Goal: Information Seeking & Learning: Learn about a topic

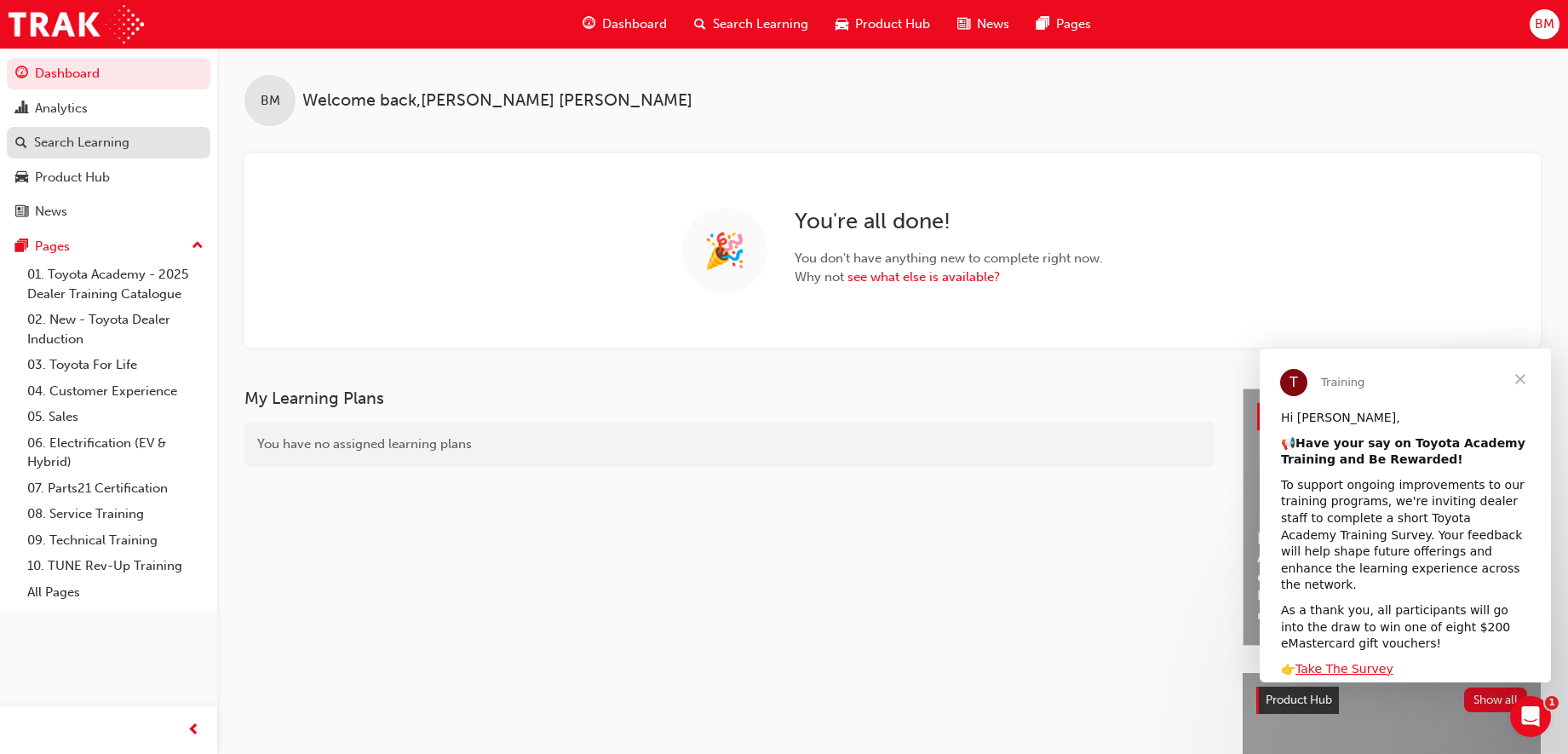
click at [80, 143] on div "Search Learning" at bounding box center [81, 142] width 95 height 19
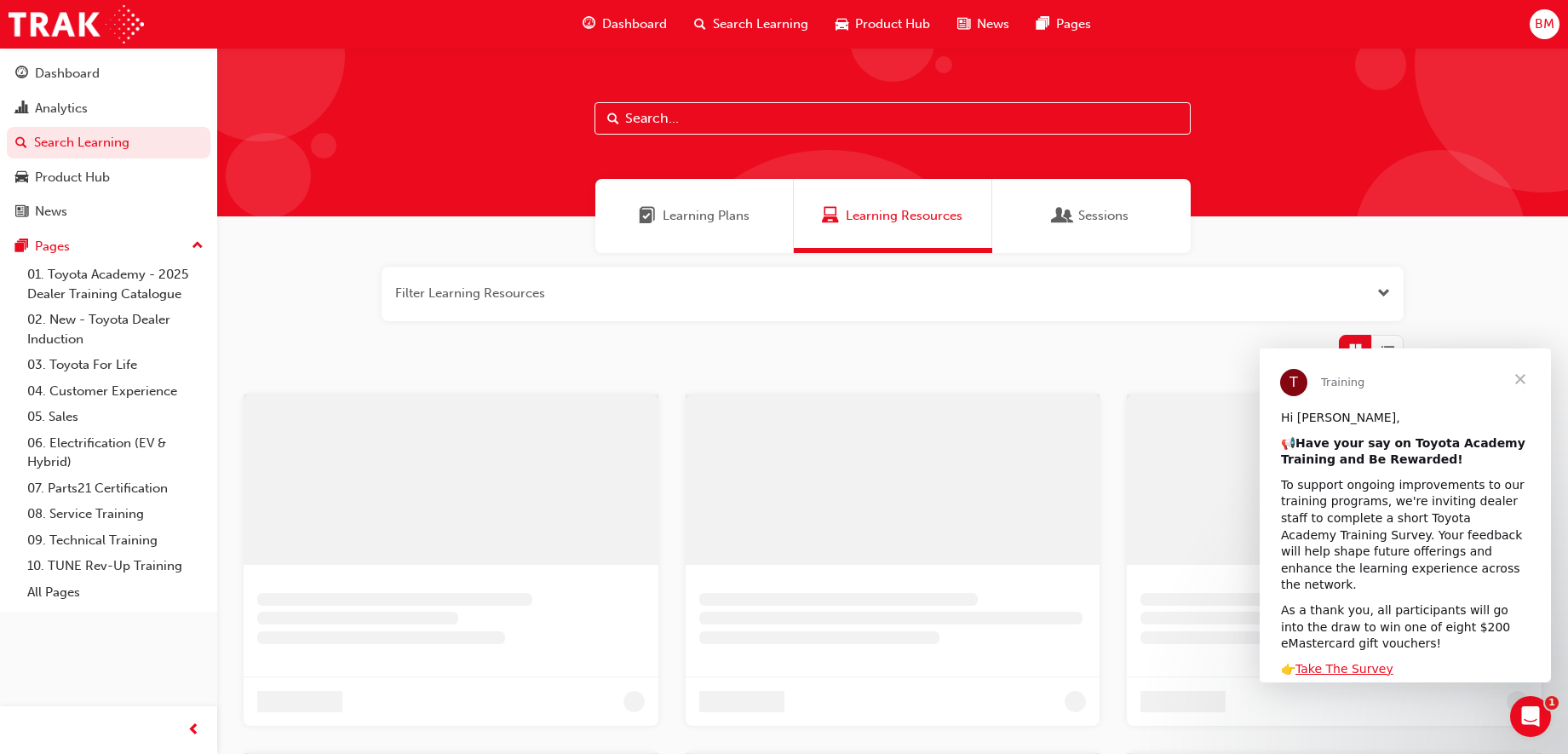
click at [684, 114] on input "text" at bounding box center [892, 118] width 596 height 32
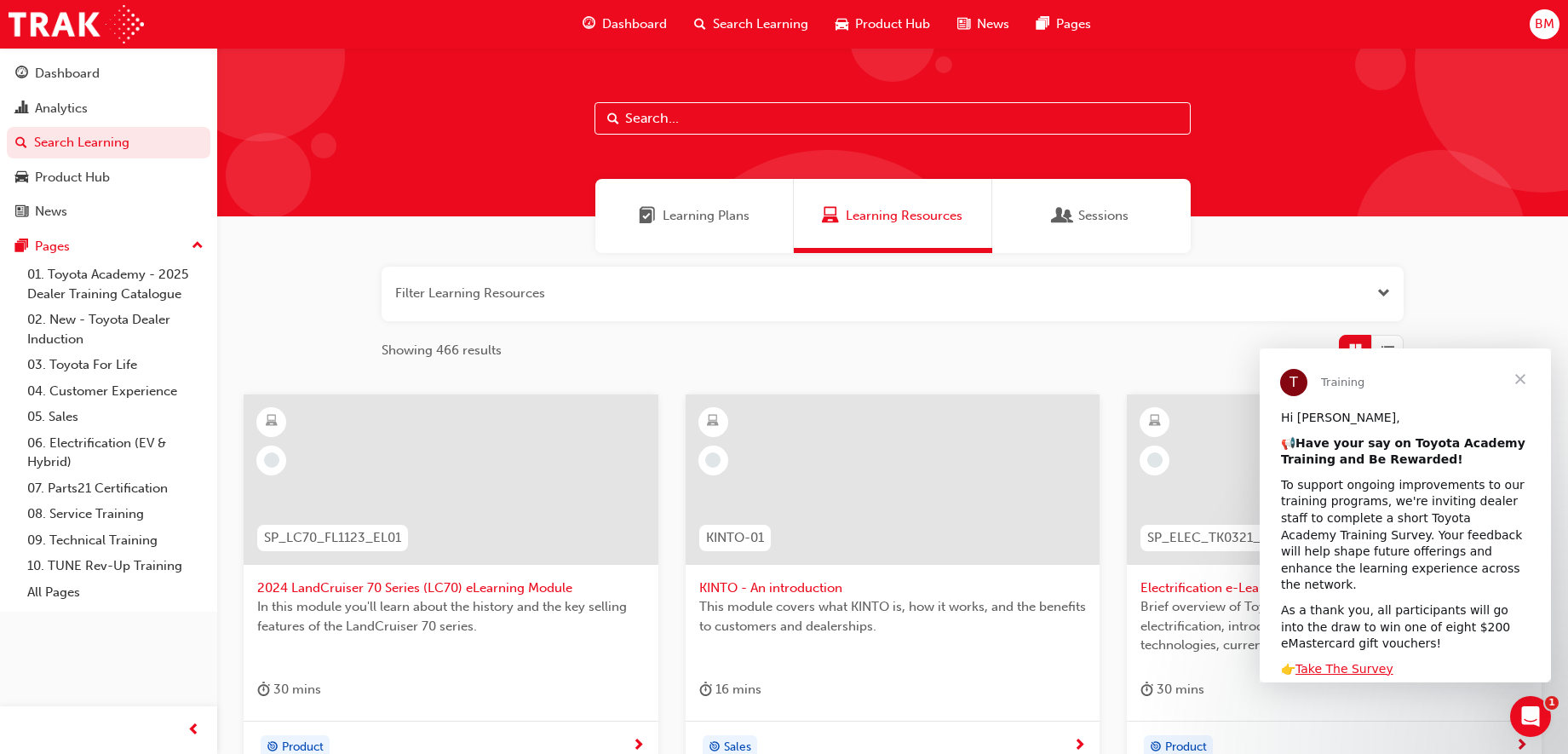
type input "s"
click at [125, 115] on div "Analytics" at bounding box center [109, 108] width 187 height 21
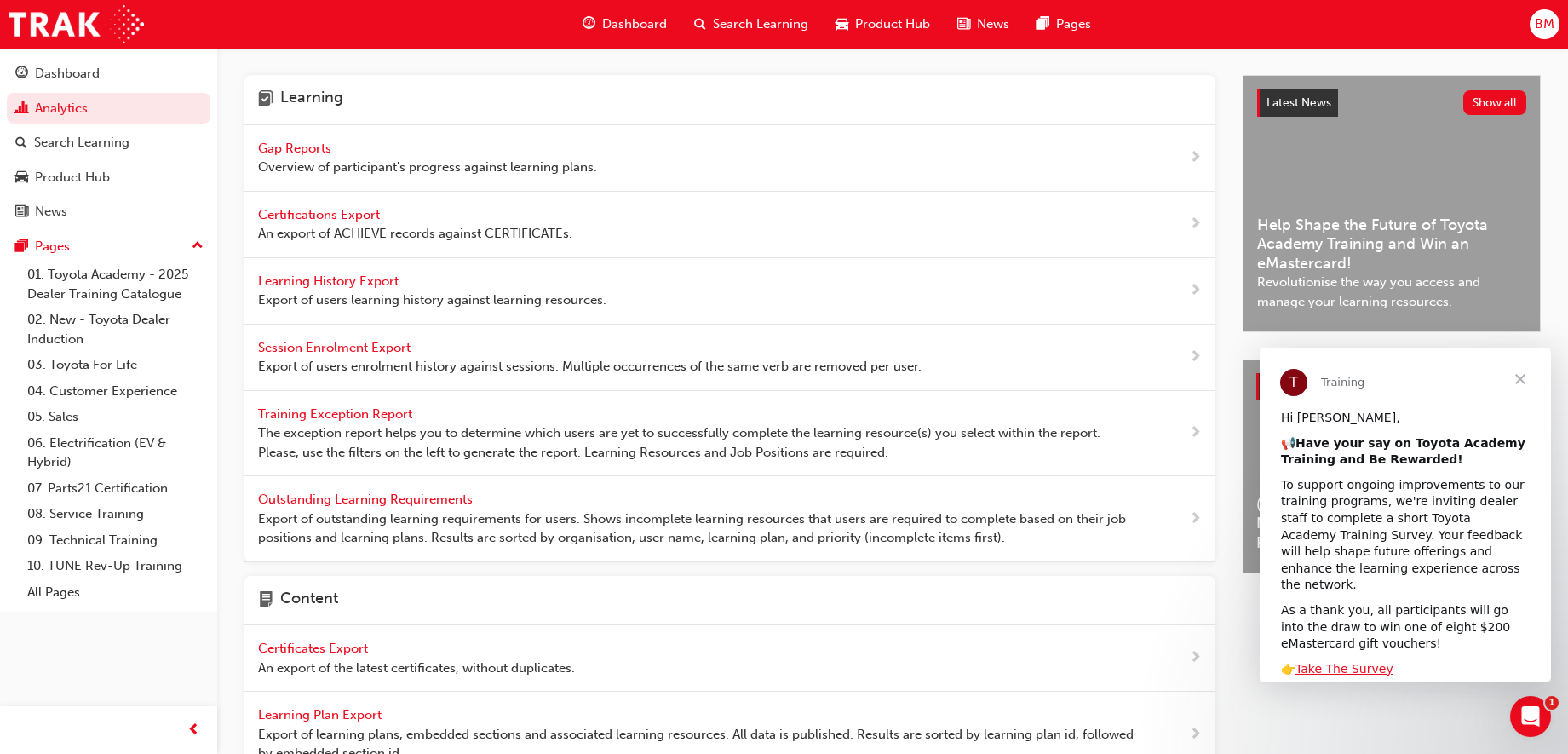
click at [317, 147] on span "Gap Reports" at bounding box center [296, 148] width 77 height 16
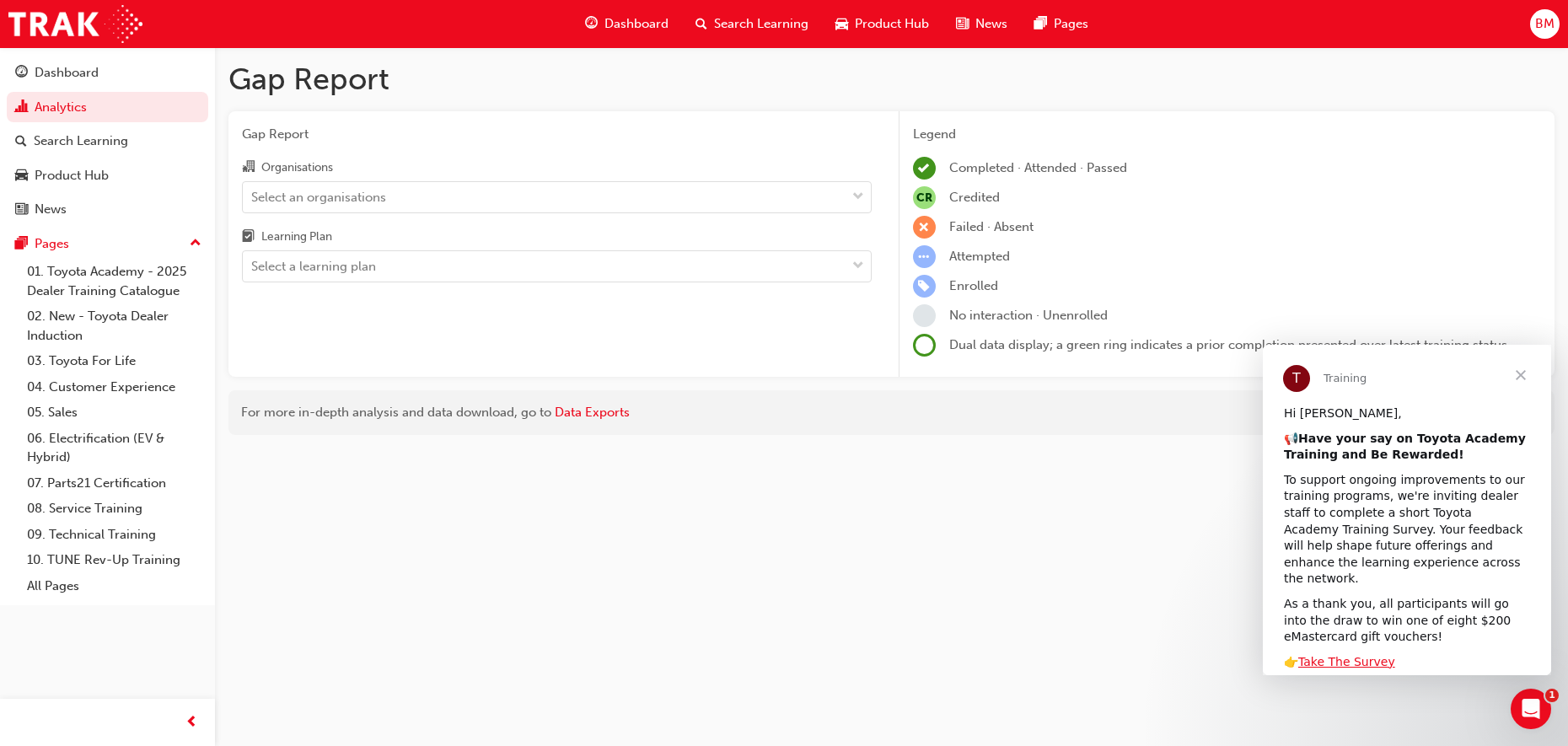
click at [337, 177] on div "Organisations" at bounding box center [556, 168] width 629 height 25
click at [252, 188] on input "Organisations Select an organisations" at bounding box center [252, 196] width 2 height 15
click at [328, 193] on div "Select an organisations" at bounding box center [318, 197] width 134 height 19
click at [252, 193] on input "Organisations 0 results available. Select is focused ,type to refine list, pres…" at bounding box center [252, 196] width 2 height 15
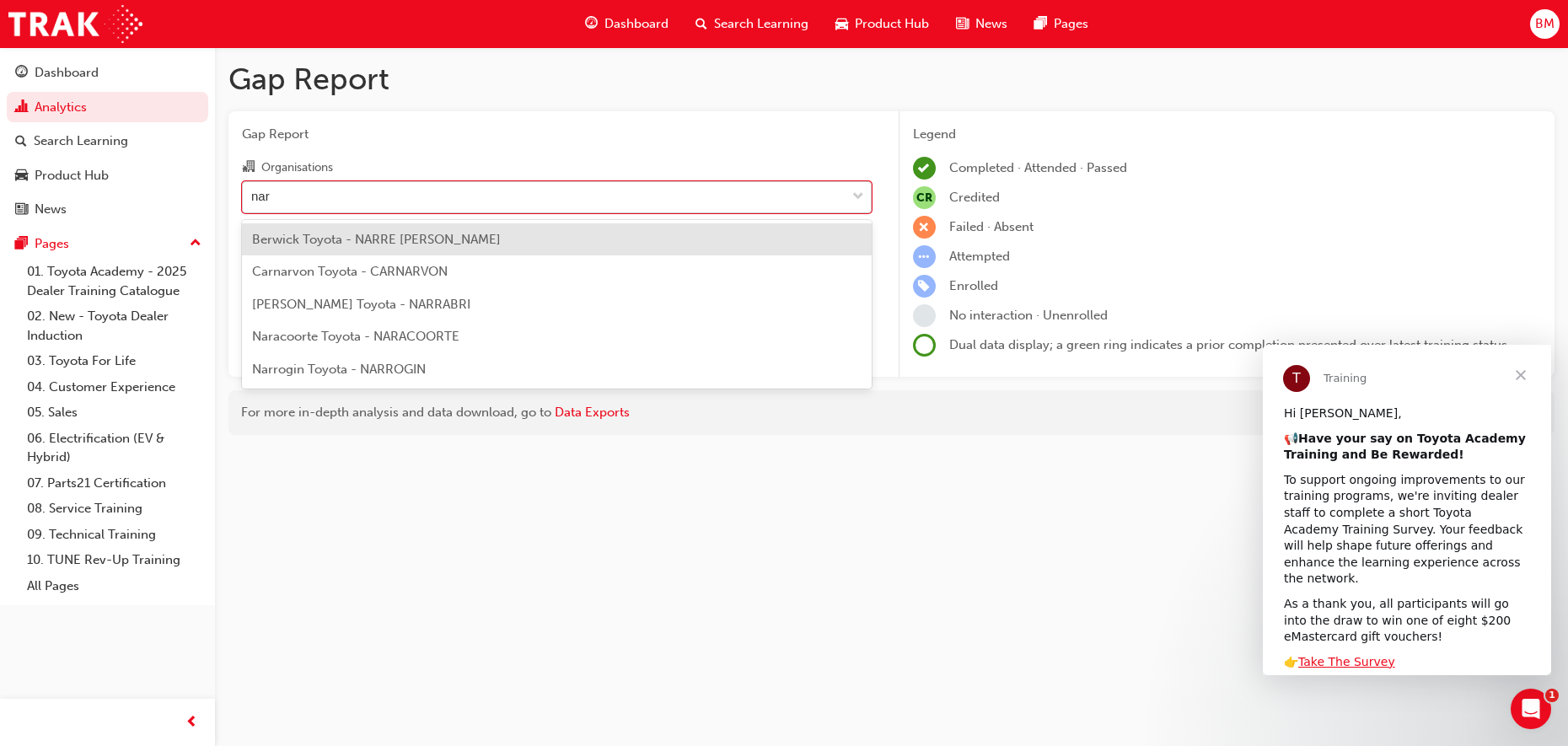
type input "nara"
click at [360, 235] on span "Naracoorte Toyota - NARACOORTE" at bounding box center [356, 239] width 208 height 16
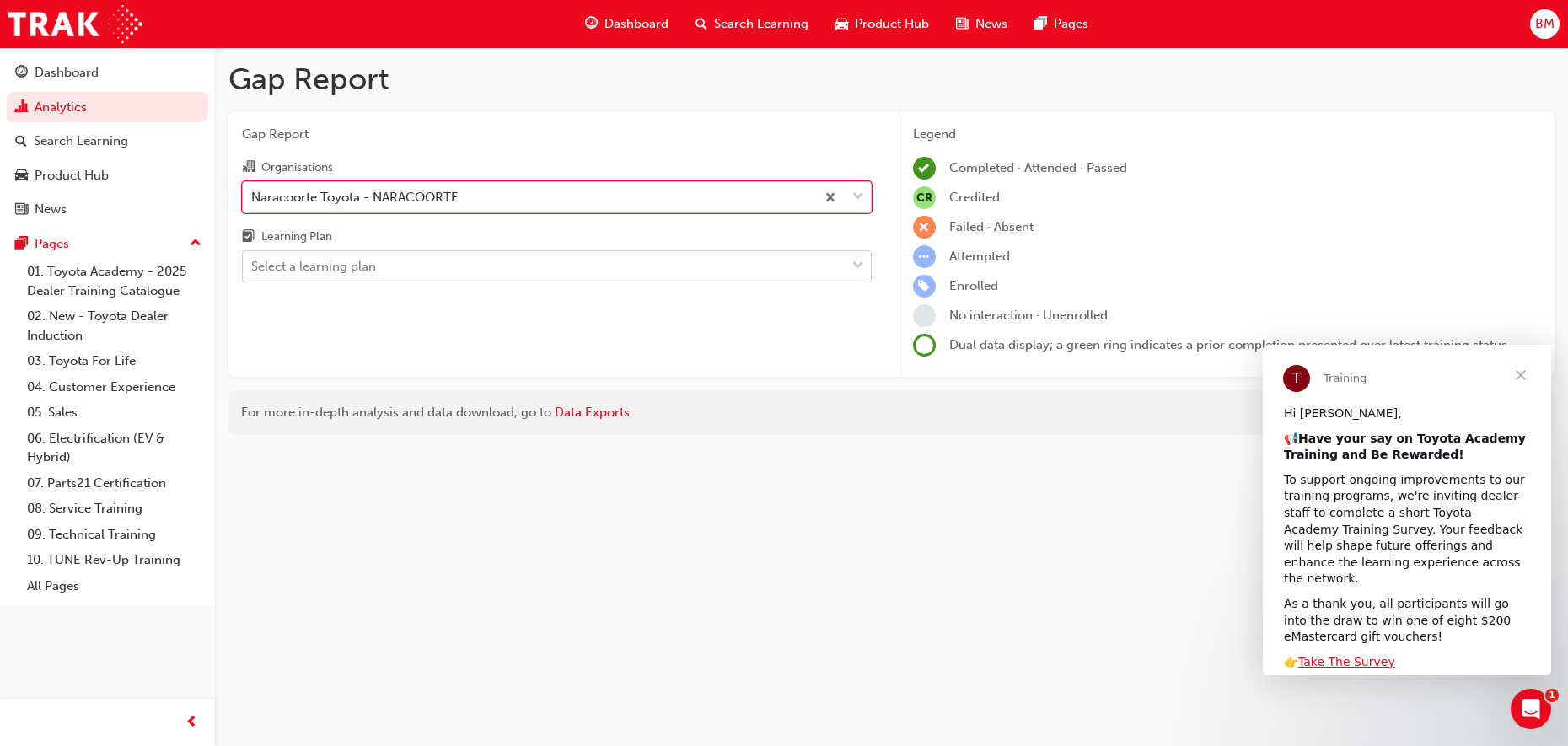
click at [332, 263] on div "Select a learning plan" at bounding box center [314, 266] width 124 height 19
click at [252, 263] on input "Learning Plan Select a learning plan" at bounding box center [252, 266] width 2 height 15
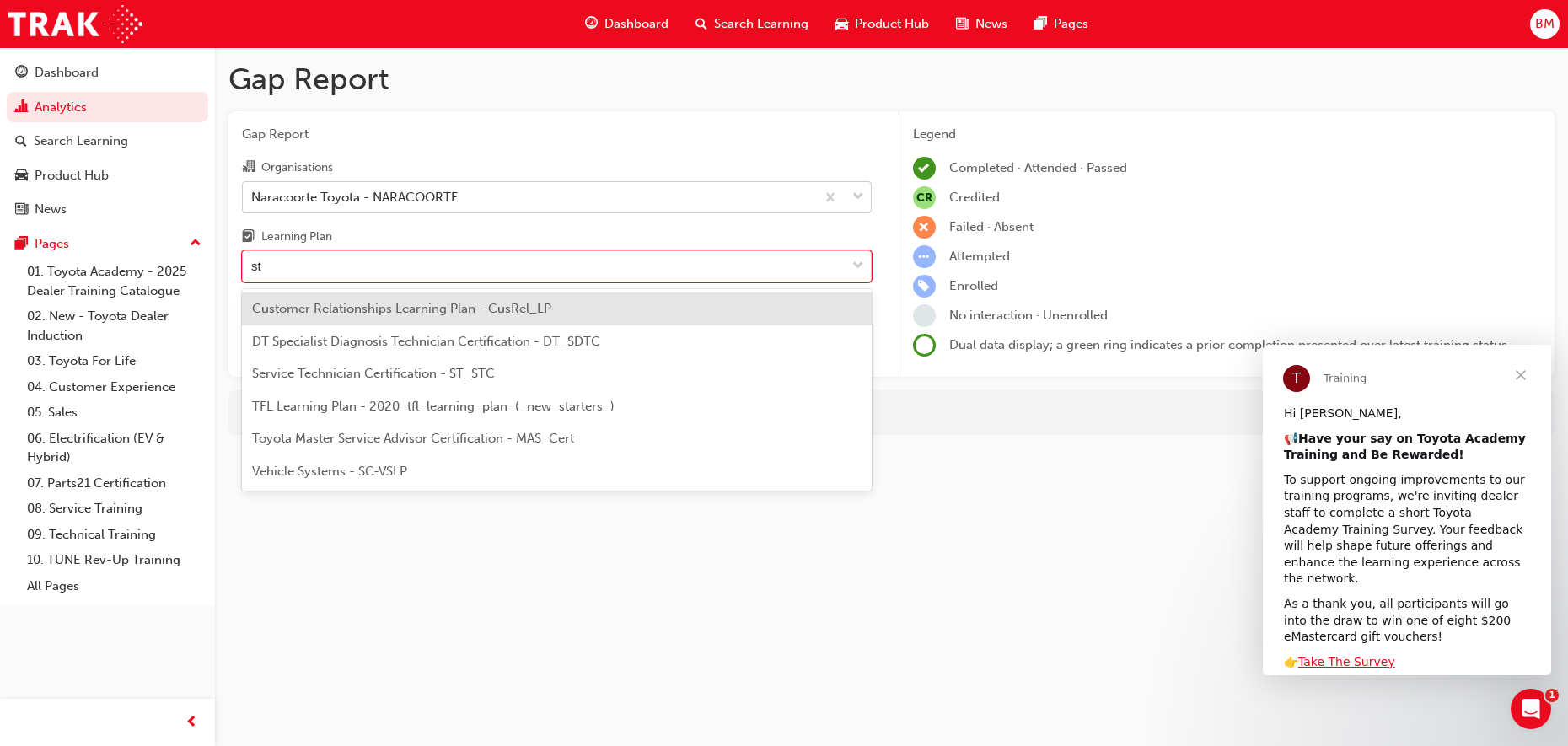
type input "stc"
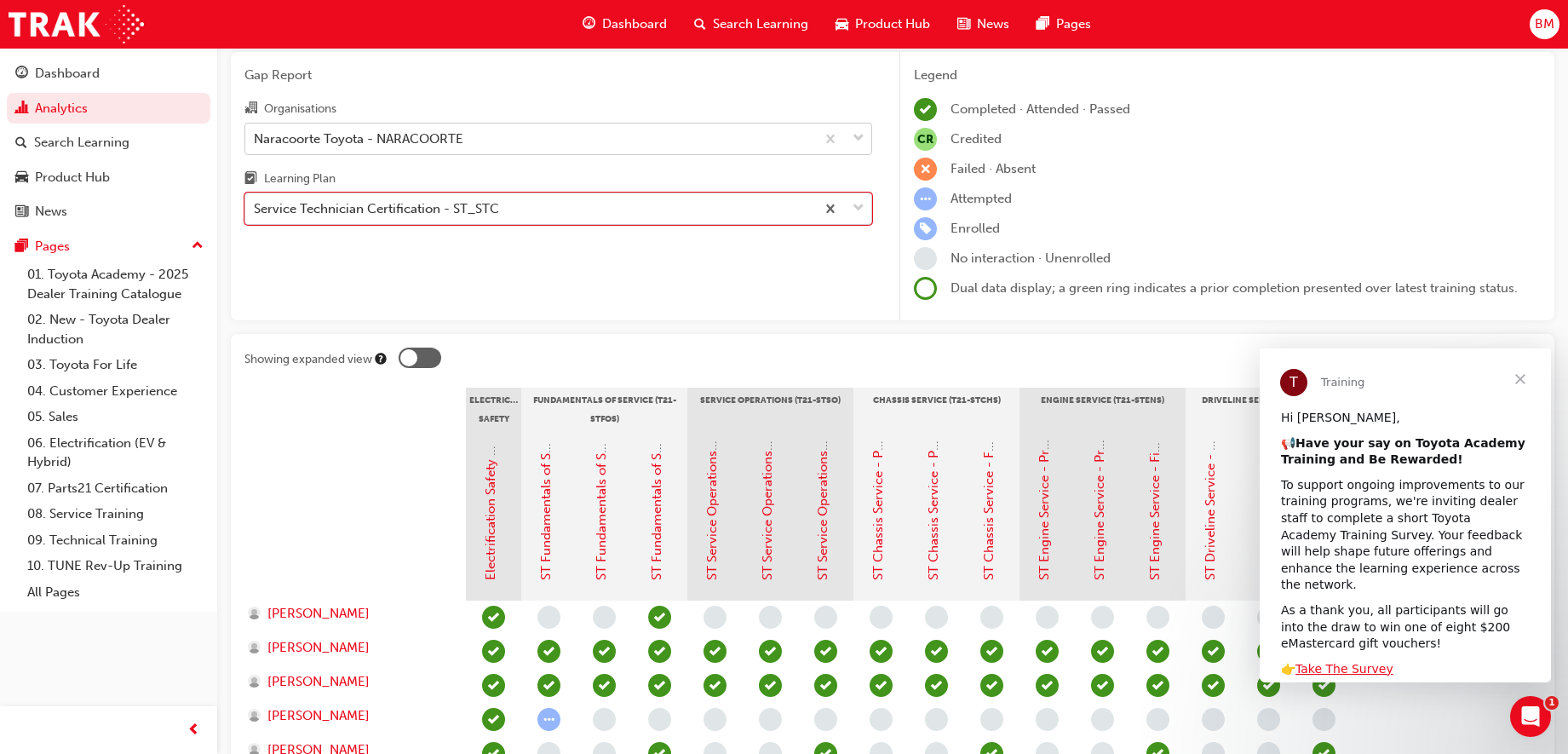
scroll to position [308, 0]
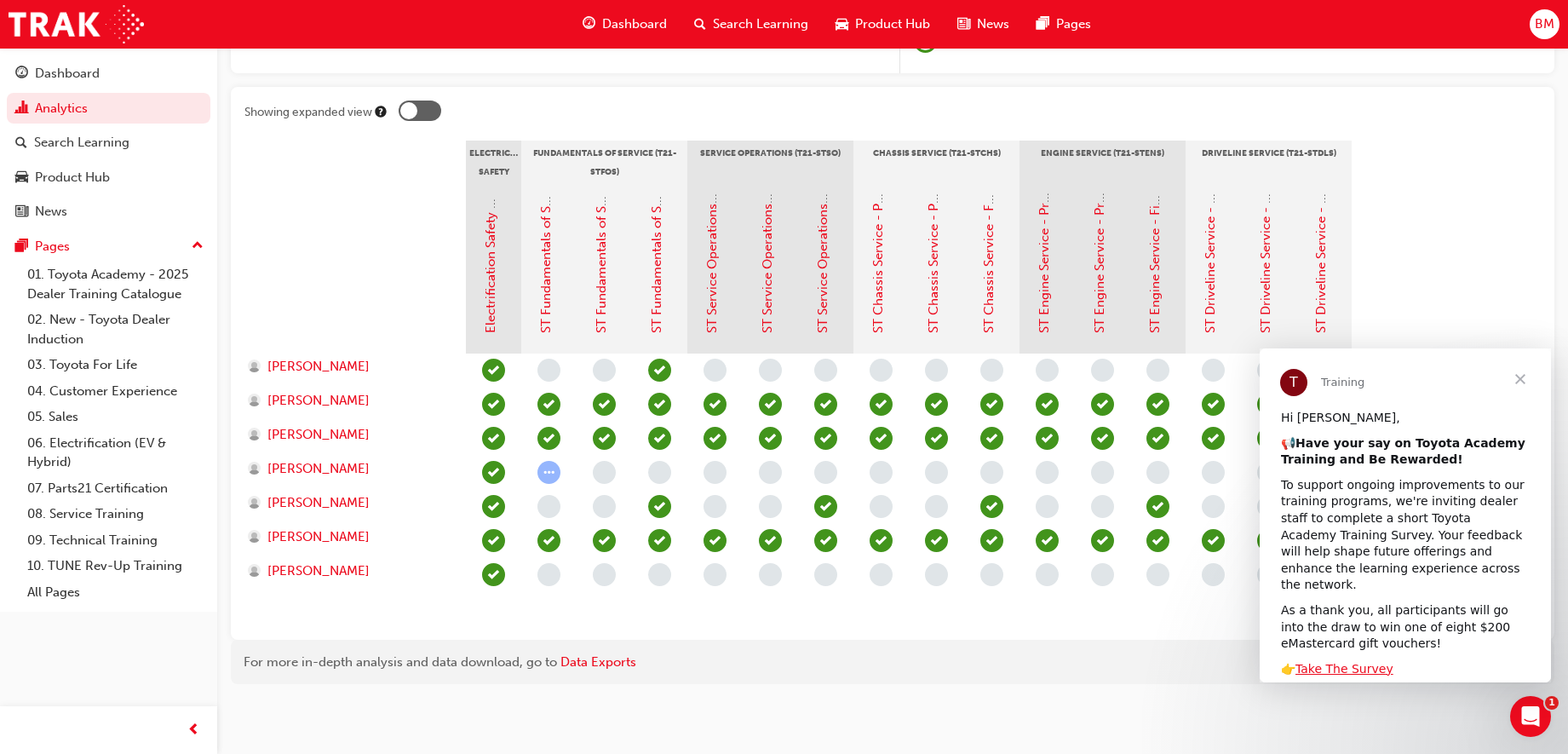
click at [1518, 374] on span "Close" at bounding box center [1521, 379] width 61 height 61
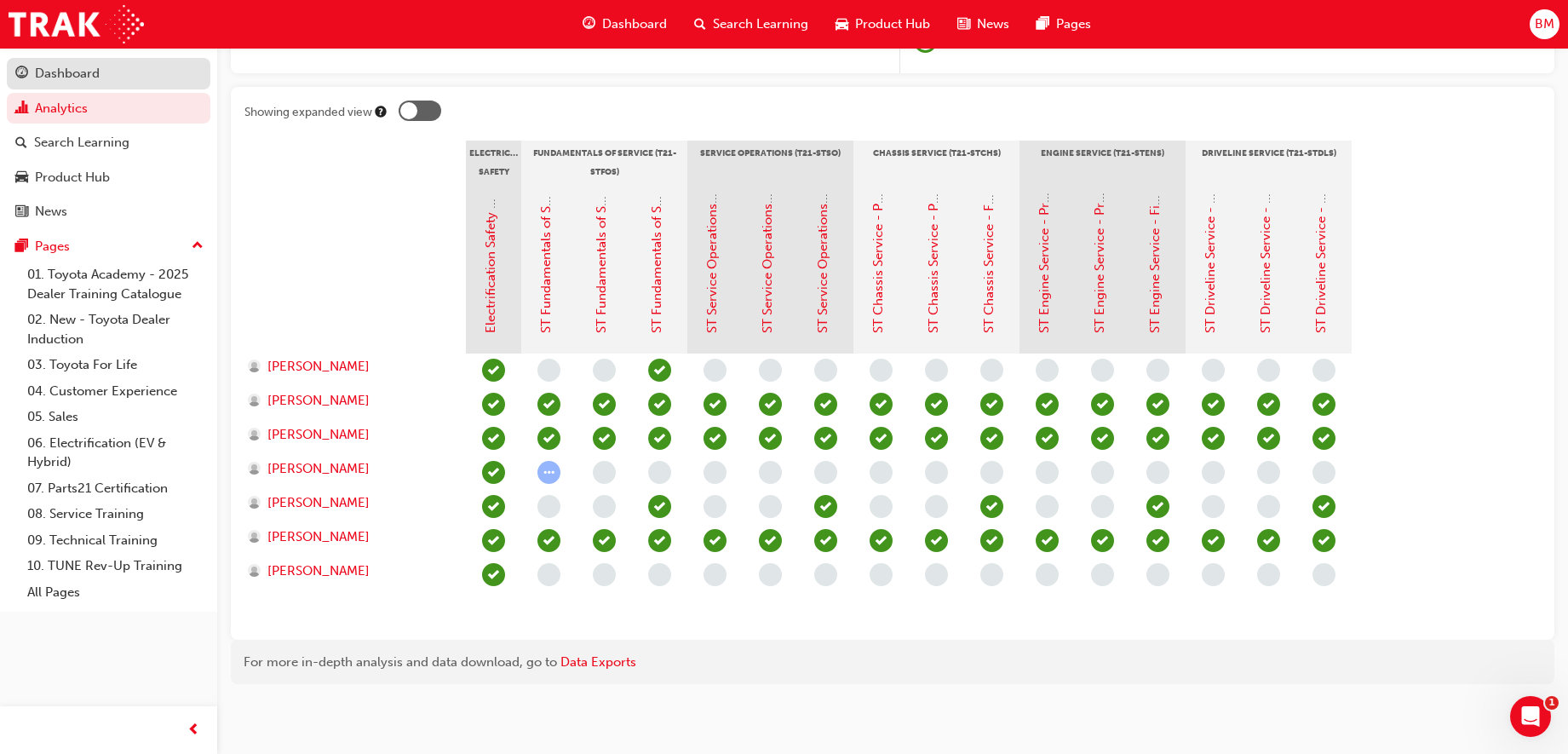
click at [113, 69] on div "Dashboard" at bounding box center [109, 73] width 187 height 21
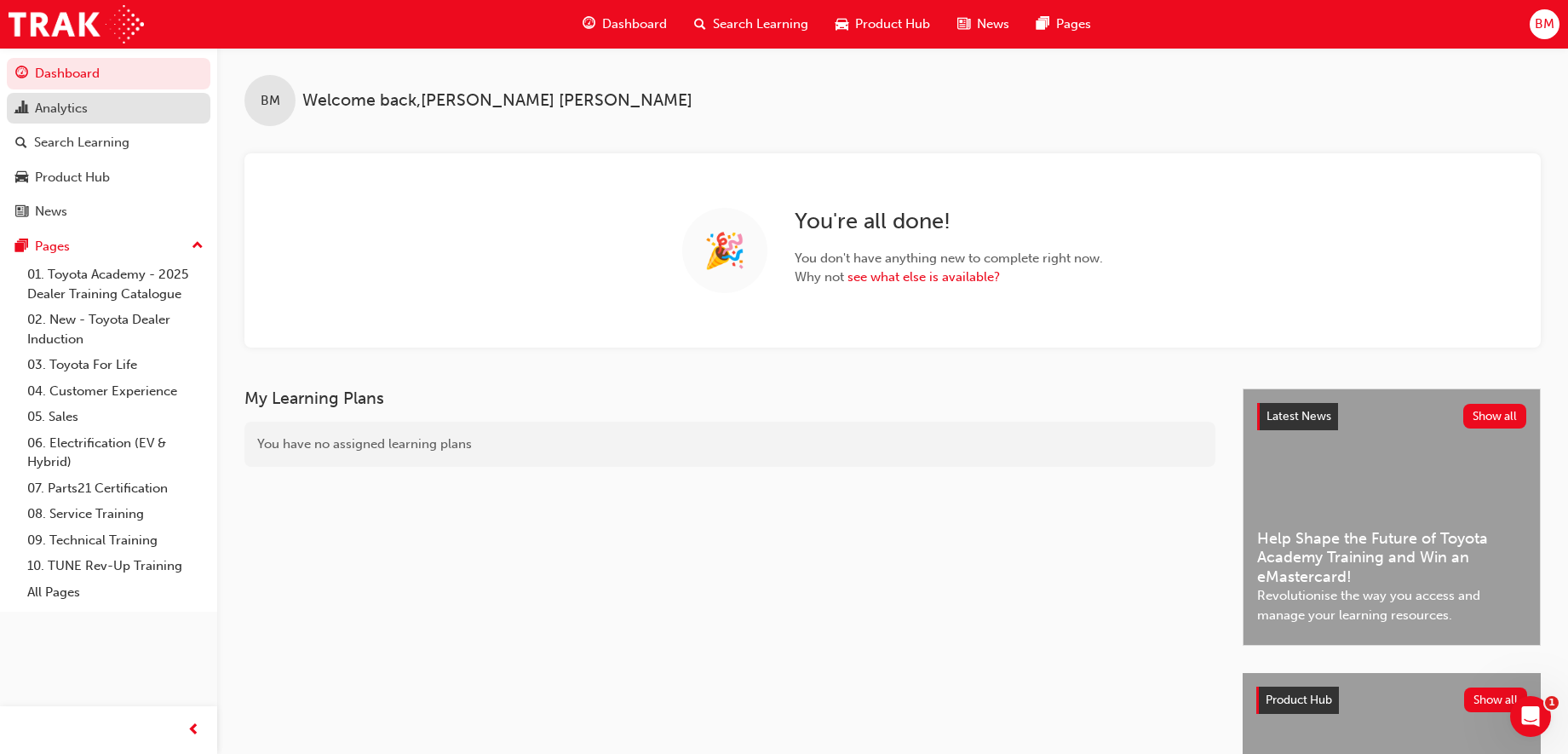
click at [37, 108] on div "Analytics" at bounding box center [61, 108] width 53 height 19
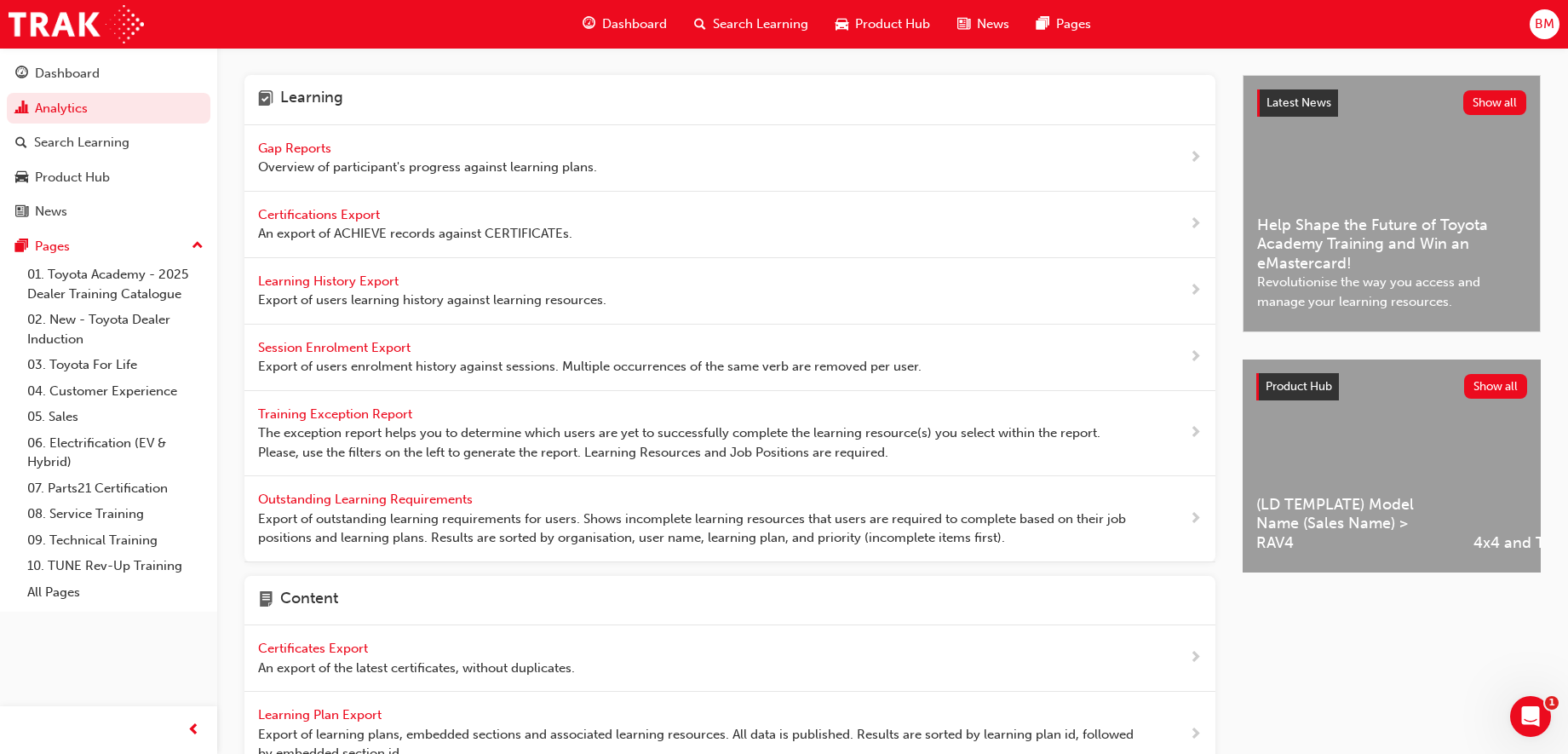
click at [278, 150] on span "Gap Reports" at bounding box center [296, 148] width 77 height 16
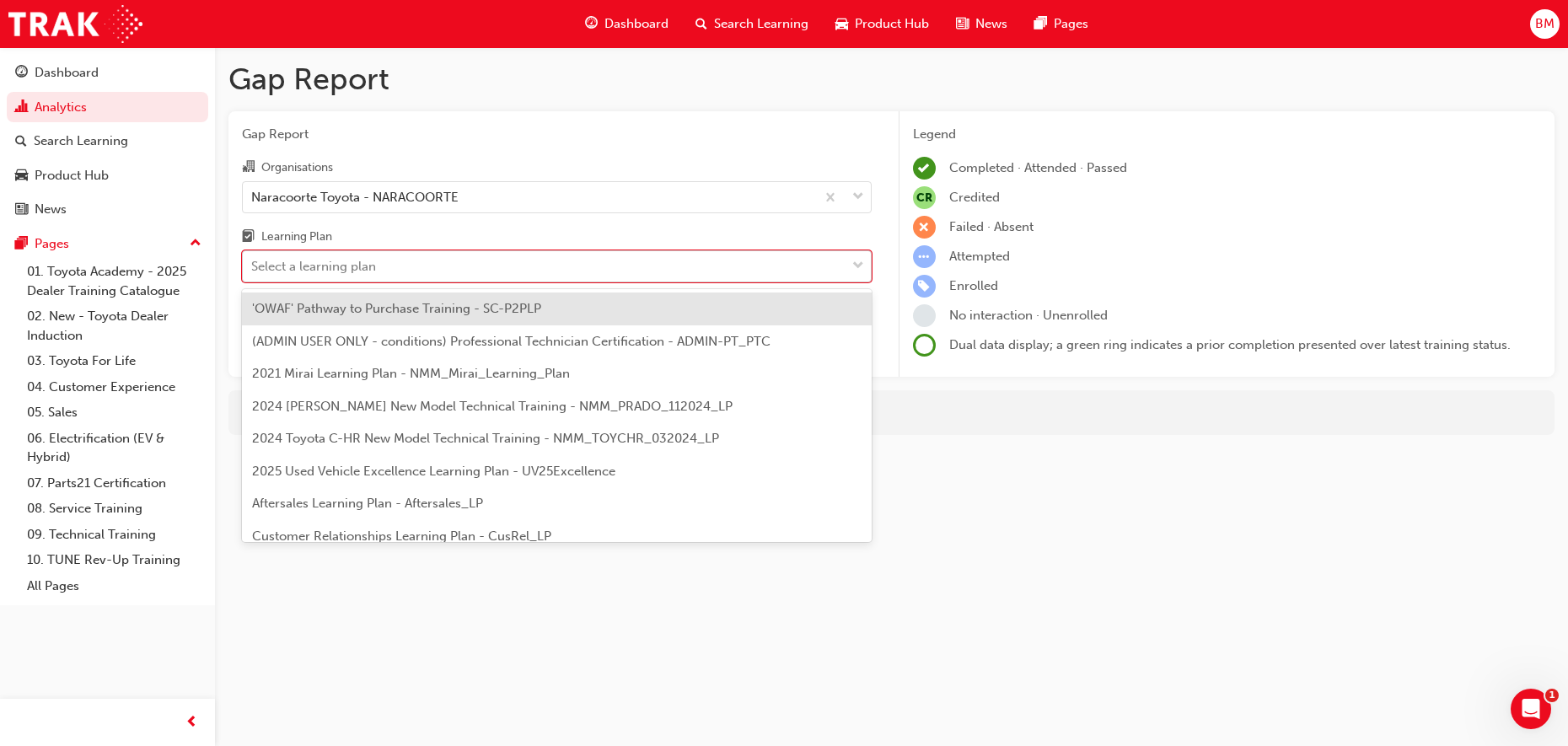
click at [861, 264] on span "down-icon" at bounding box center [858, 266] width 12 height 22
click at [252, 264] on input "Learning Plan option 'OWAF' Pathway to Purchase Training - SC-P2PLP focused, 1 …" at bounding box center [252, 266] width 2 height 15
click at [406, 262] on div "Select a learning plan" at bounding box center [543, 267] width 603 height 29
click at [252, 262] on input "Learning Plan option 'OWAF' Pathway to Purchase Training - SC-P2PLP focused, 1 …" at bounding box center [252, 266] width 2 height 15
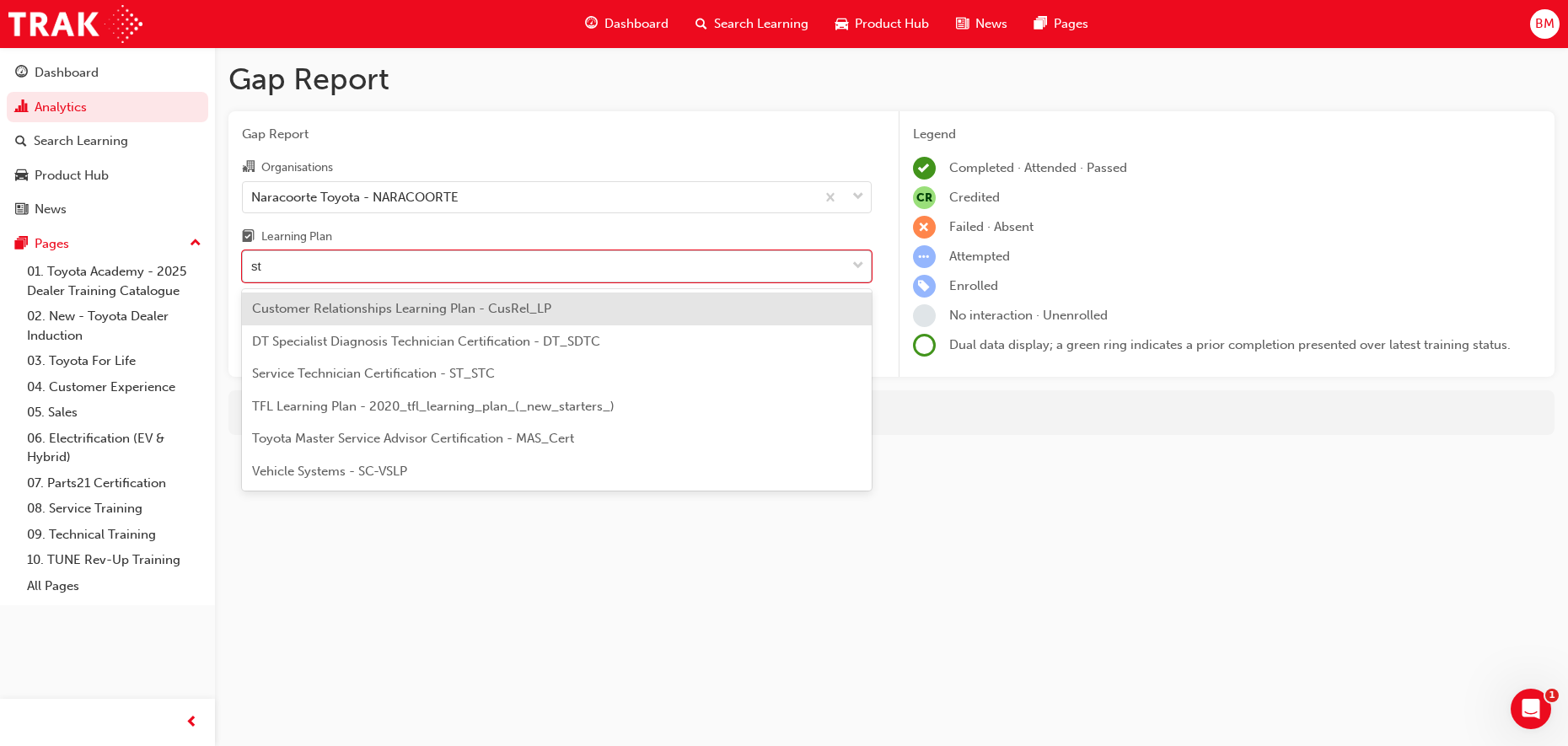
type input "stc"
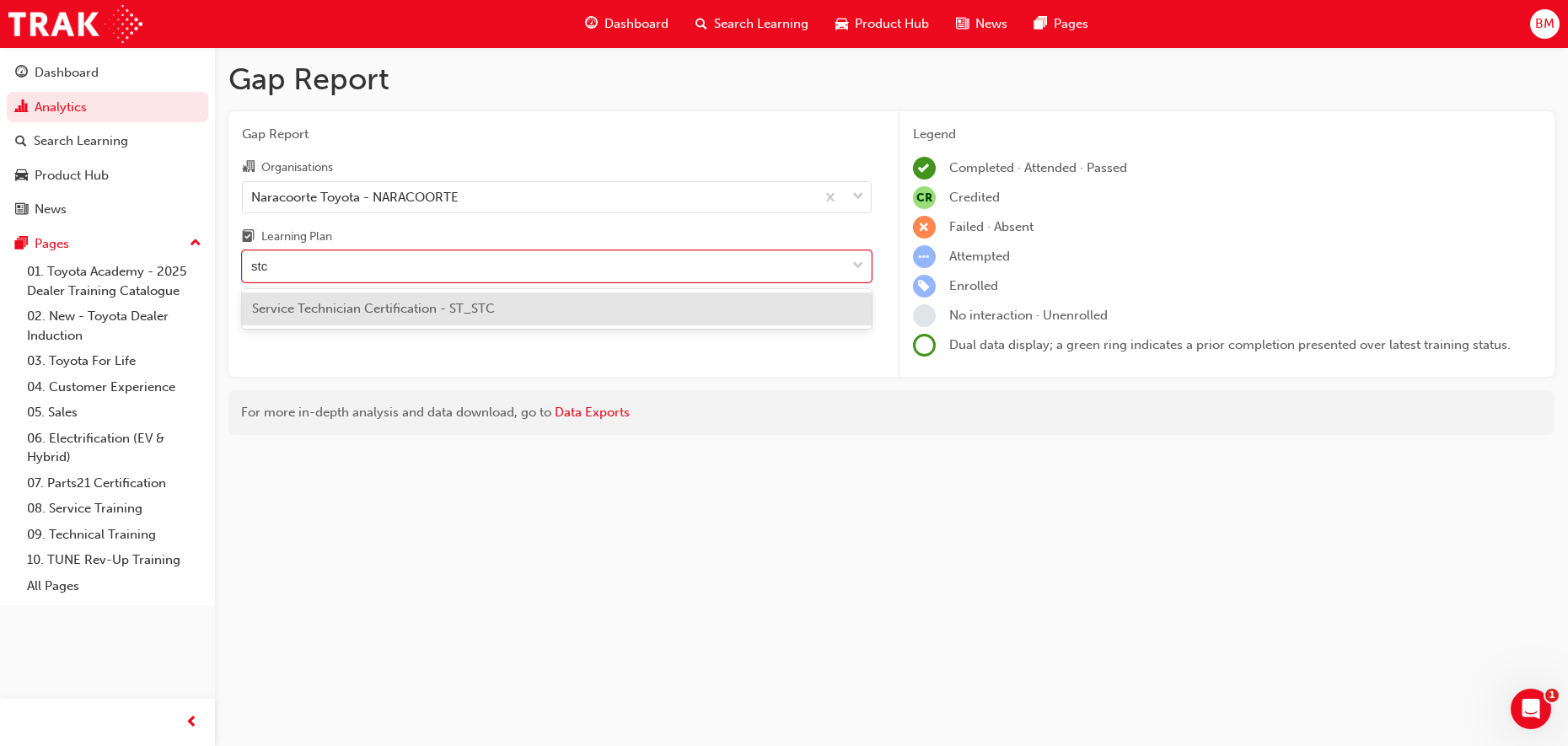
click at [422, 305] on span "Service Technician Certification - ST_STC" at bounding box center [373, 308] width 242 height 16
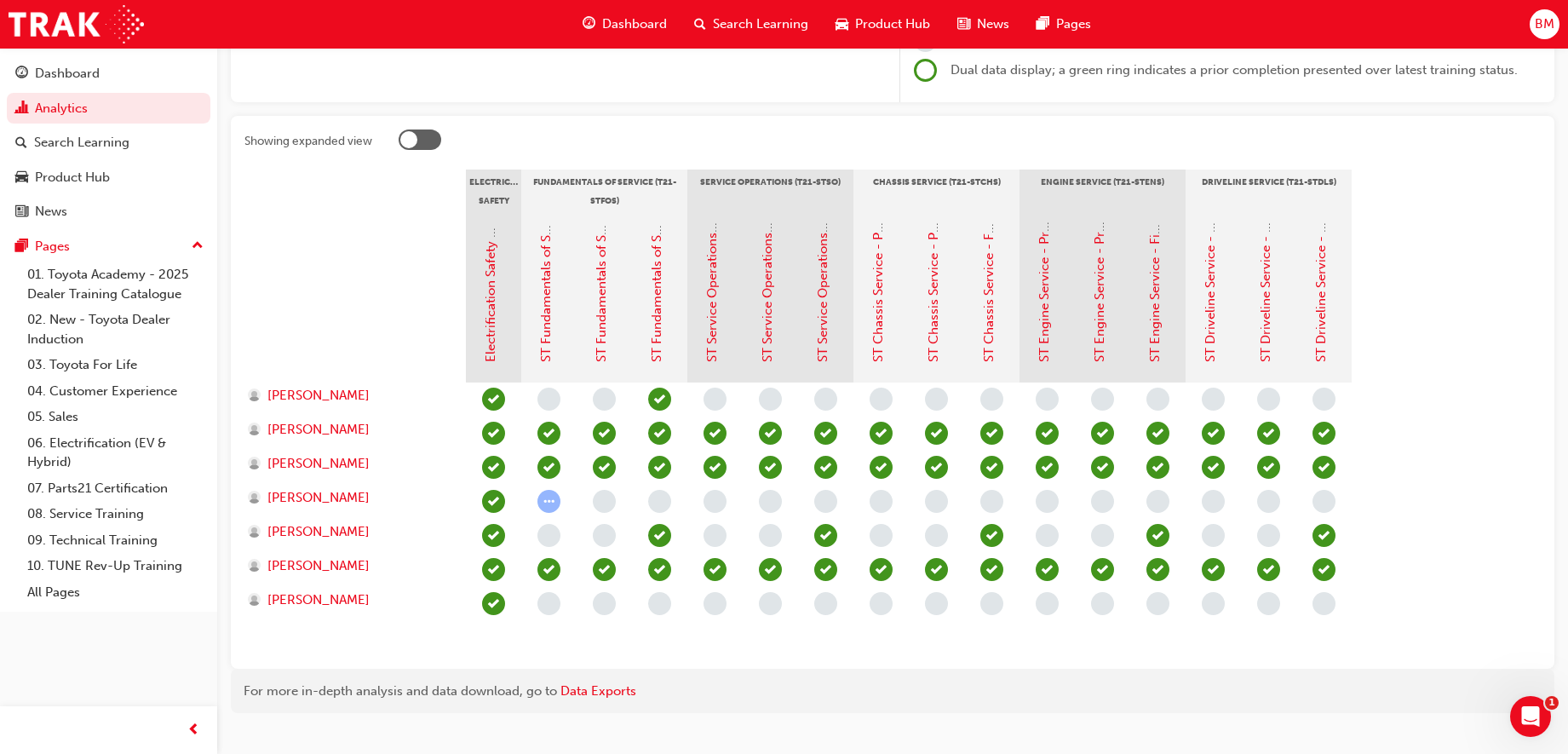
scroll to position [308, 0]
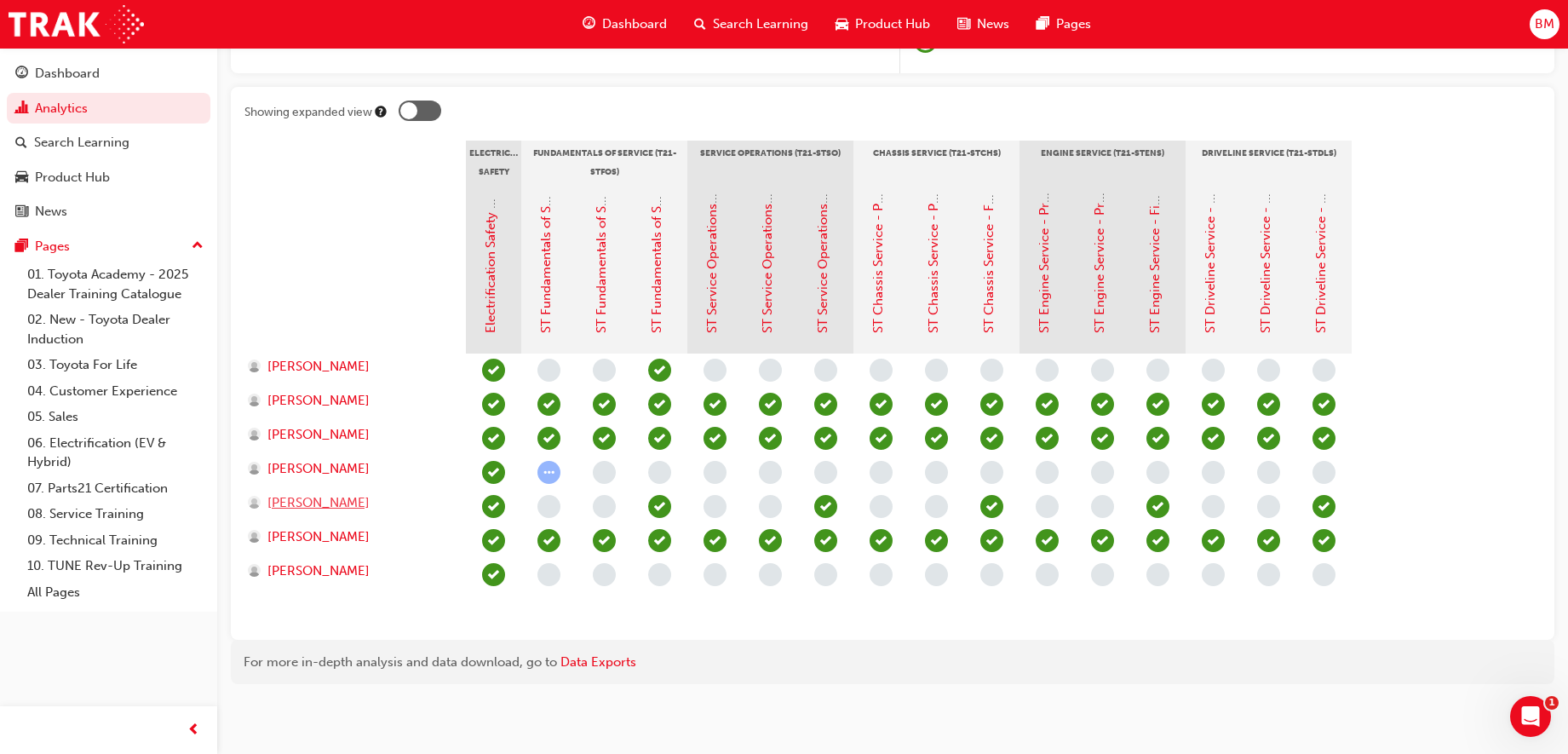
click at [302, 502] on span "[PERSON_NAME]" at bounding box center [318, 503] width 103 height 19
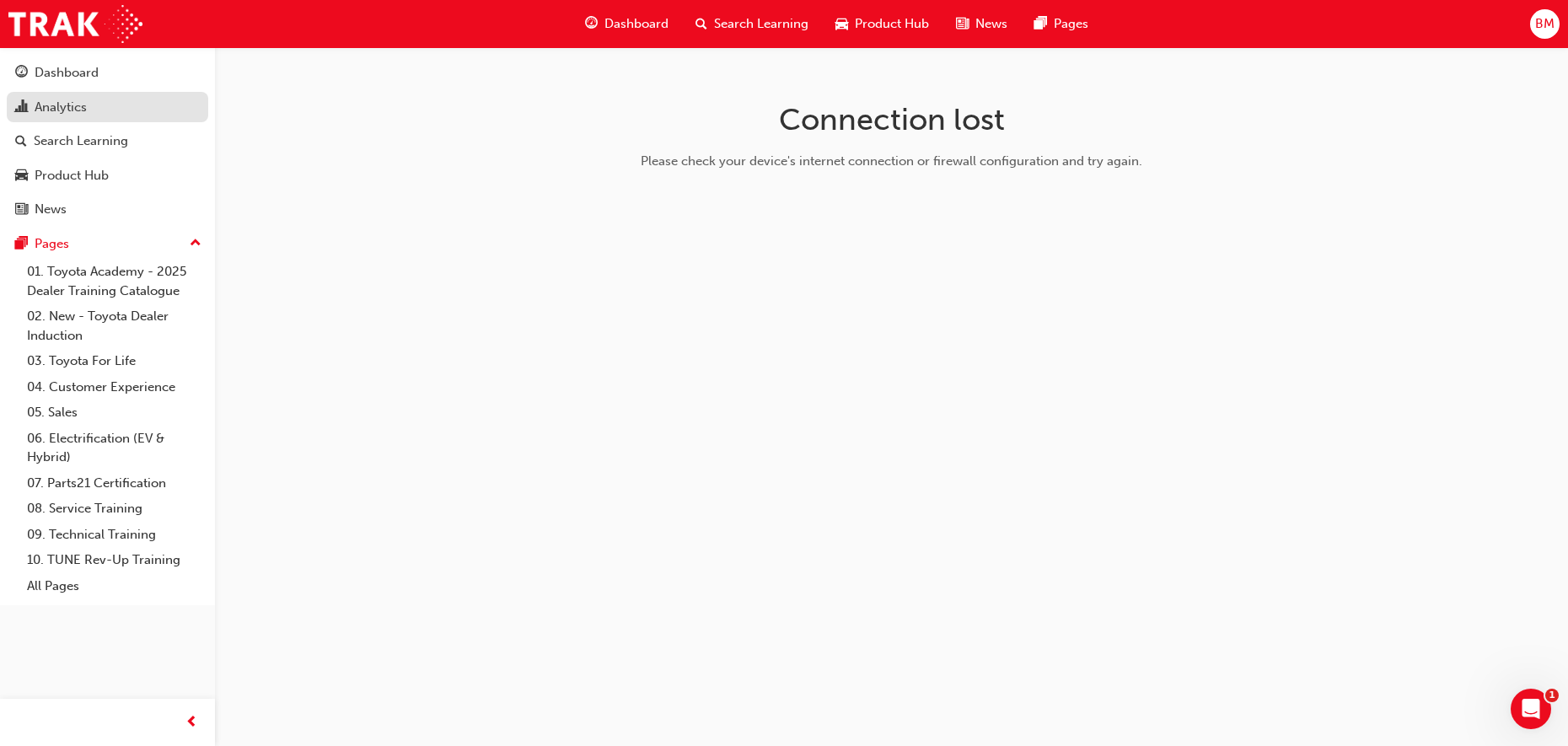
click at [80, 112] on div "Analytics" at bounding box center [60, 107] width 52 height 19
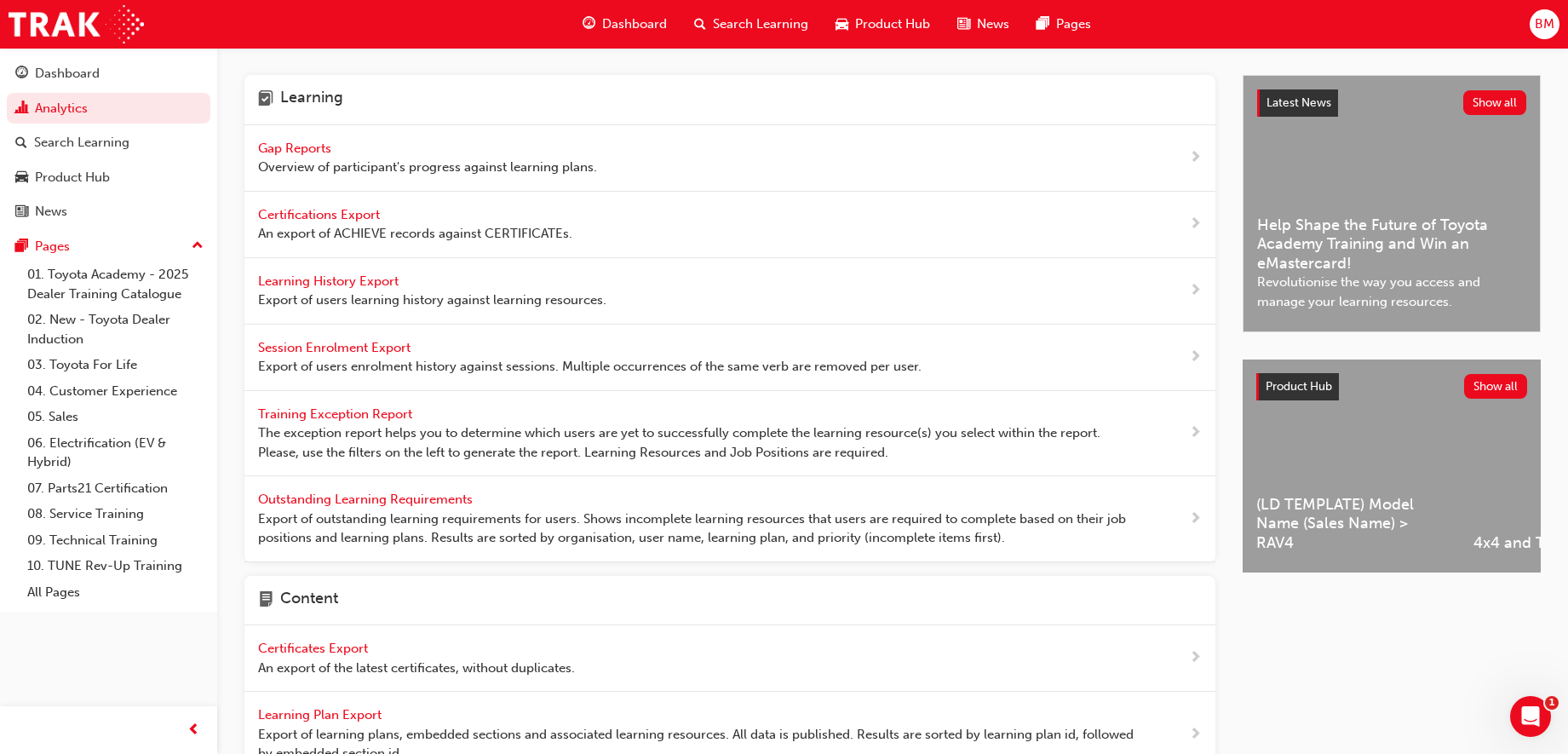
click at [320, 146] on span "Gap Reports" at bounding box center [296, 148] width 77 height 16
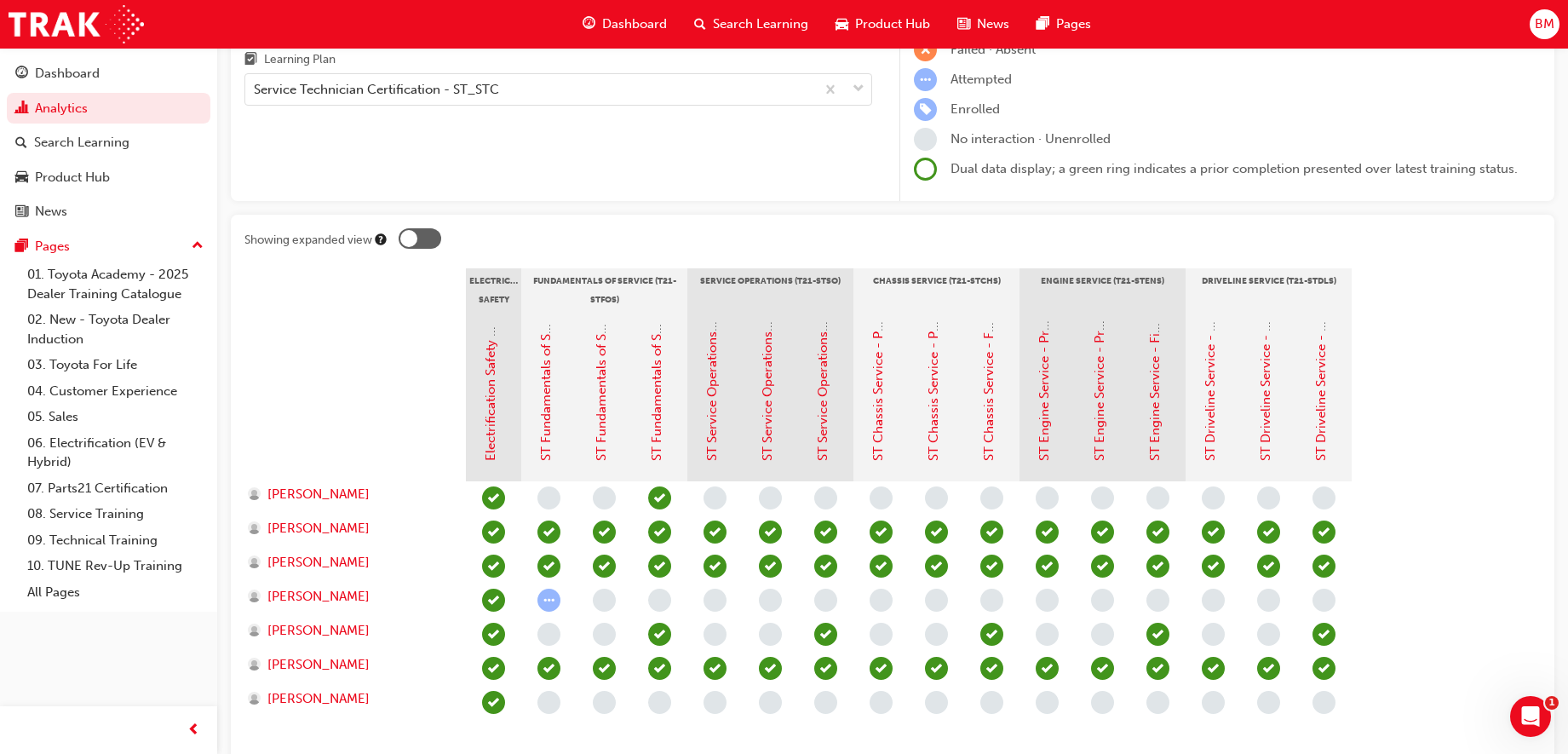
scroll to position [308, 0]
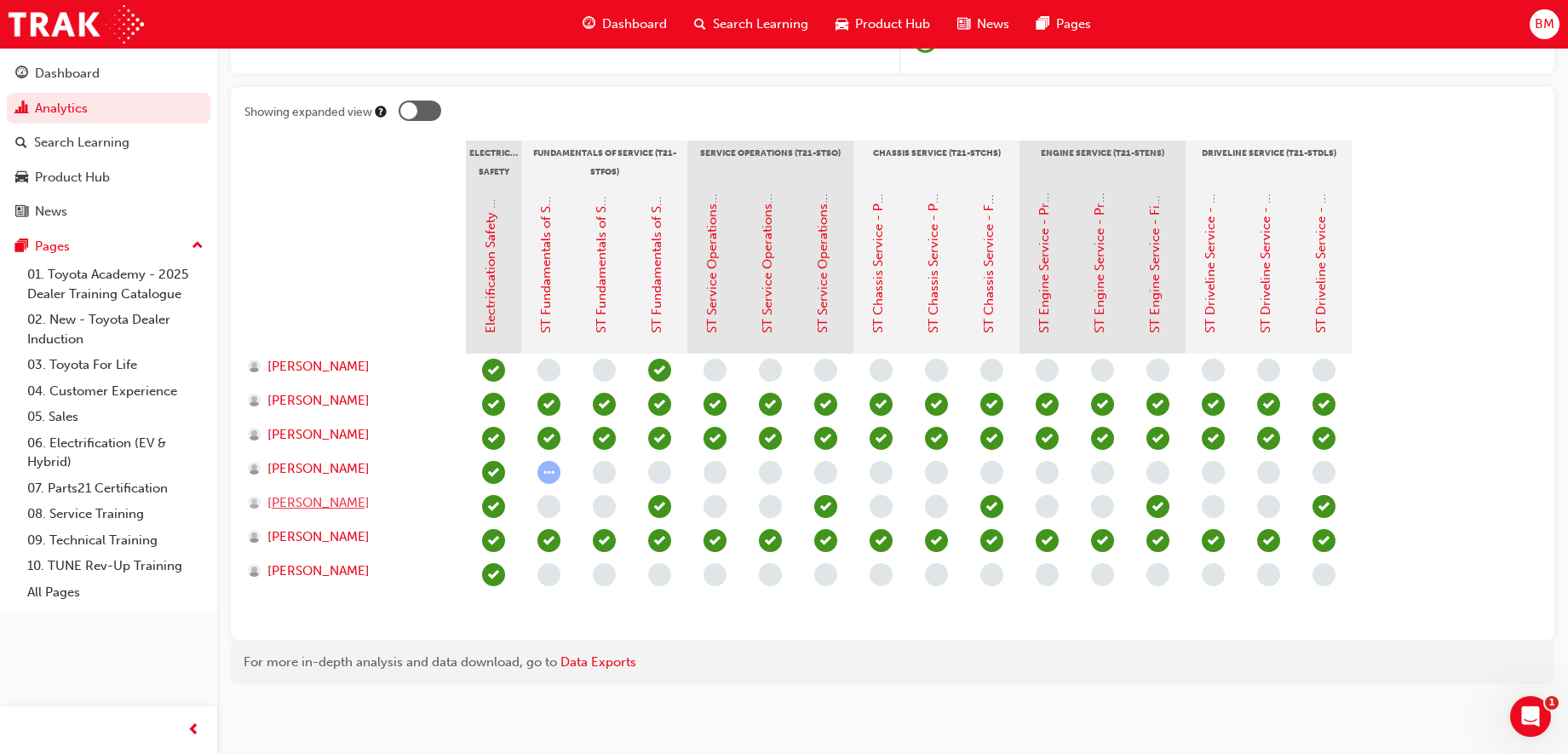
click at [327, 495] on span "[PERSON_NAME]" at bounding box center [318, 503] width 103 height 19
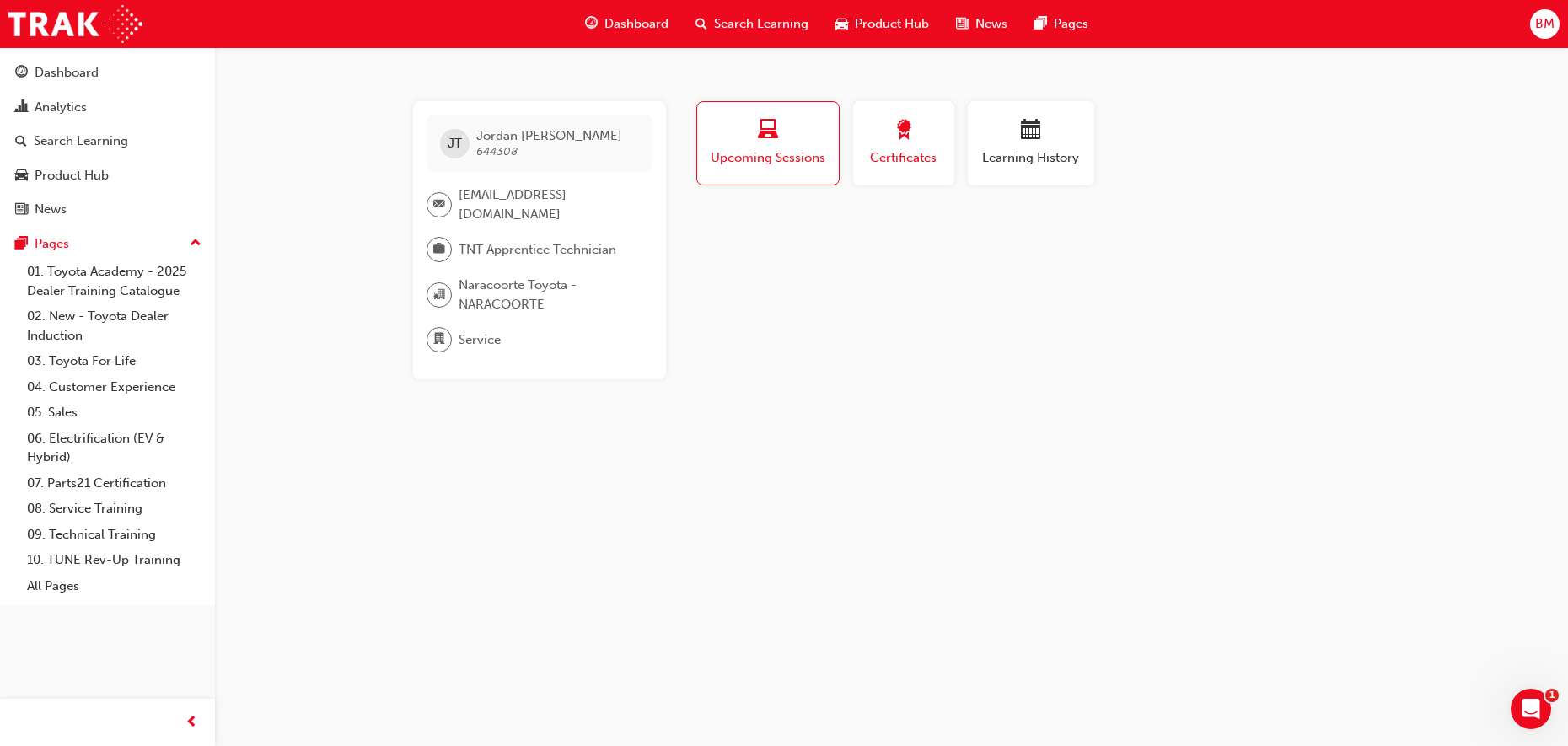
click at [921, 139] on div "button" at bounding box center [903, 133] width 76 height 27
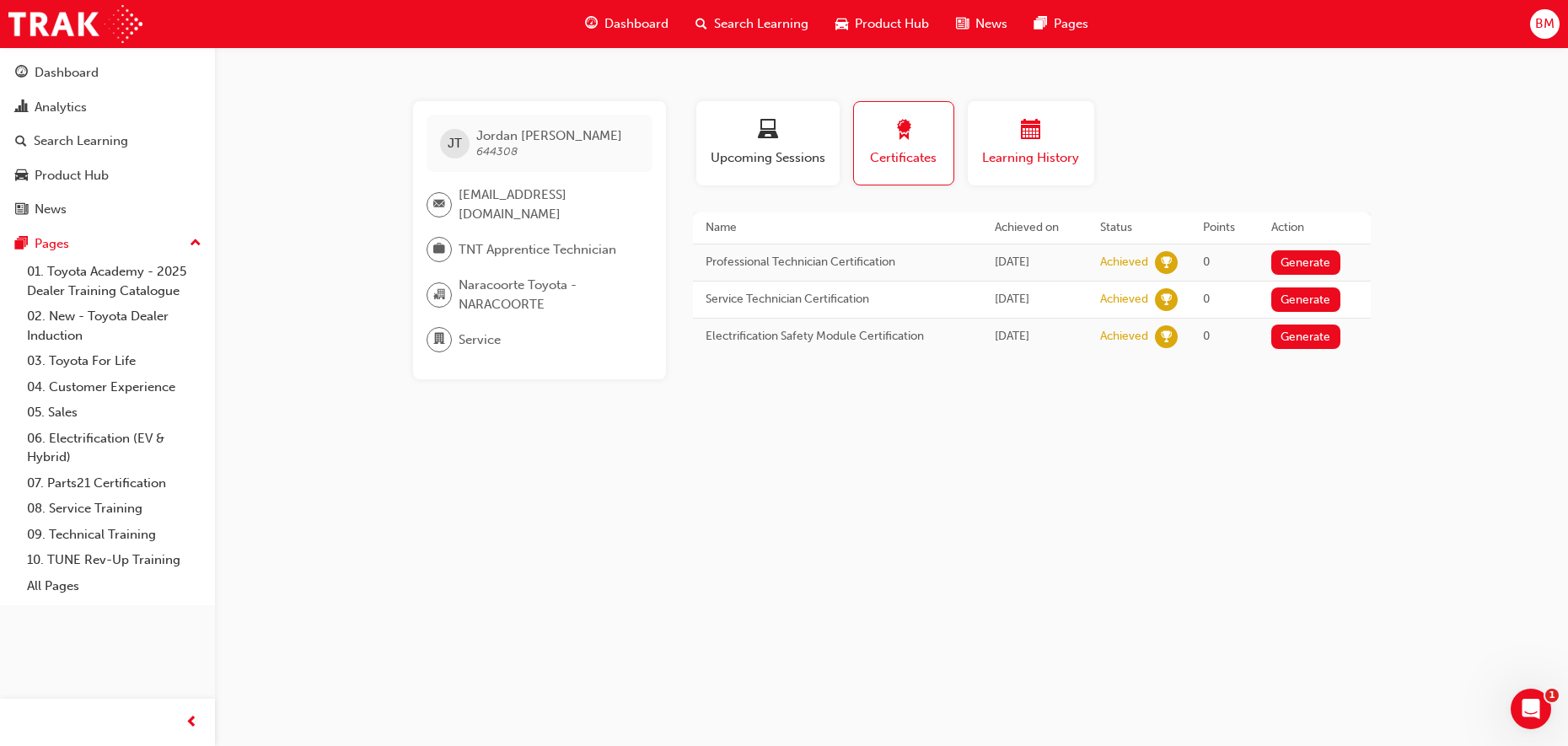
click at [1058, 150] on span "Learning History" at bounding box center [1031, 157] width 102 height 19
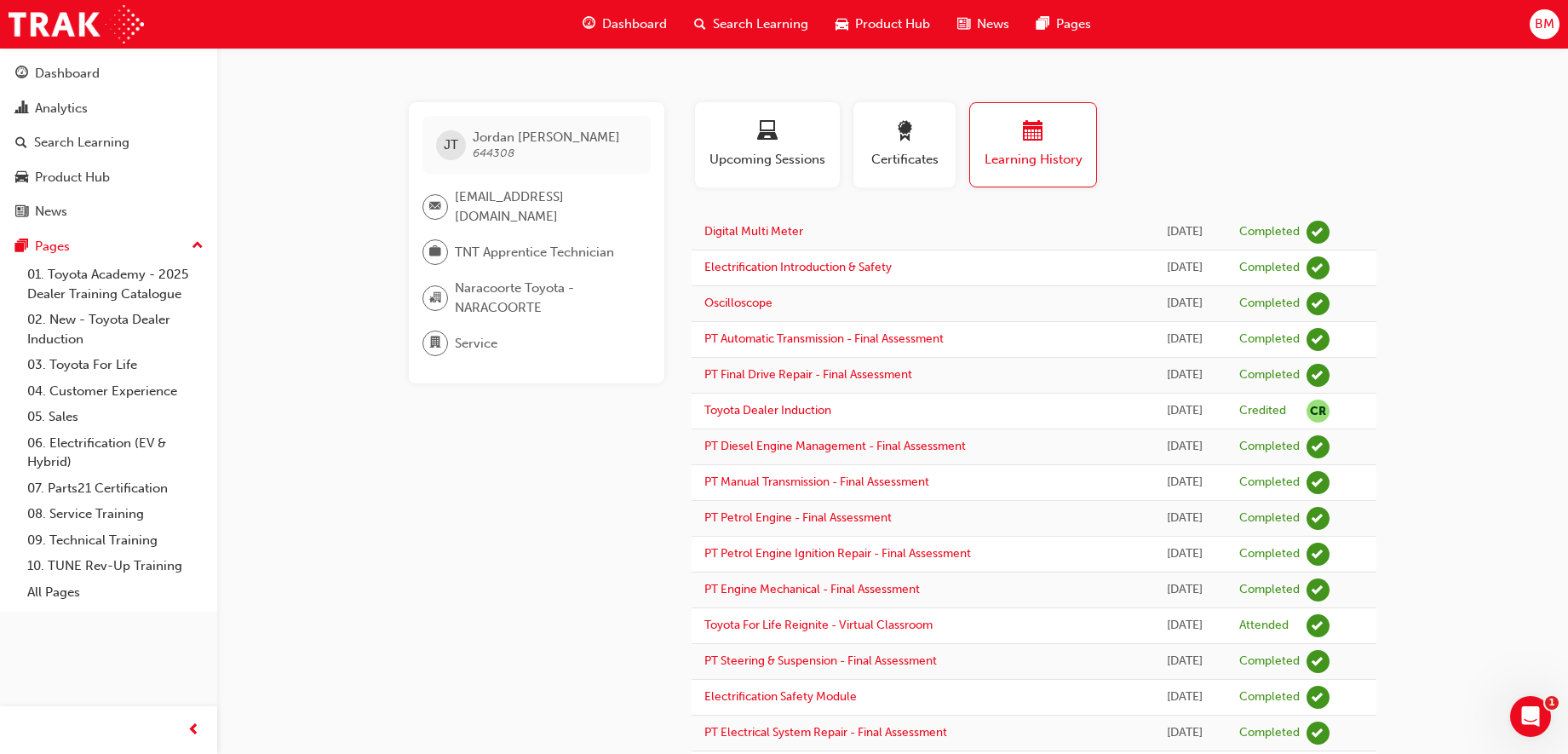
scroll to position [308, 0]
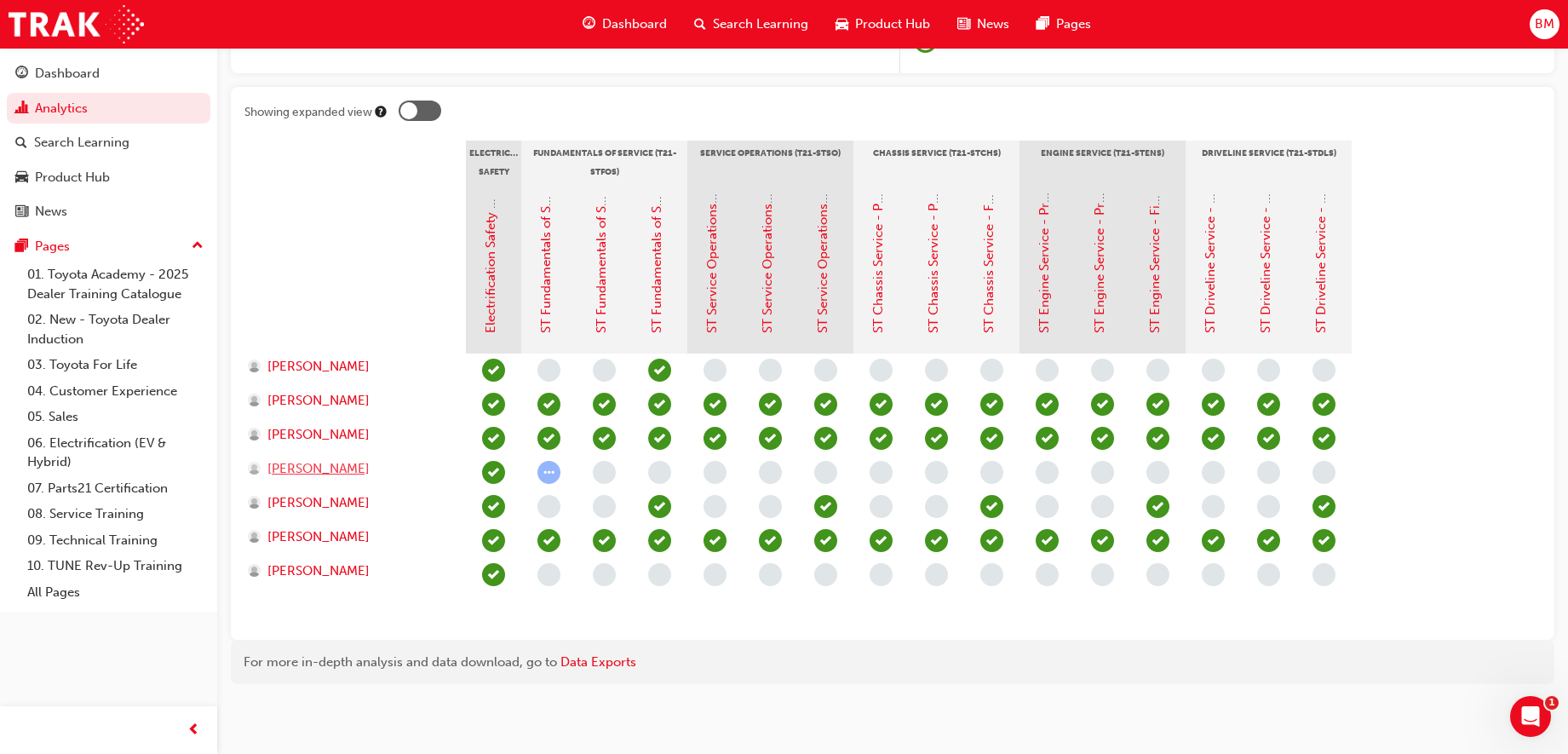
click at [329, 468] on span "[PERSON_NAME]" at bounding box center [318, 468] width 103 height 19
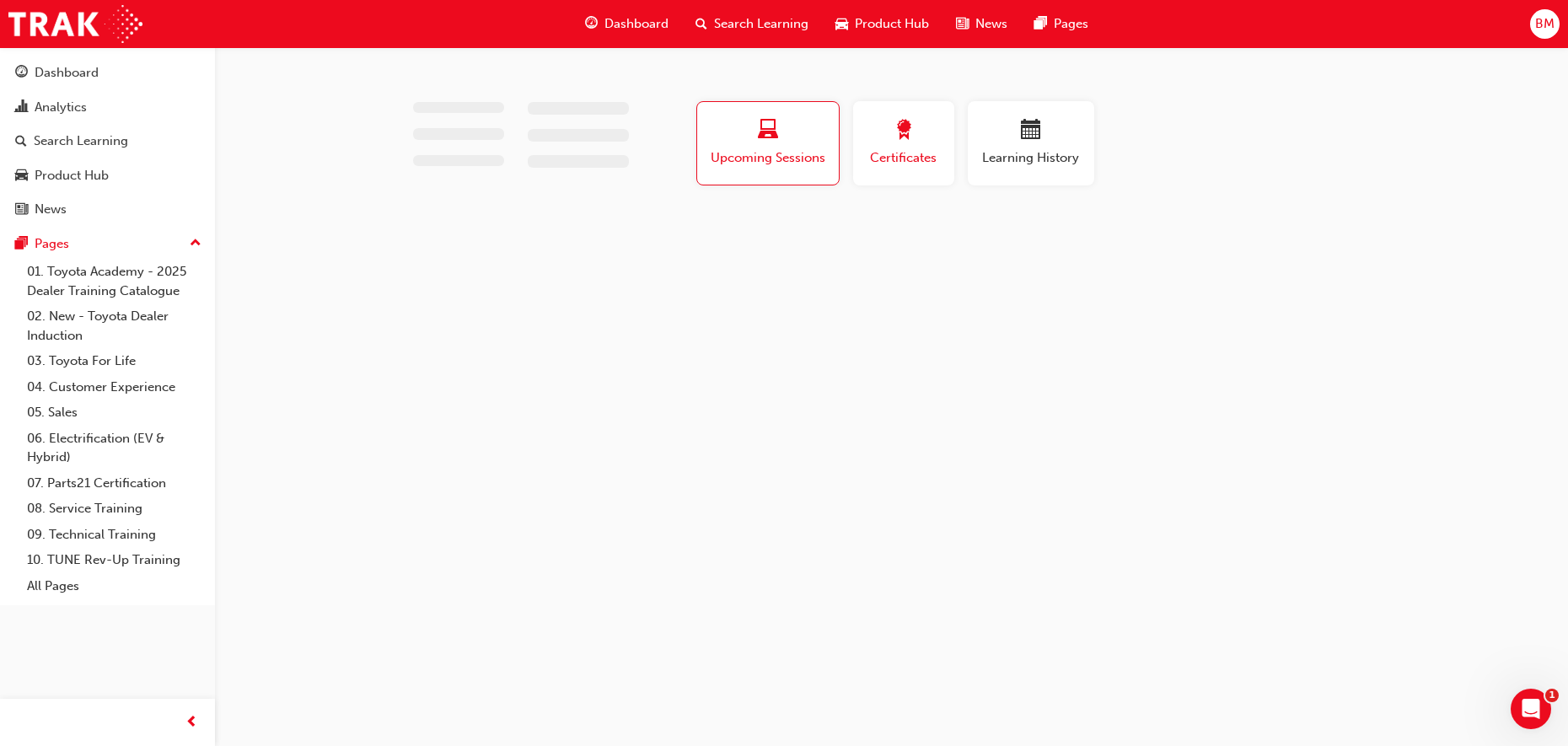
click at [896, 138] on span "award-icon" at bounding box center [904, 131] width 20 height 23
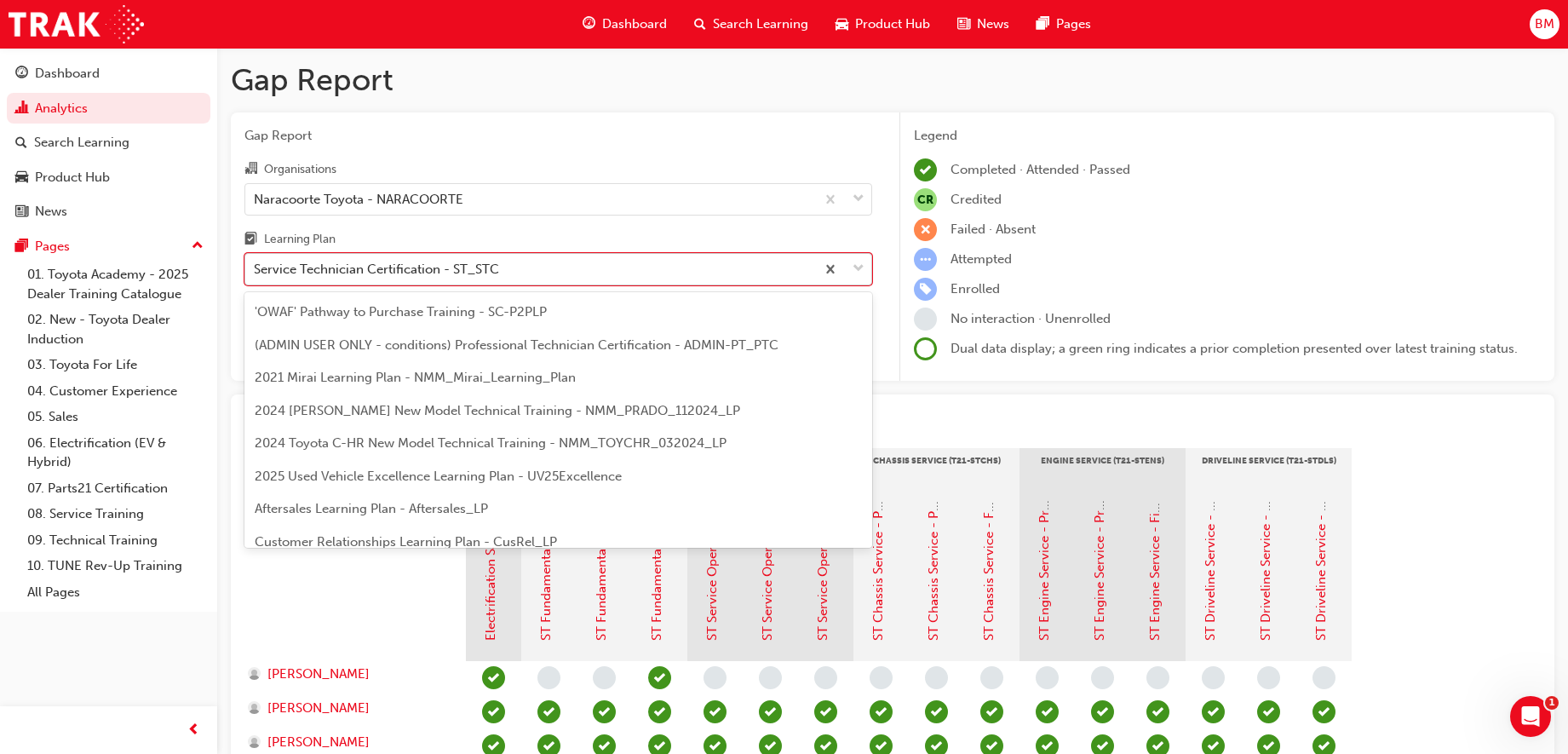
click at [451, 277] on div "Service Technician Certification - ST_STC" at bounding box center [376, 269] width 245 height 19
click at [255, 276] on input "Learning Plan option Service Technician Certification - ST_STC focused, 29 of 3…" at bounding box center [255, 269] width 2 height 15
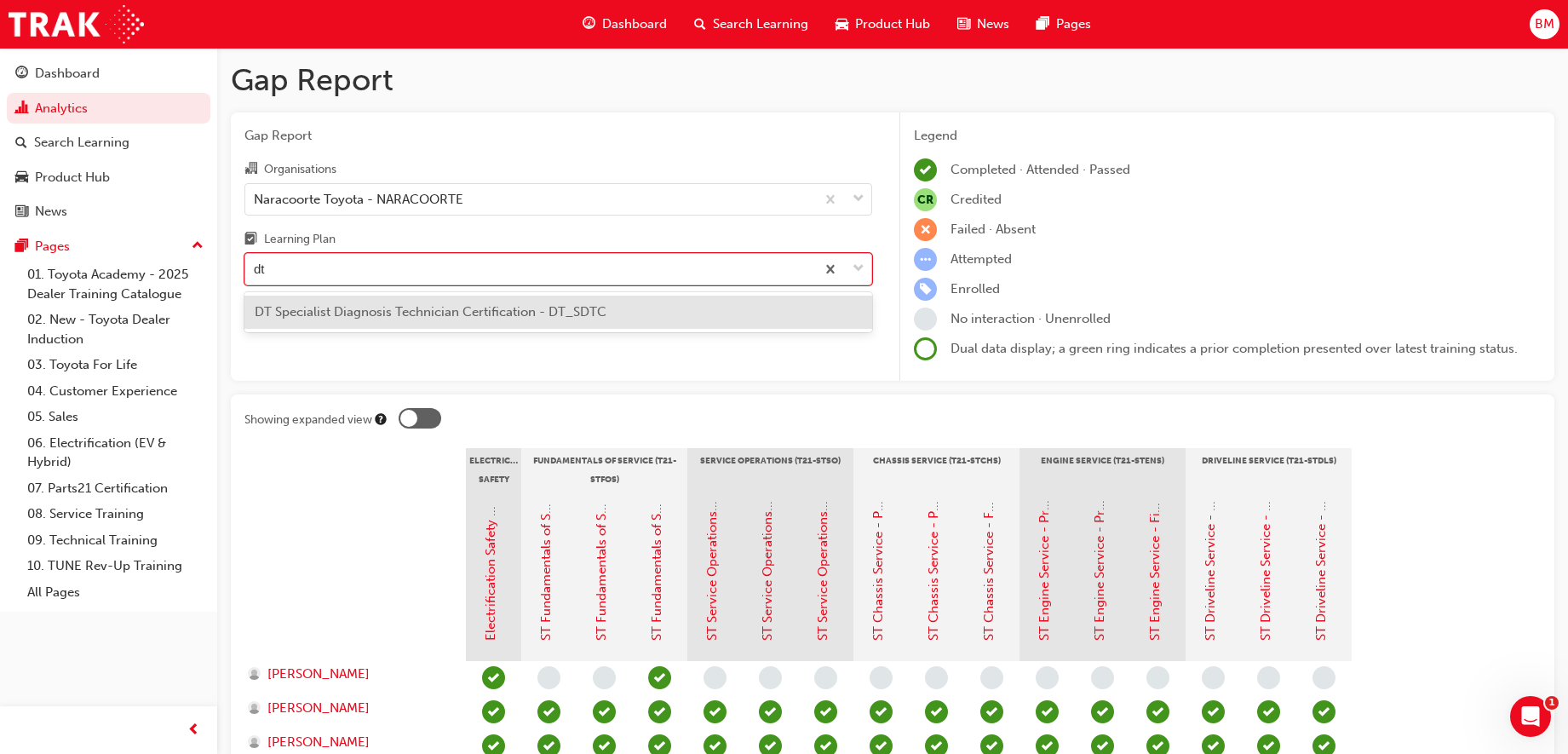
type input "dtc"
click at [493, 307] on span "DT Specialist Diagnosis Technician Certification - DT_SDTC" at bounding box center [431, 311] width 352 height 16
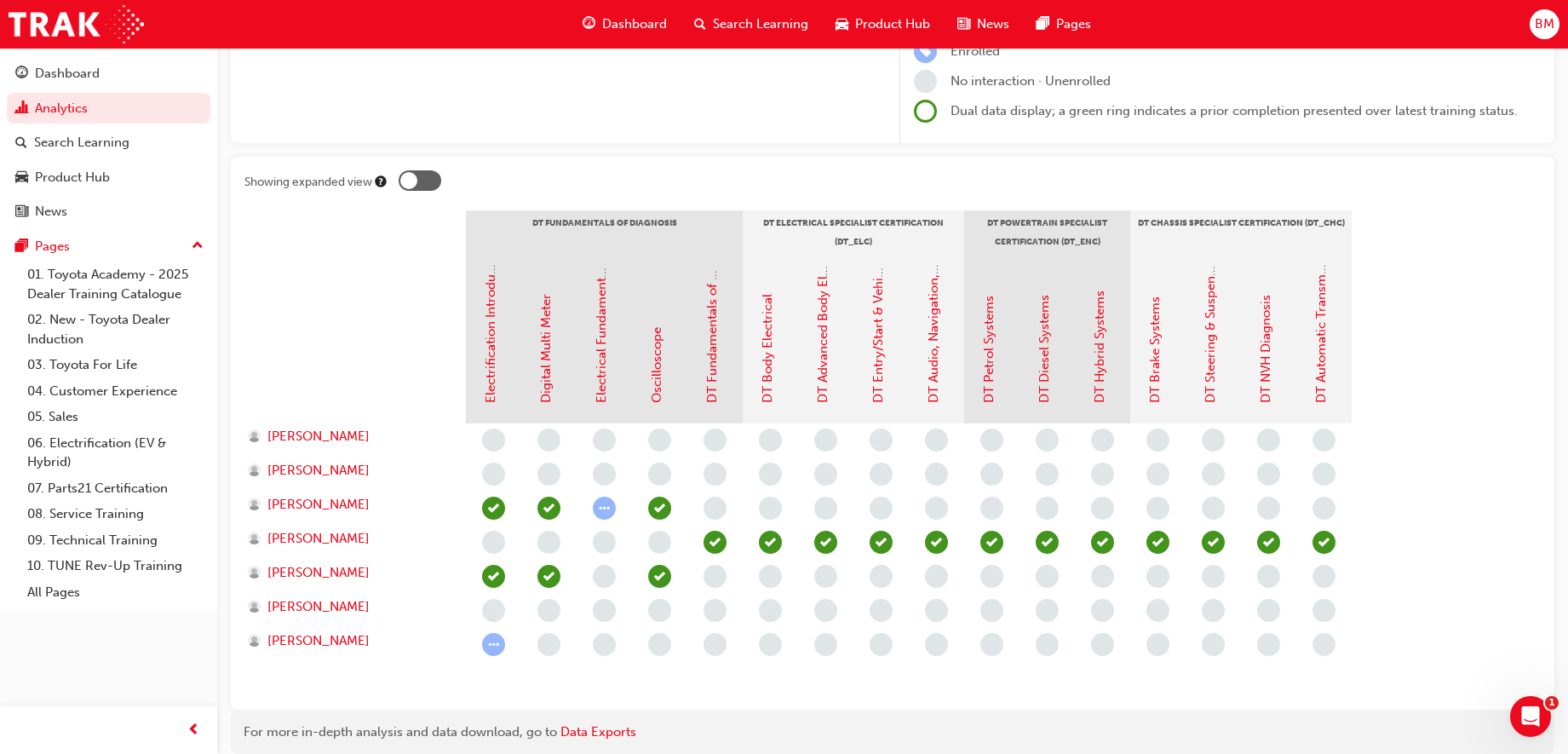
scroll to position [201, 0]
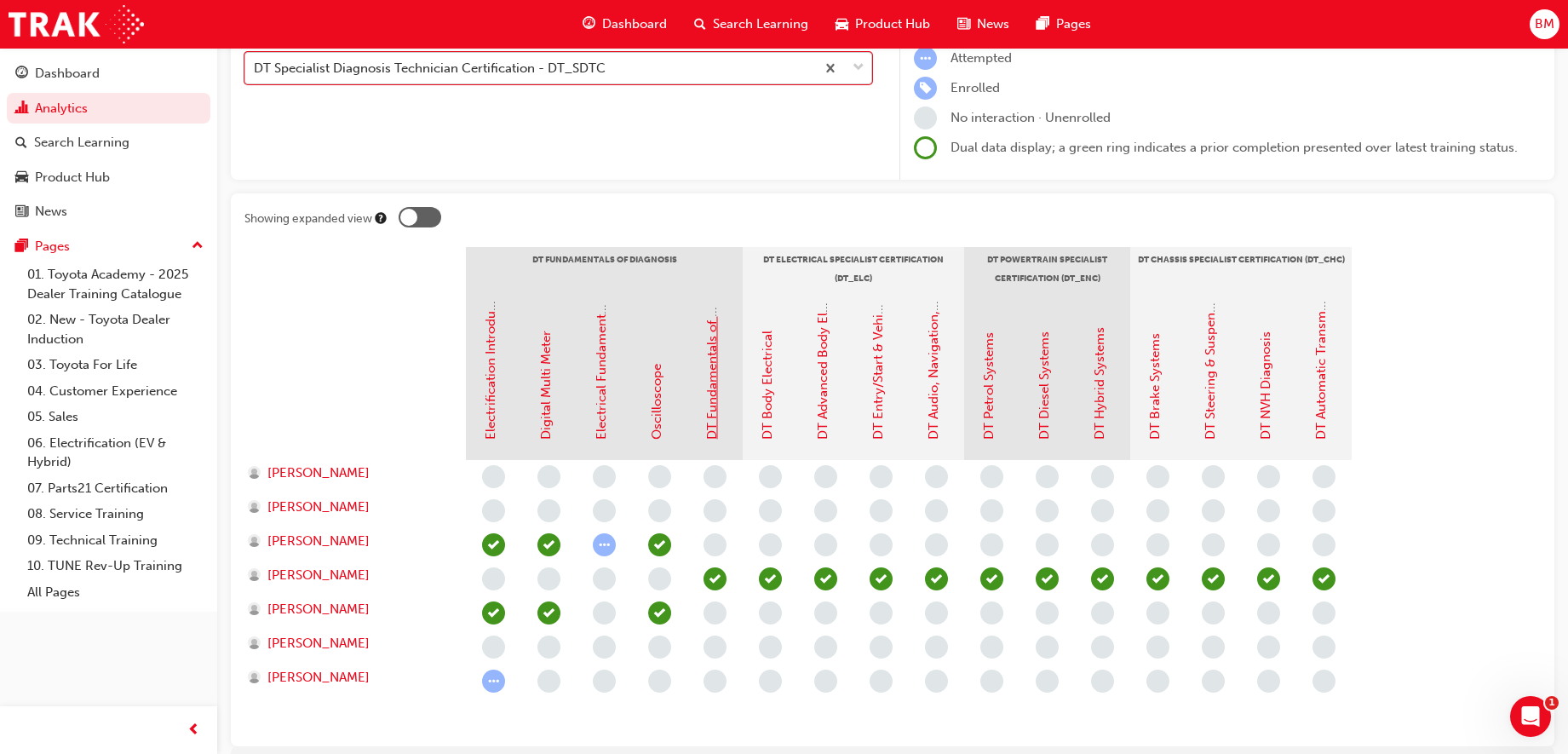
click at [711, 409] on link "DT Fundamentals of Diagnosis" at bounding box center [712, 348] width 16 height 180
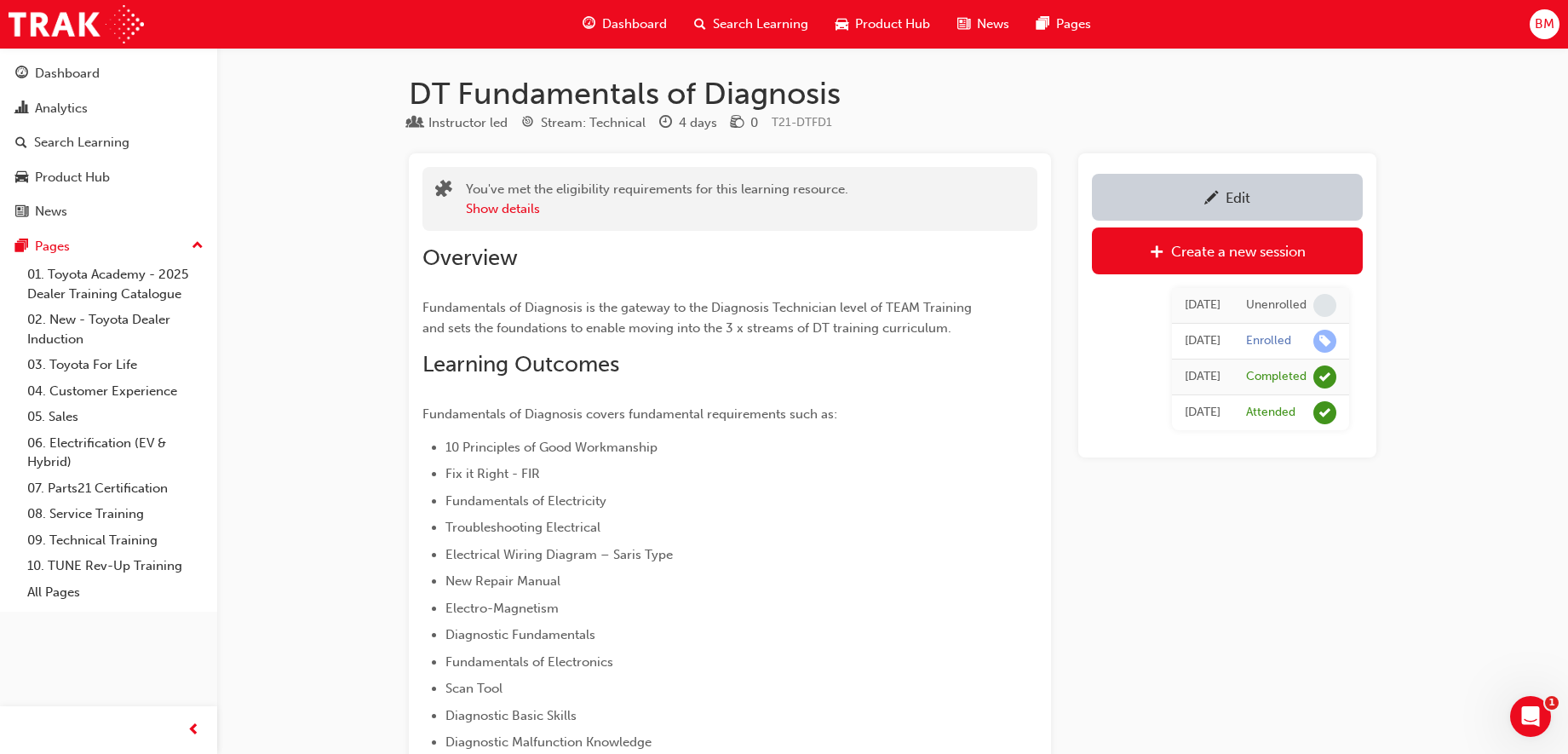
scroll to position [201, 0]
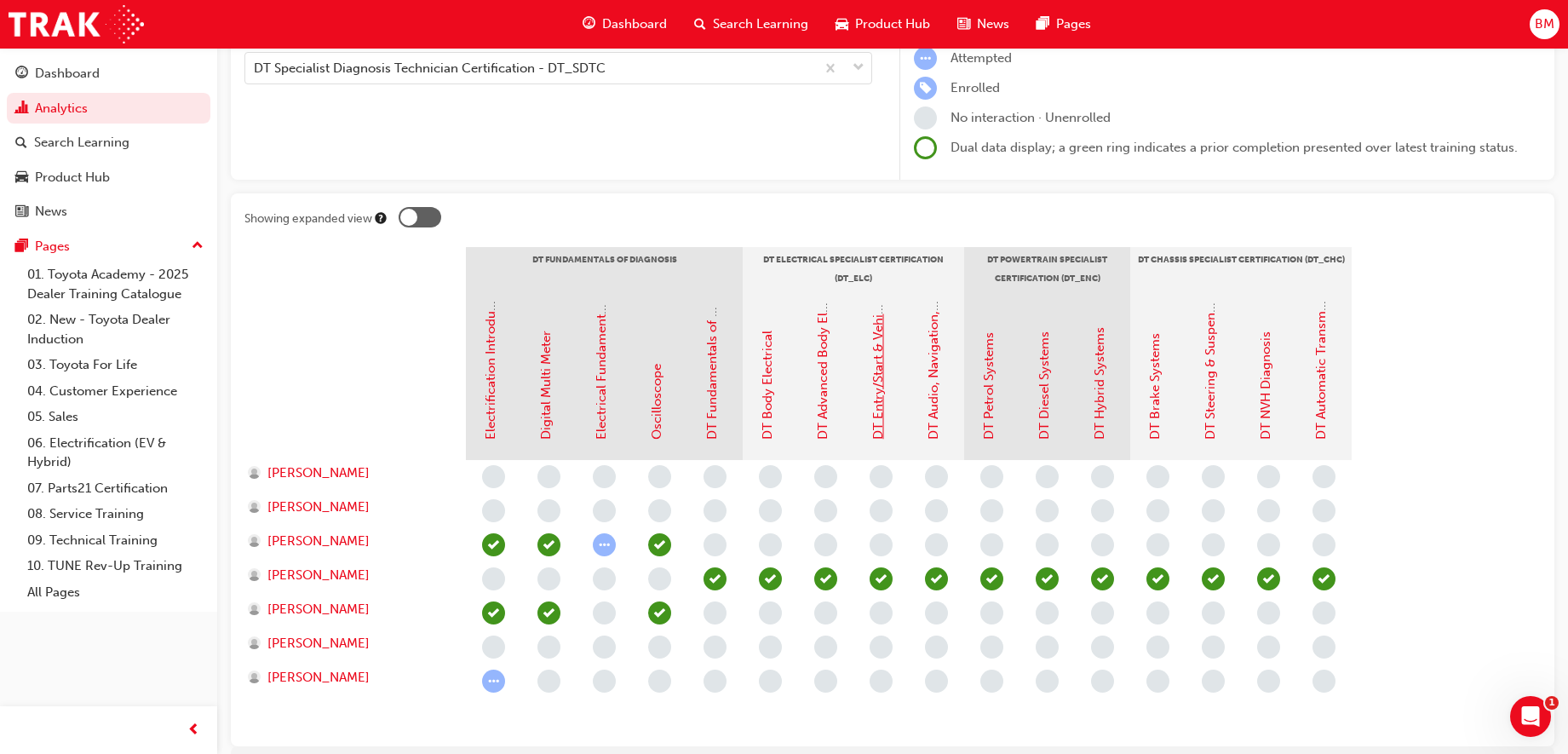
click at [876, 390] on link "DT Entry/Start & Vehicle Security Systems" at bounding box center [878, 316] width 16 height 245
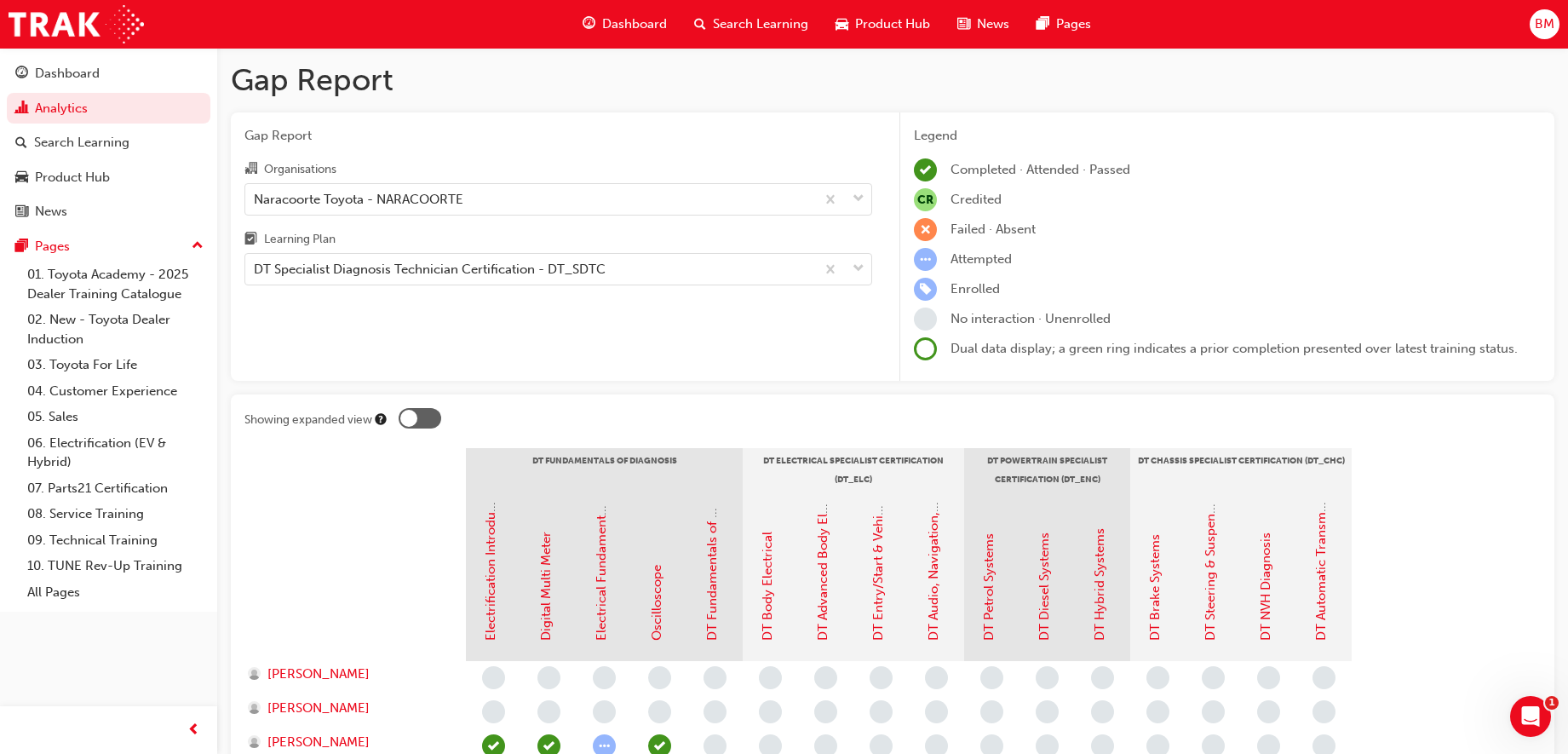
scroll to position [201, 0]
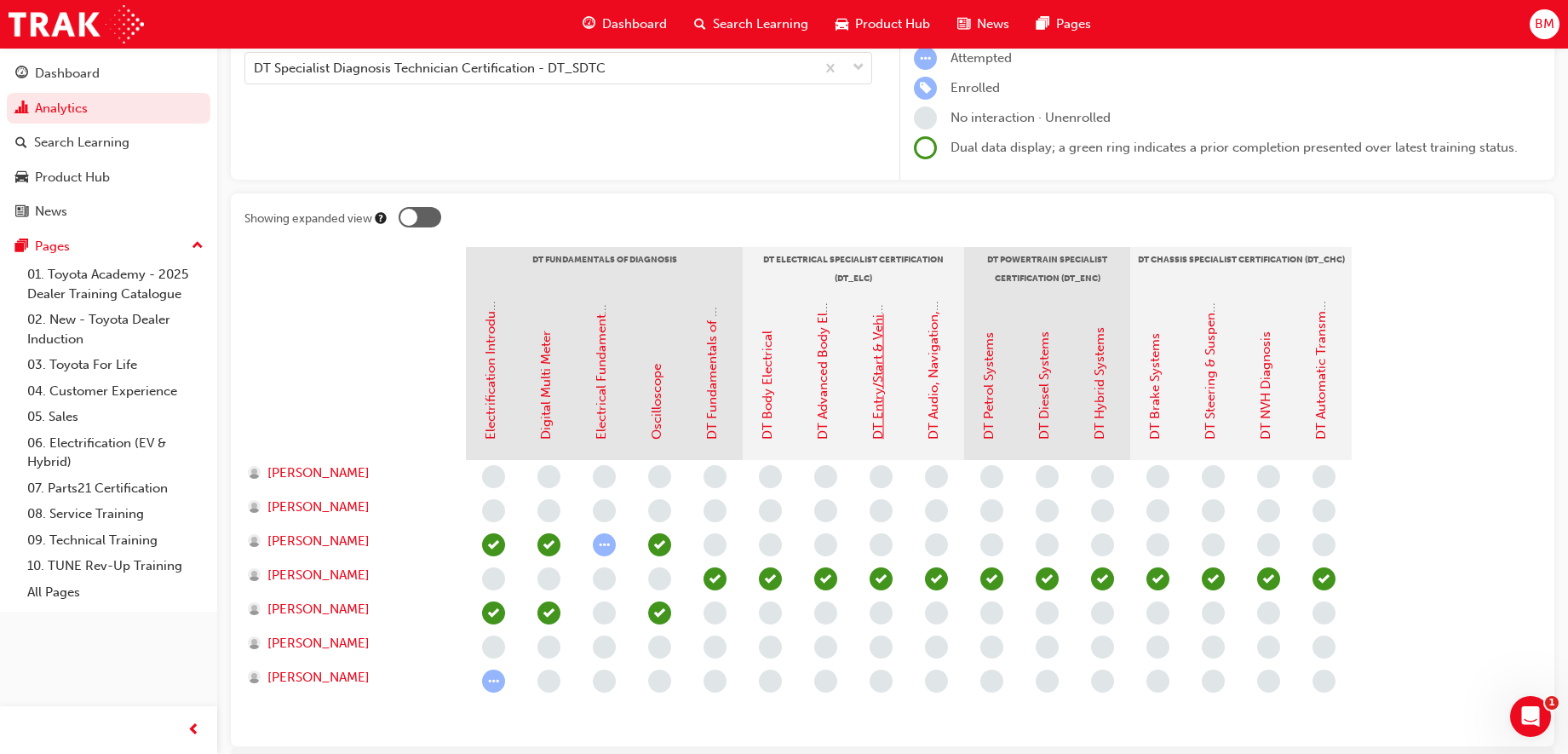
click at [881, 407] on link "DT Entry/Start & Vehicle Security Systems" at bounding box center [878, 316] width 16 height 245
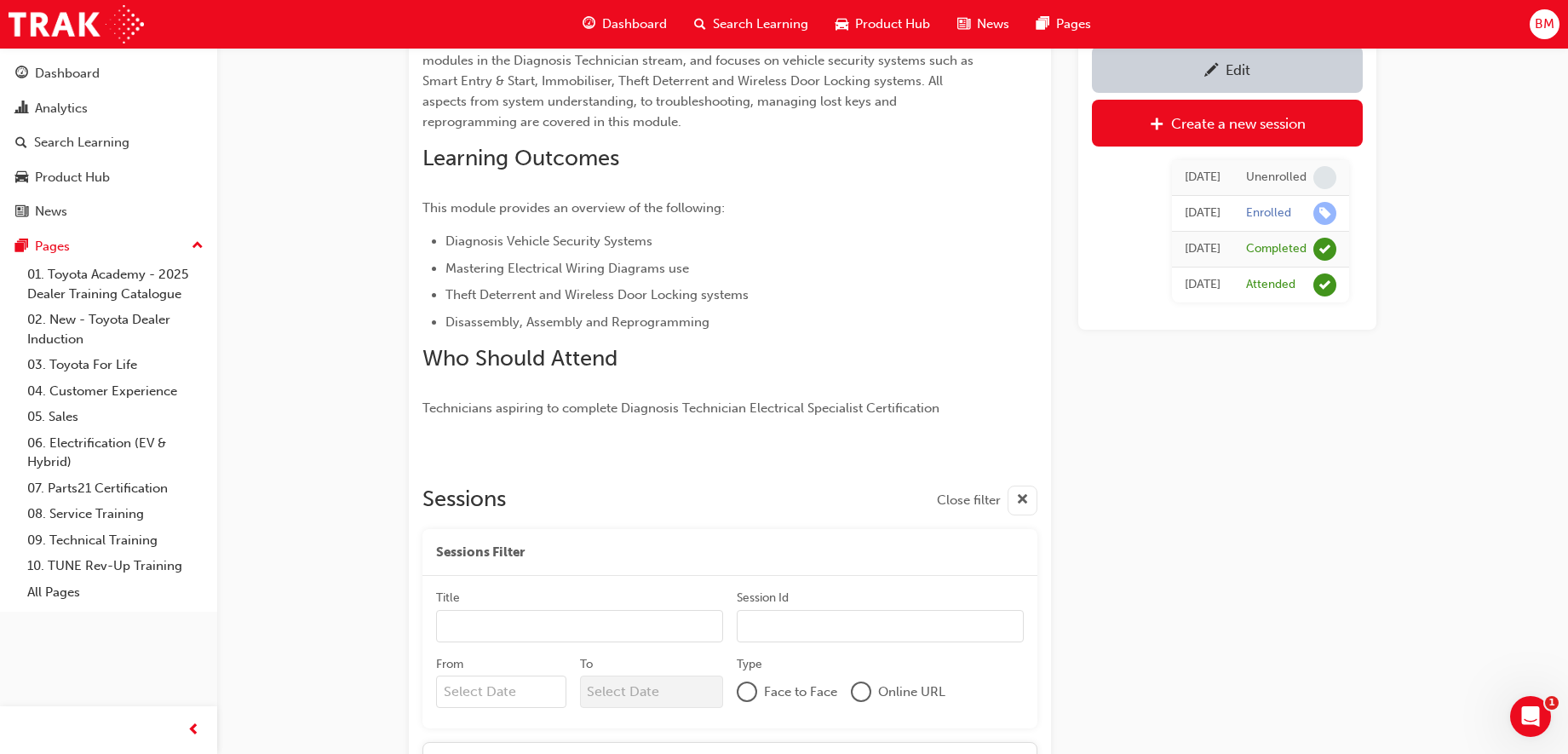
scroll to position [426, 0]
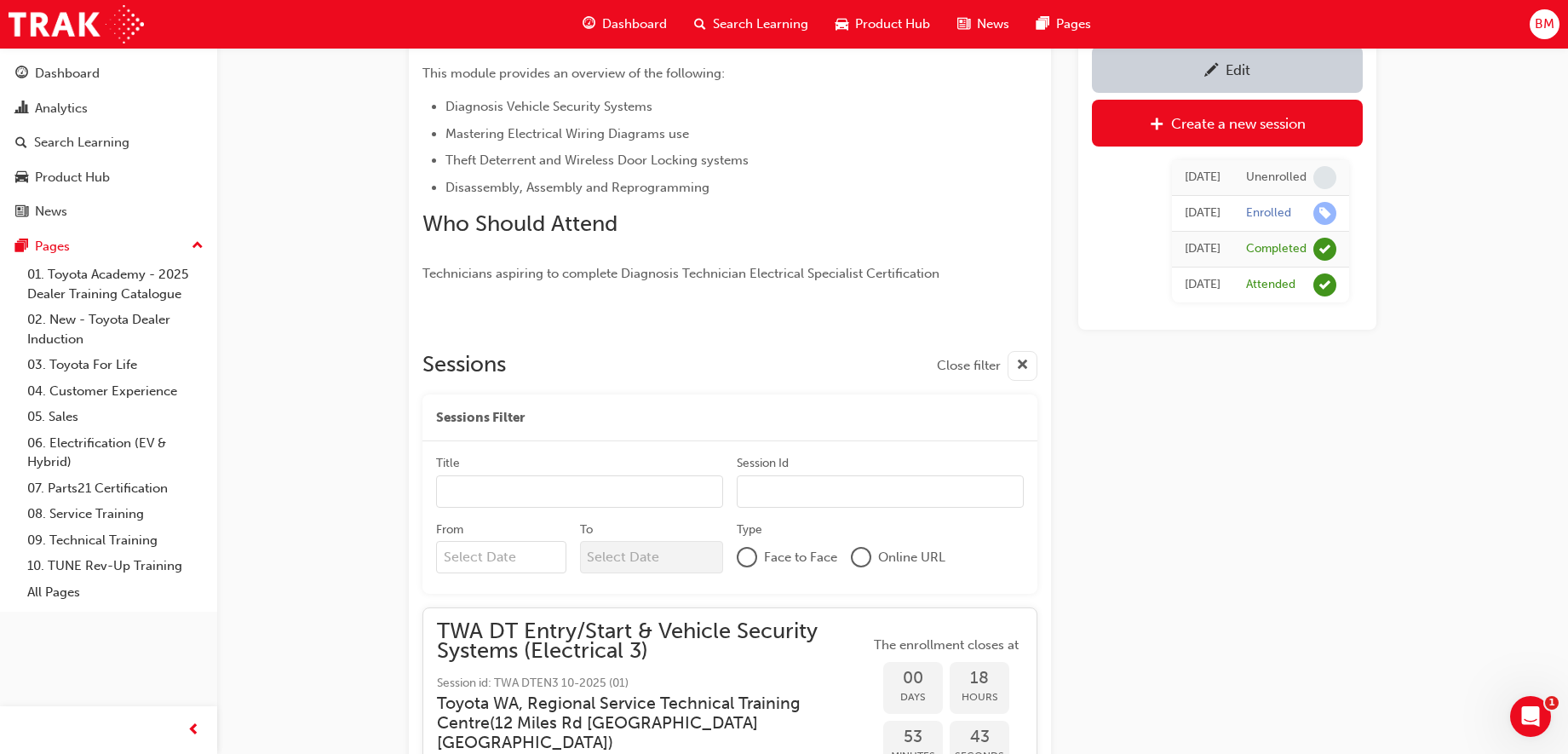
click at [487, 493] on input "Title" at bounding box center [580, 491] width 288 height 32
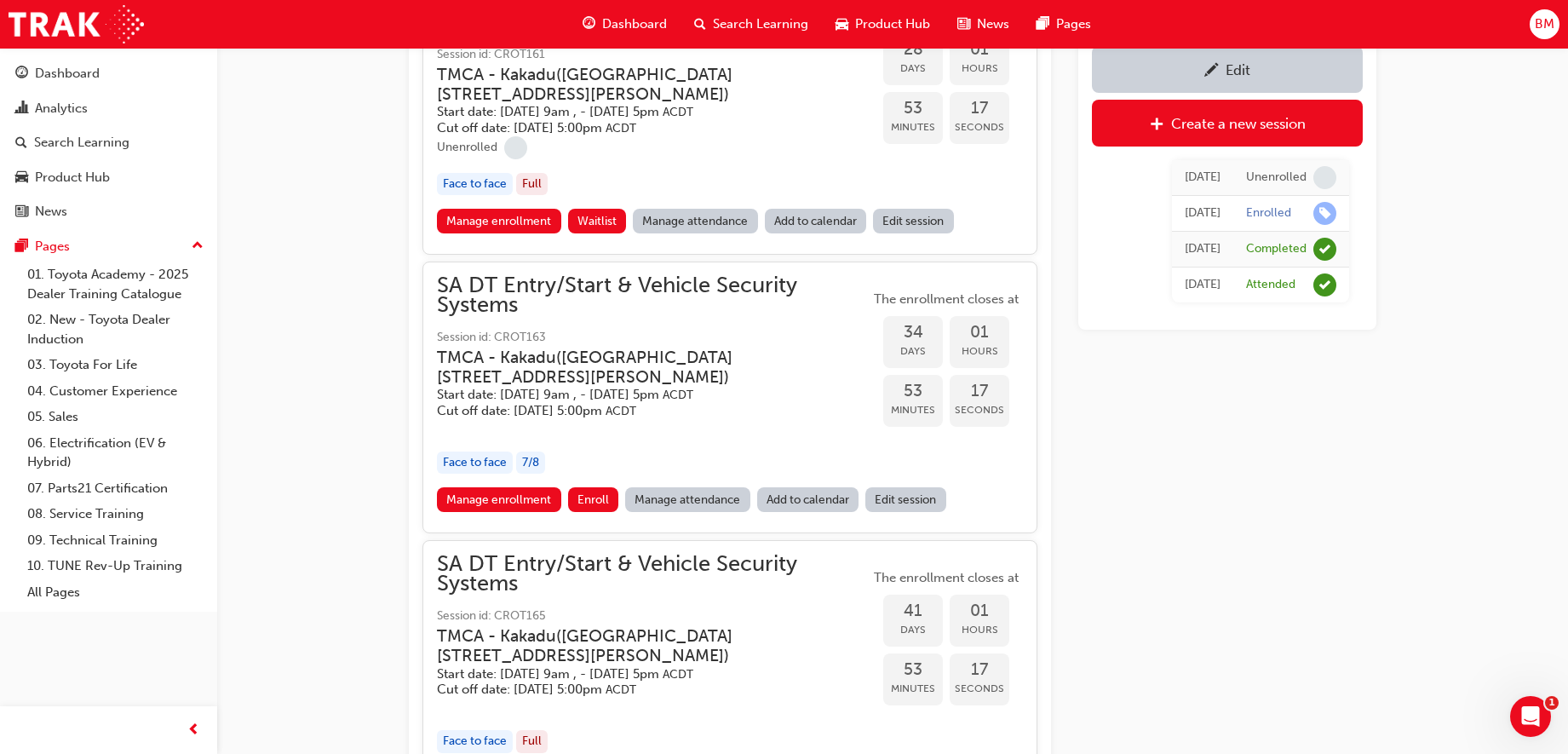
scroll to position [1044, 0]
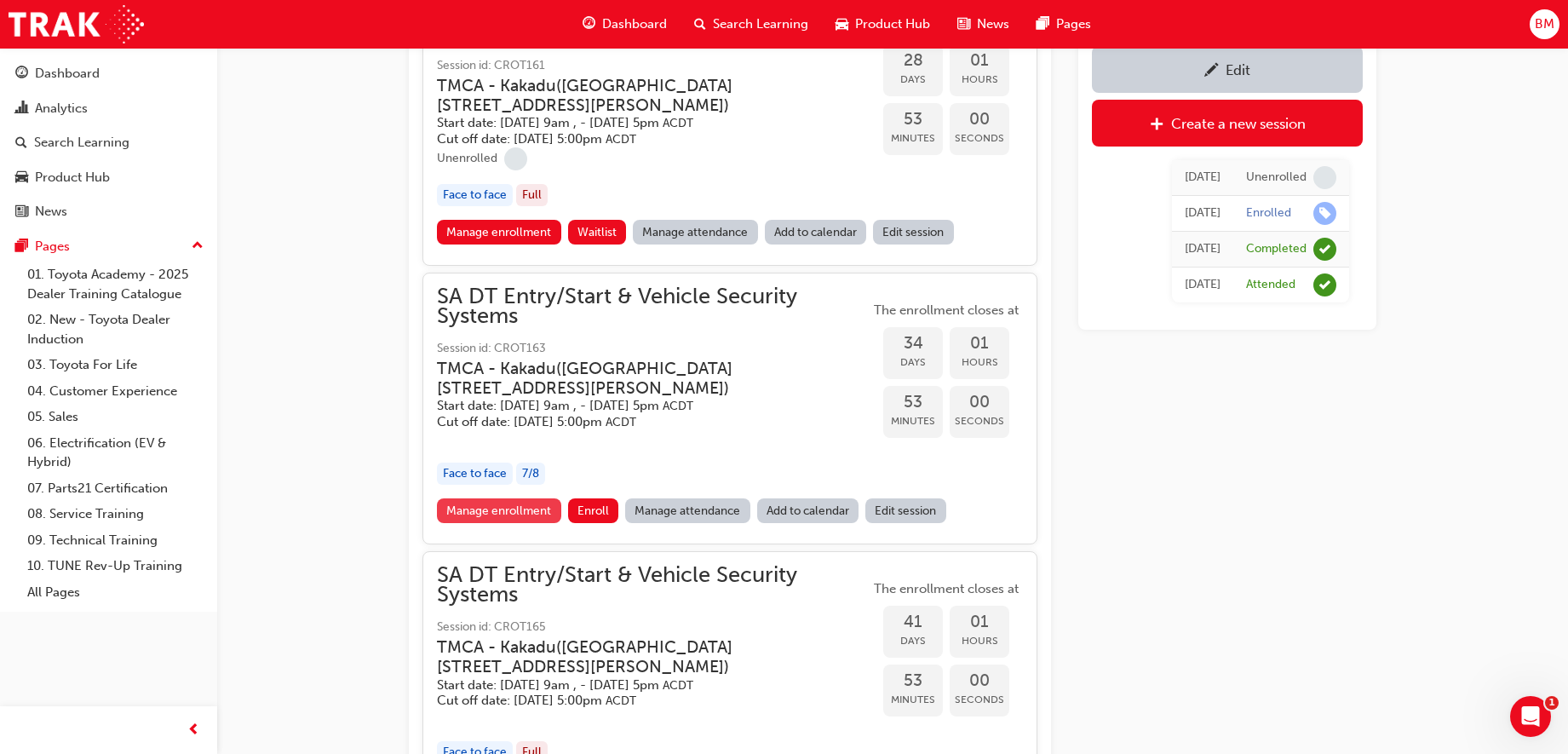
type input "SA"
click at [494, 510] on link "Manage enrollment" at bounding box center [499, 510] width 125 height 25
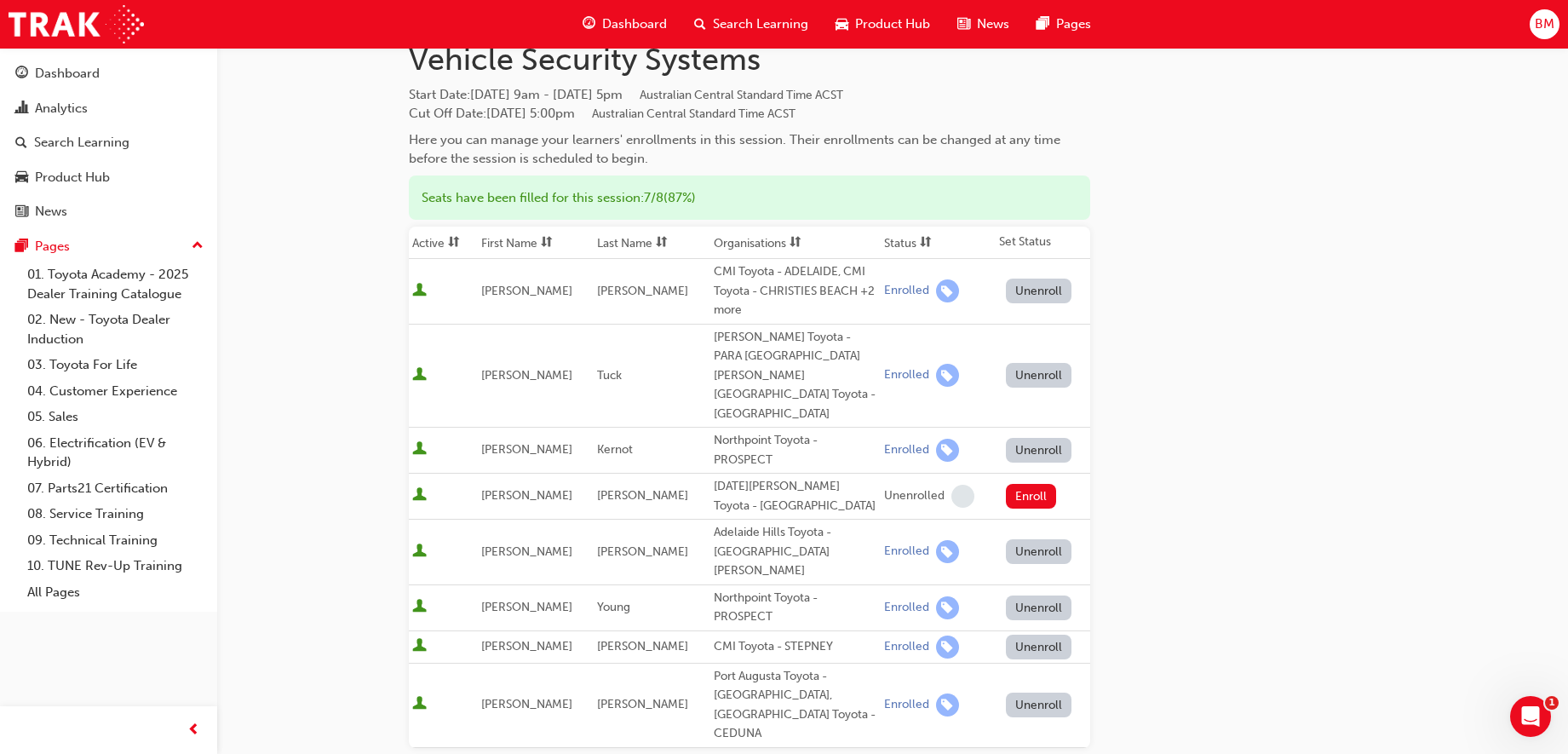
scroll to position [213, 0]
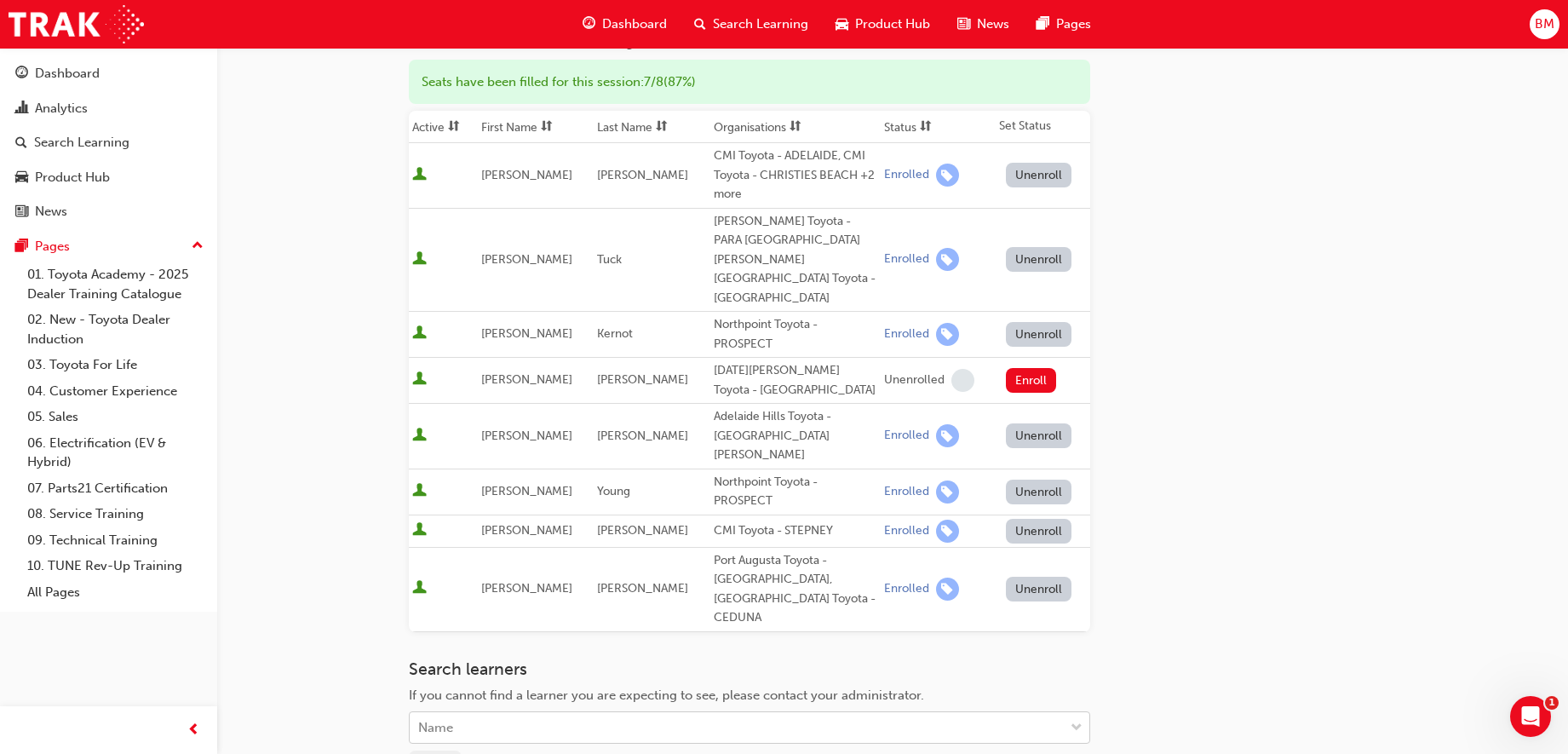
click at [490, 712] on div "Name" at bounding box center [737, 727] width 655 height 30
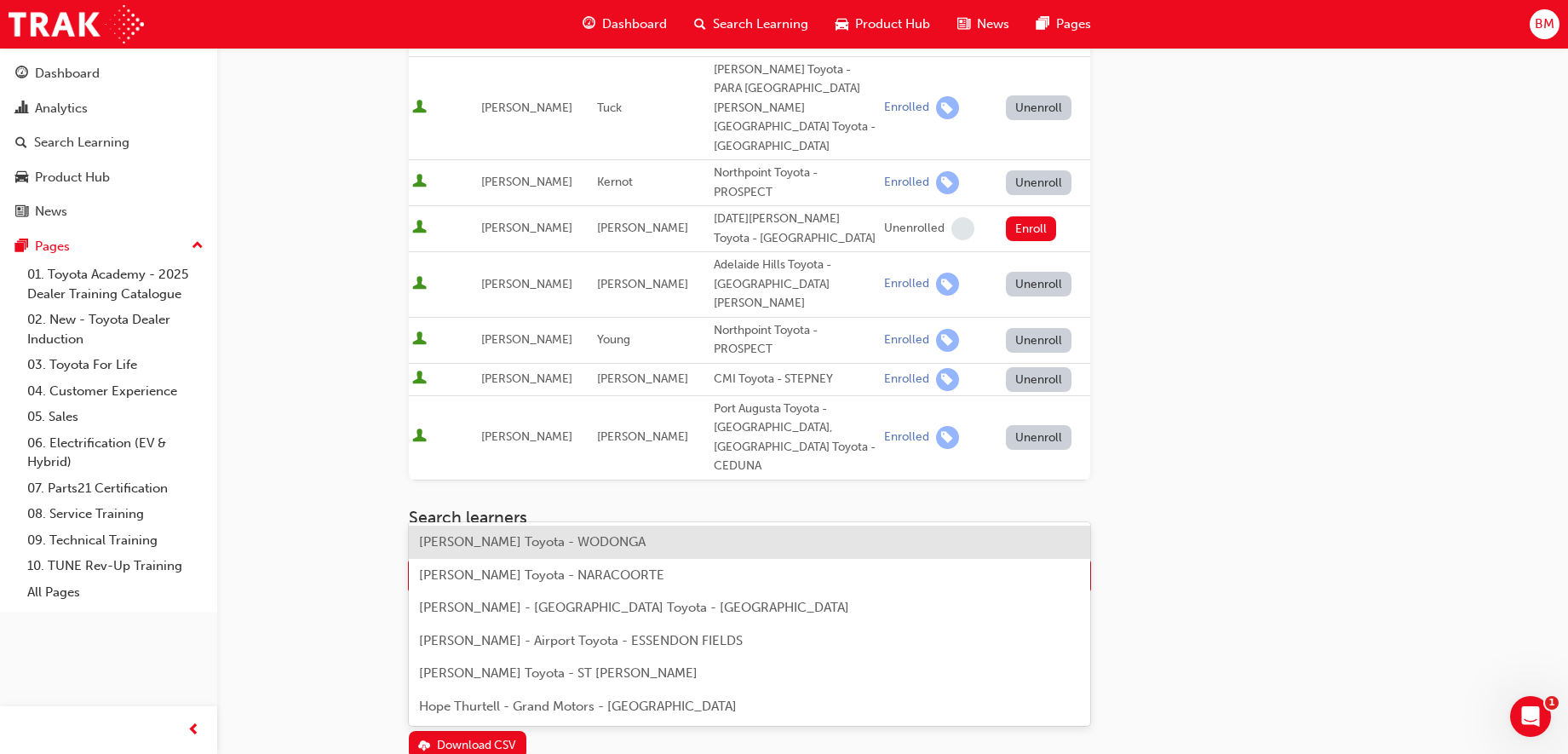
scroll to position [390, 0]
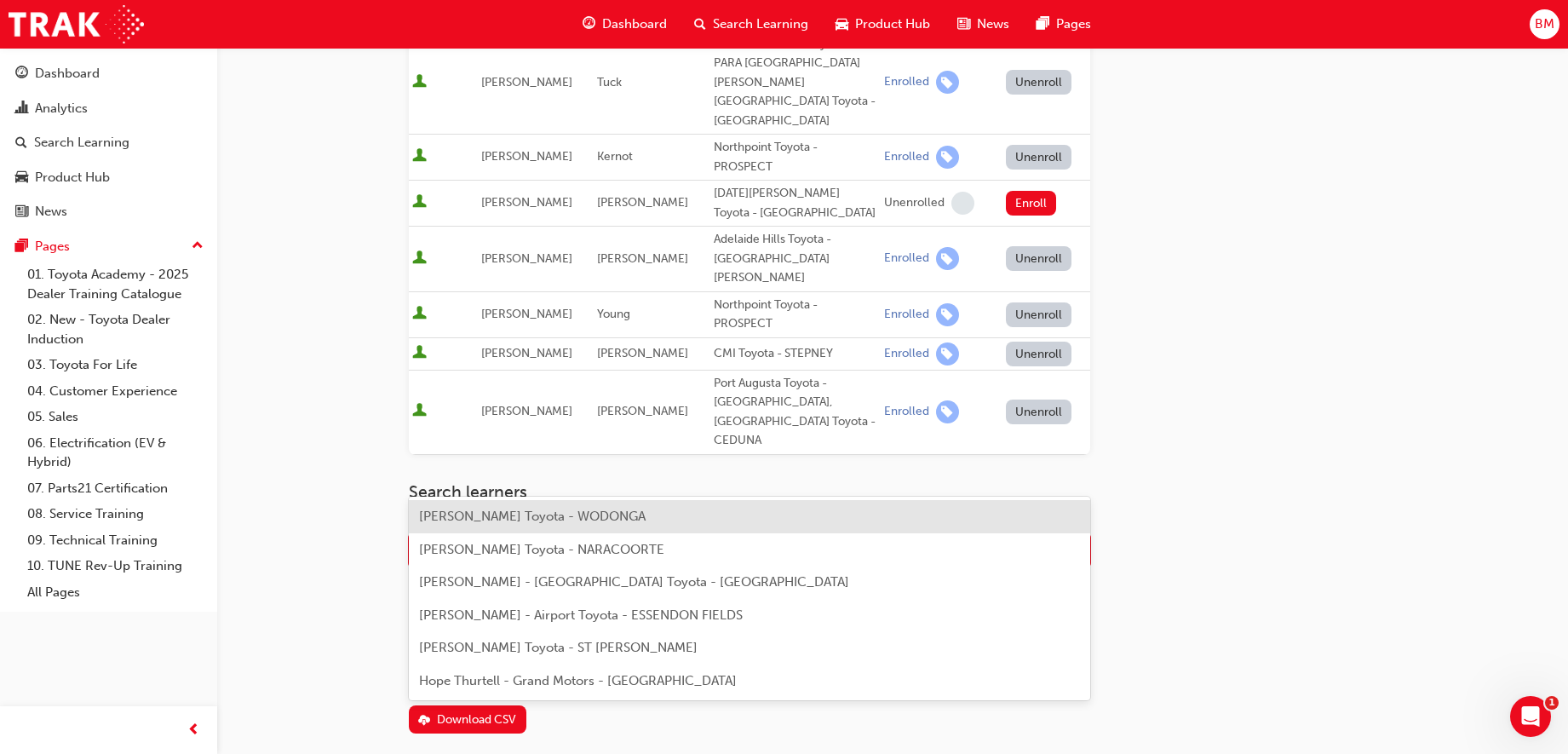
type input "thur"
click at [1156, 461] on div "Go to session detail page Manage enrollment for SA DT Entry/Start & Vehicle Sec…" at bounding box center [892, 196] width 968 height 1076
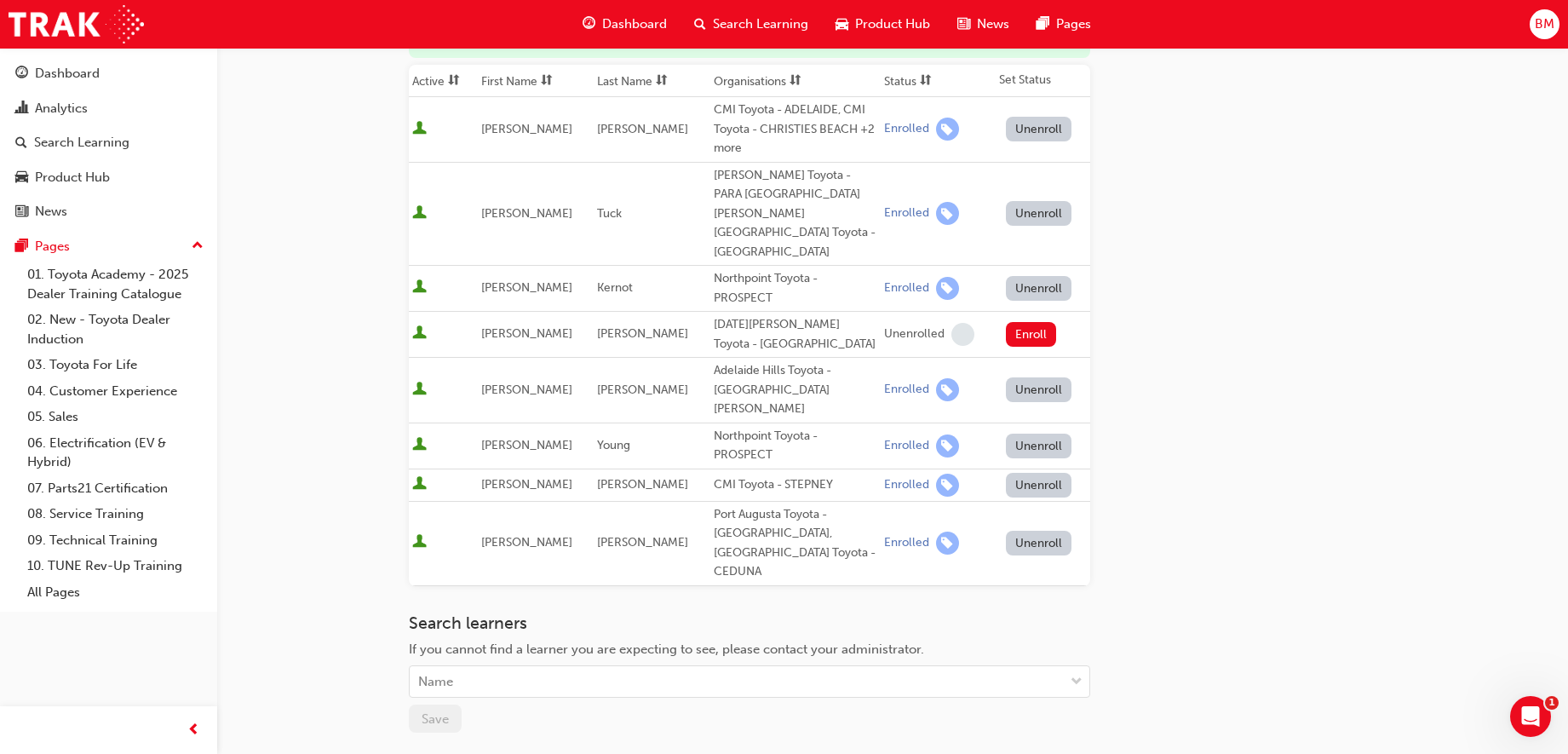
scroll to position [0, 0]
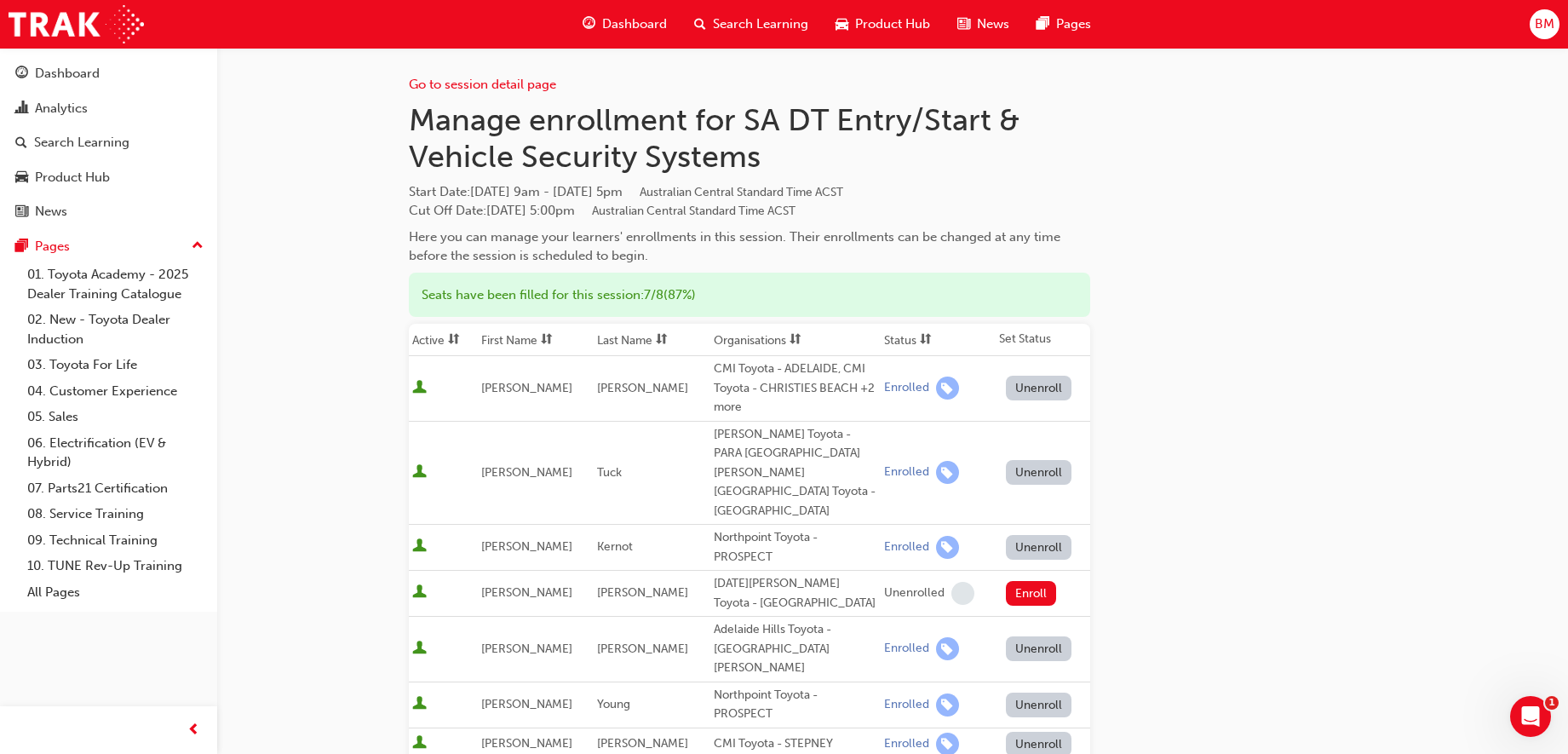
click at [742, 19] on span "Search Learning" at bounding box center [760, 24] width 95 height 19
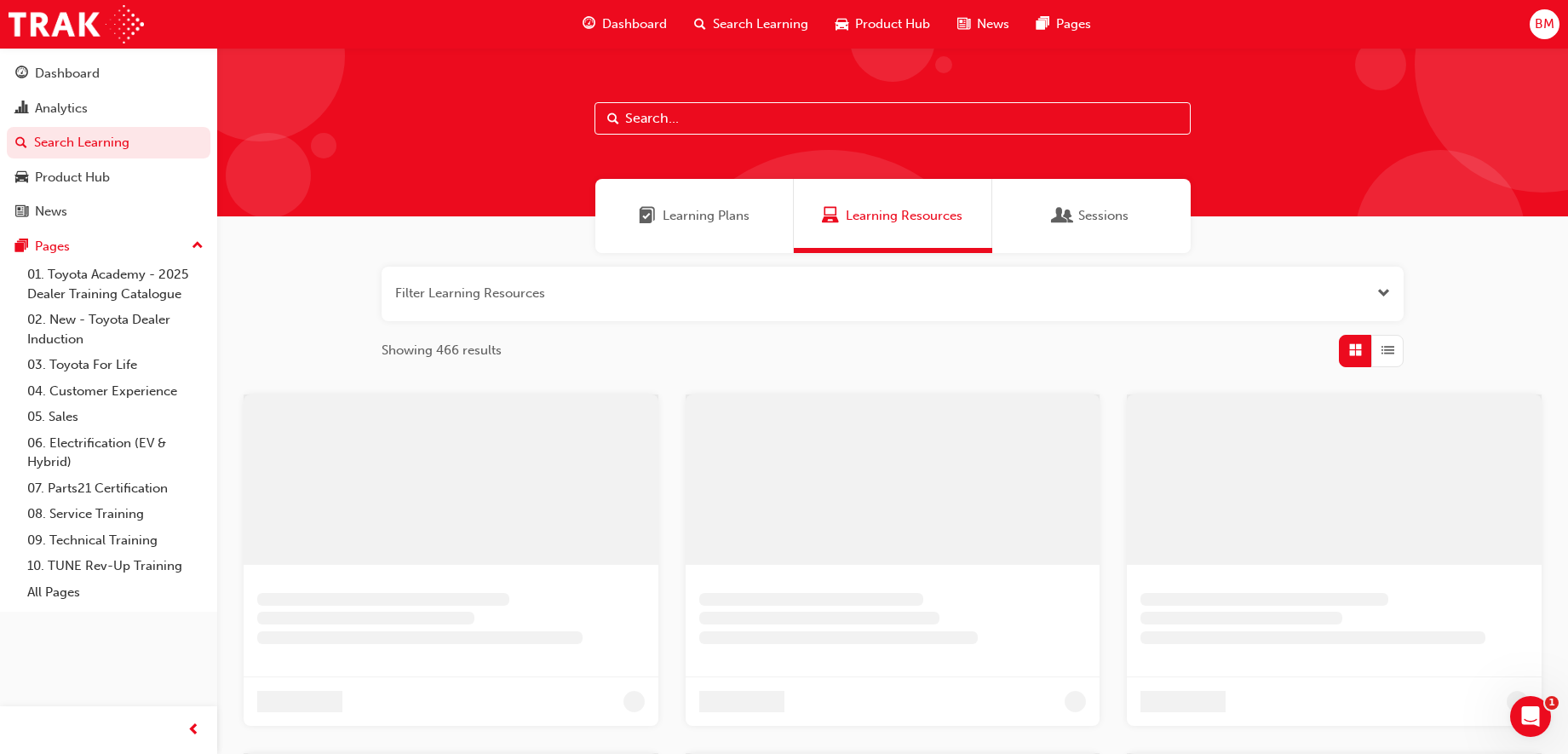
click at [718, 112] on input "text" at bounding box center [892, 118] width 596 height 32
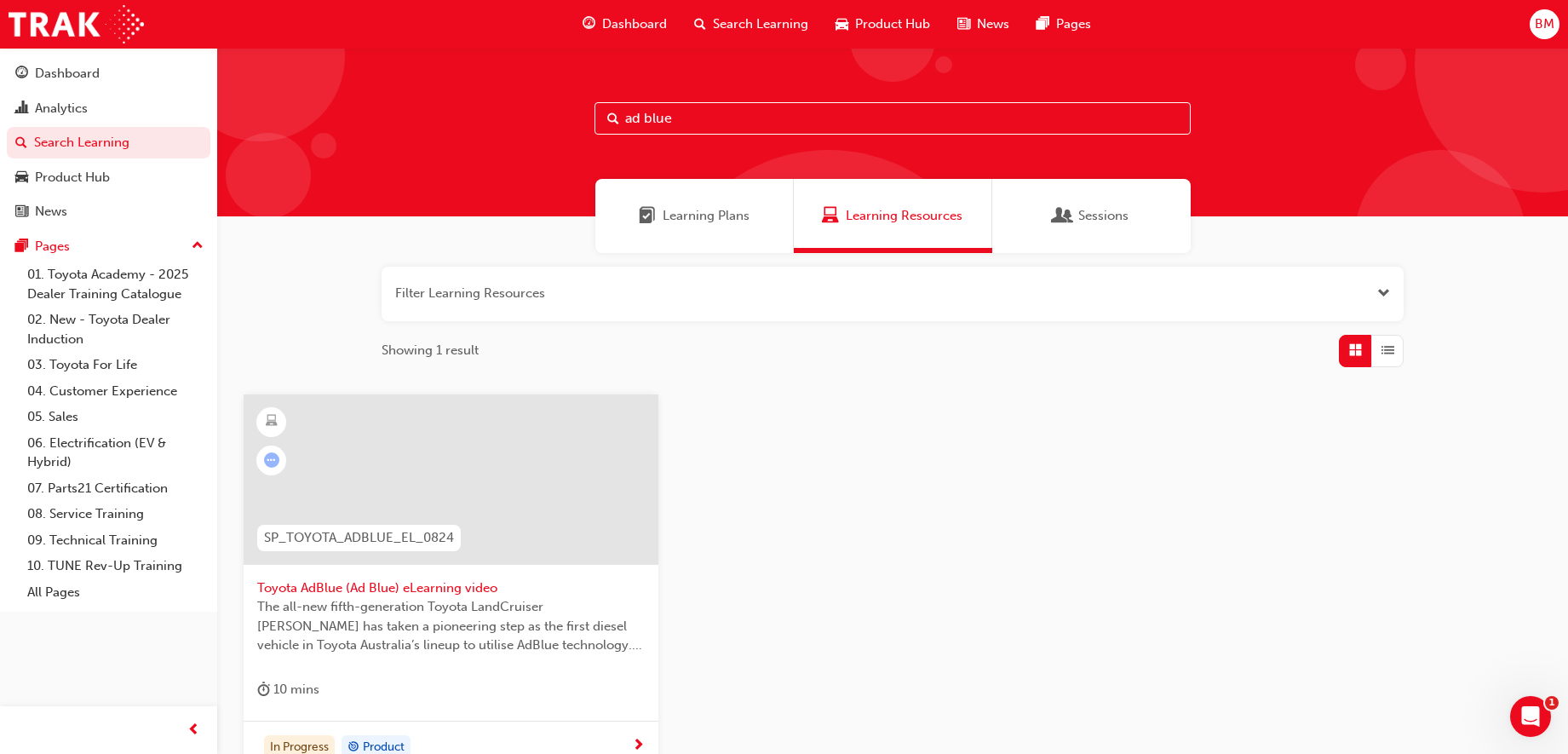
drag, startPoint x: 690, startPoint y: 119, endPoint x: 615, endPoint y: 112, distance: 75.3
click at [615, 112] on div "ad blue" at bounding box center [892, 118] width 596 height 32
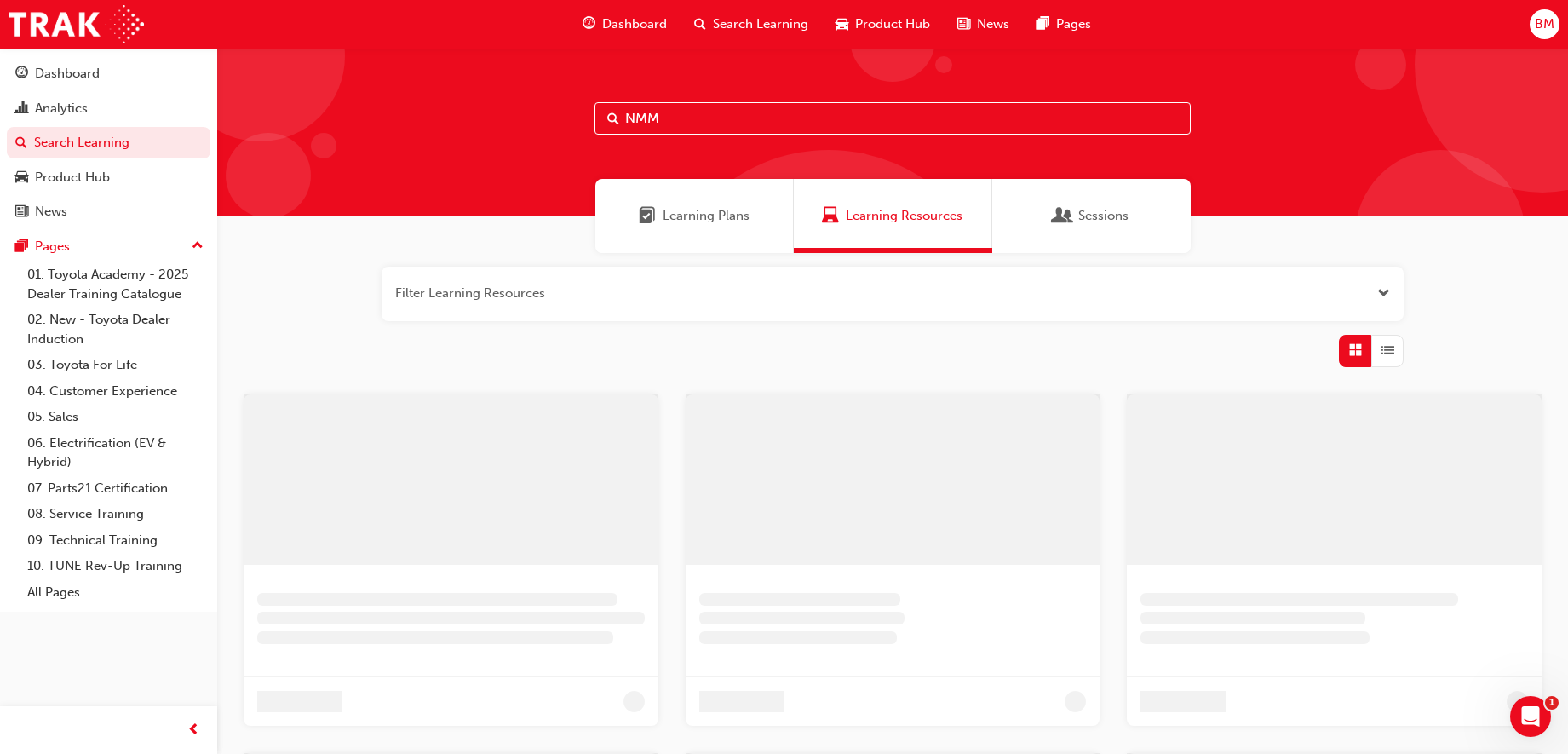
type input "NMM"
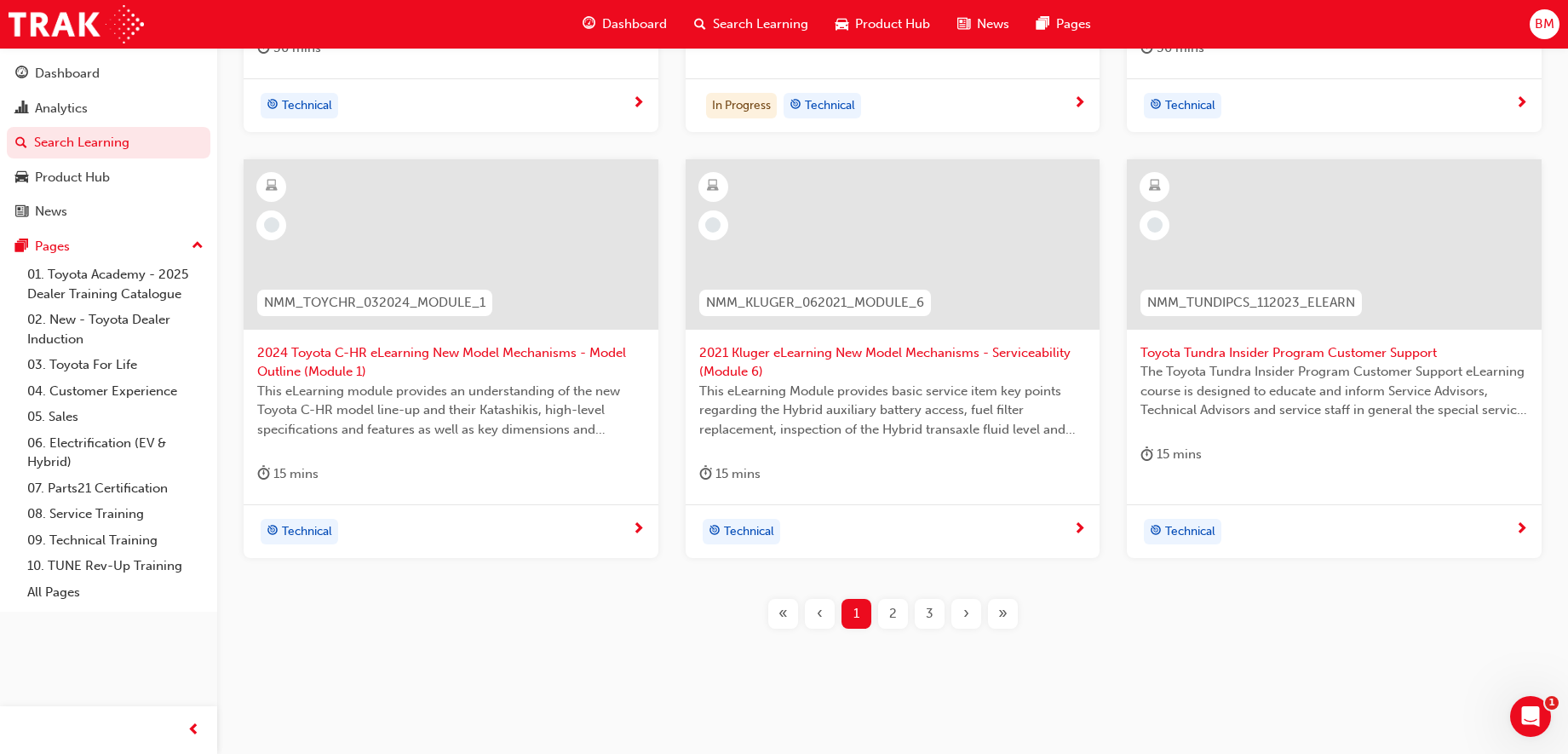
scroll to position [674, 0]
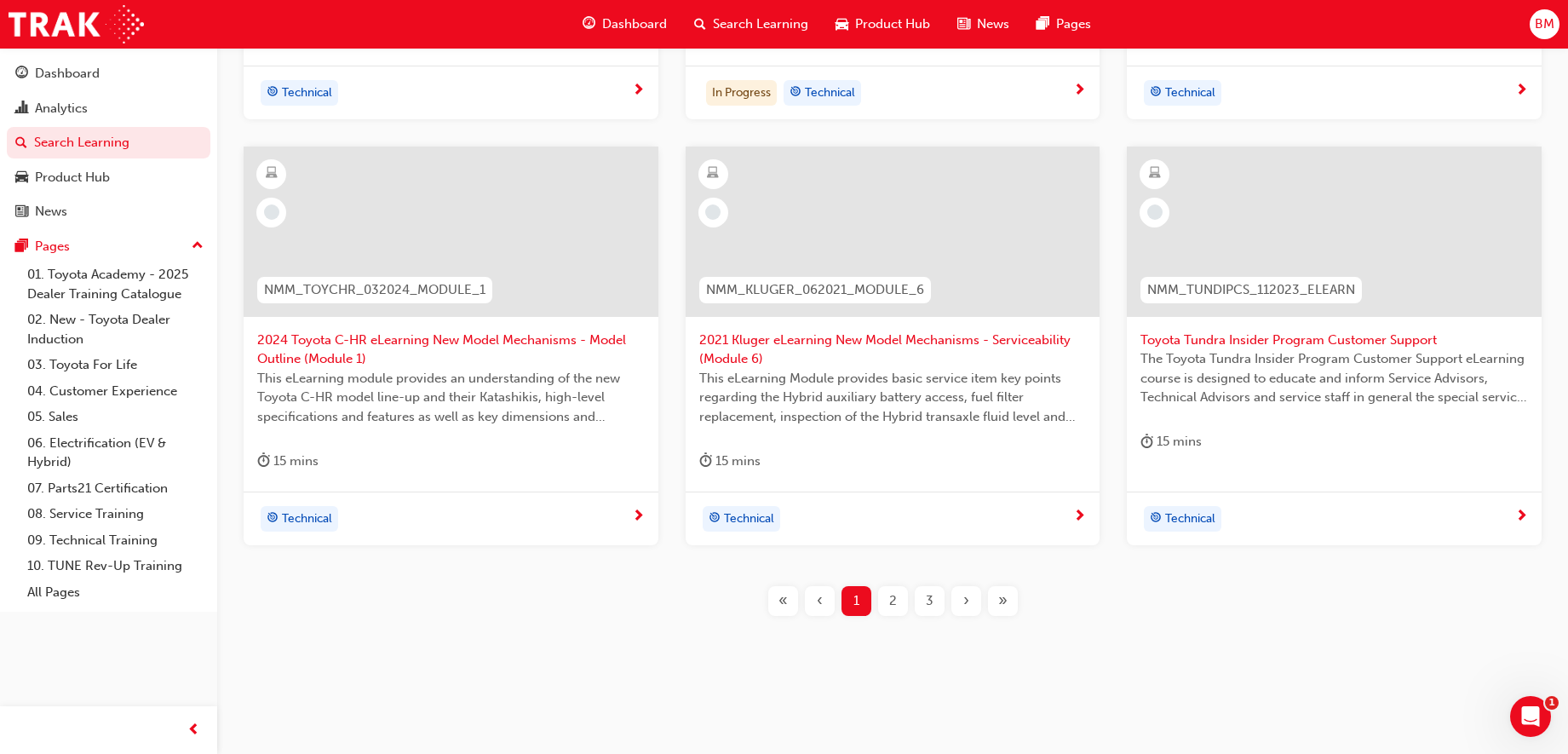
click at [885, 601] on div "2" at bounding box center [893, 601] width 30 height 30
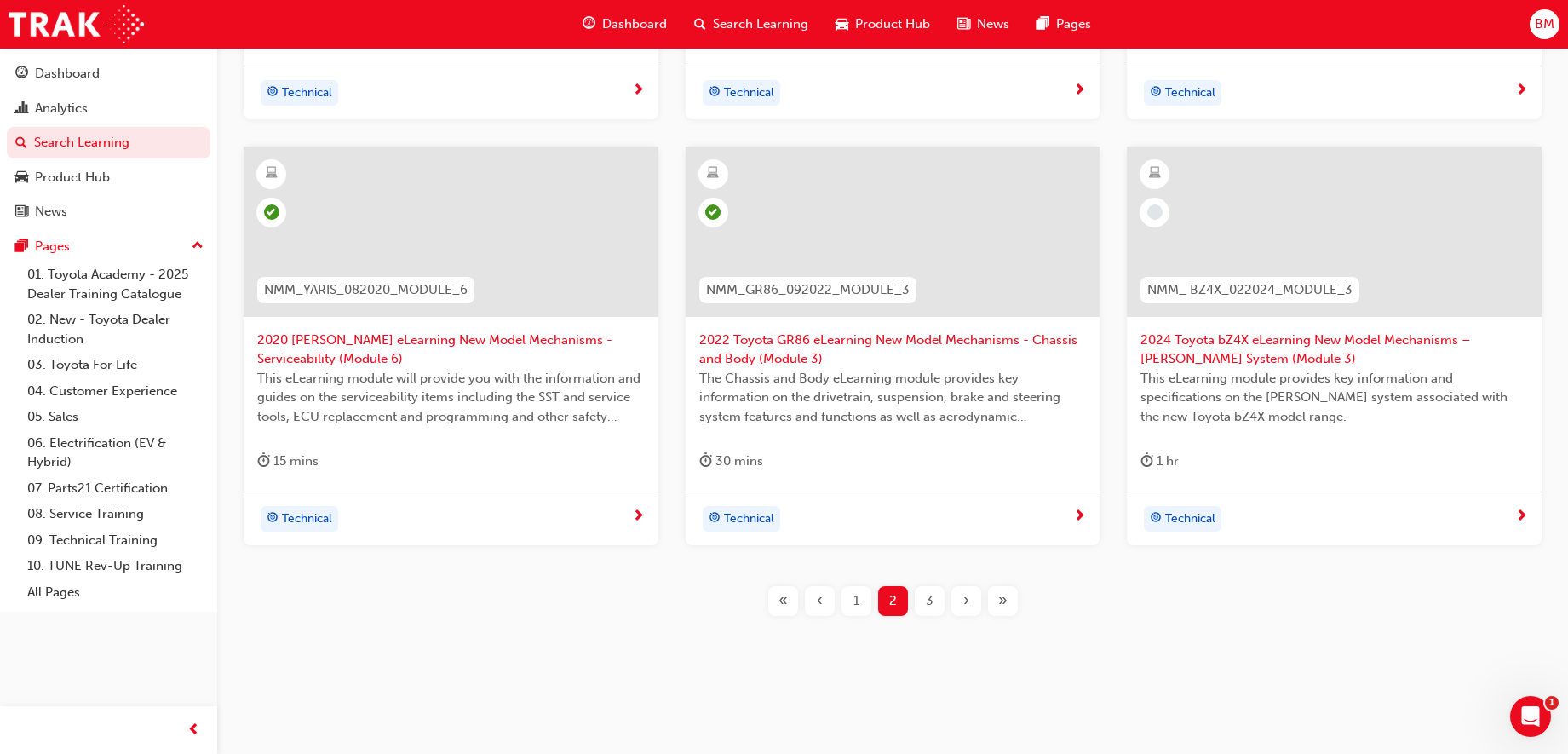
click at [936, 602] on div "3" at bounding box center [930, 601] width 30 height 30
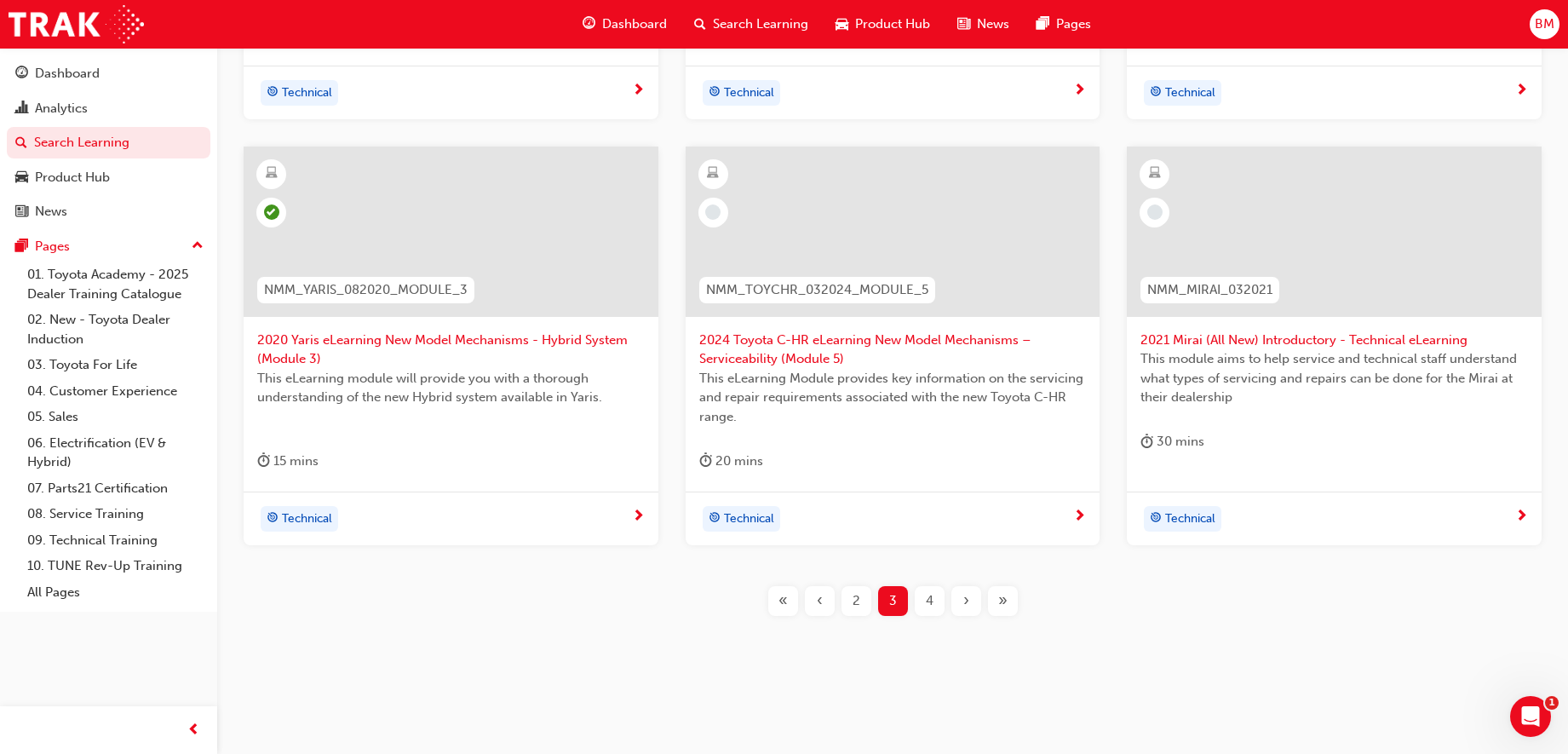
click at [967, 602] on span "›" at bounding box center [966, 601] width 6 height 19
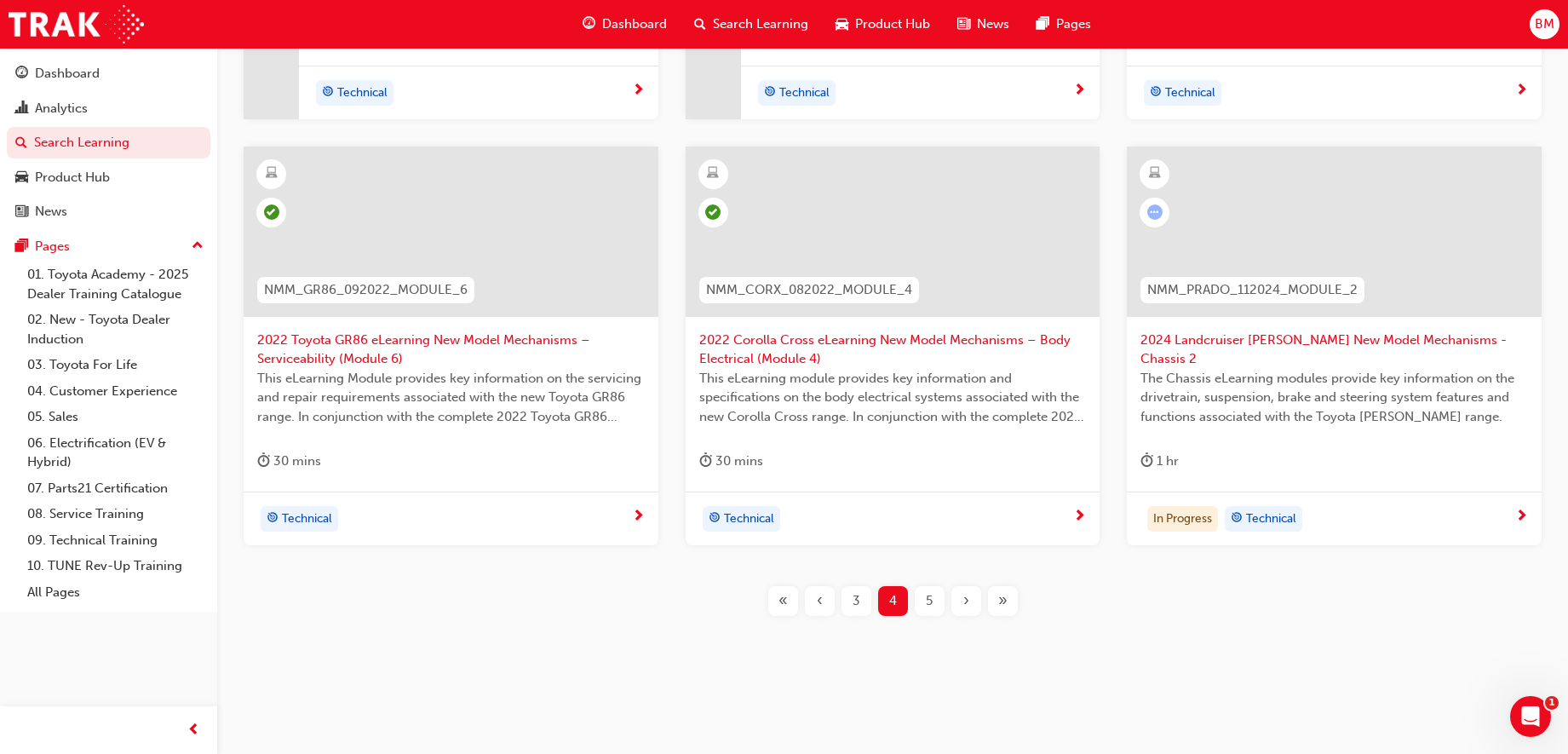
click at [937, 598] on div "5" at bounding box center [930, 601] width 30 height 30
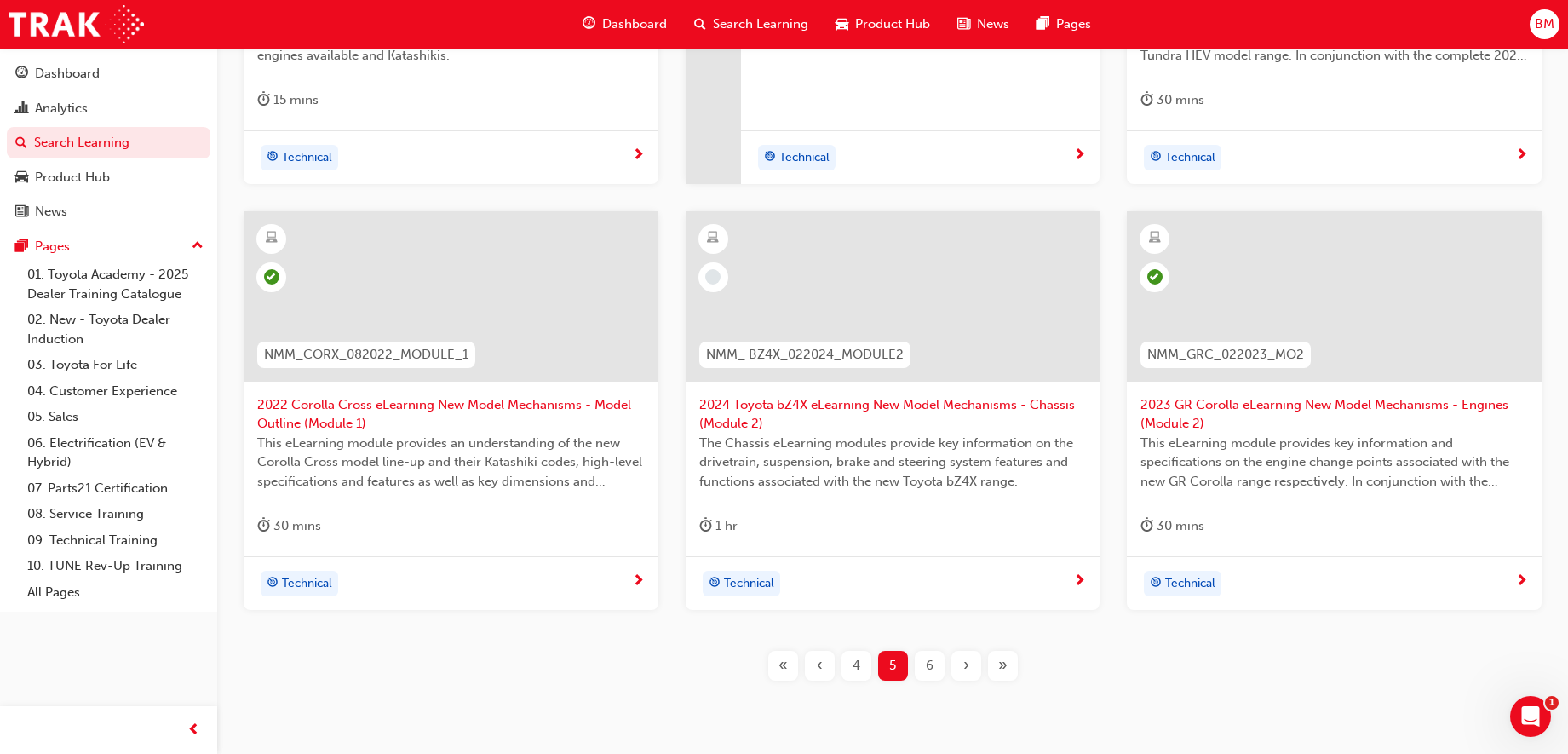
scroll to position [674, 0]
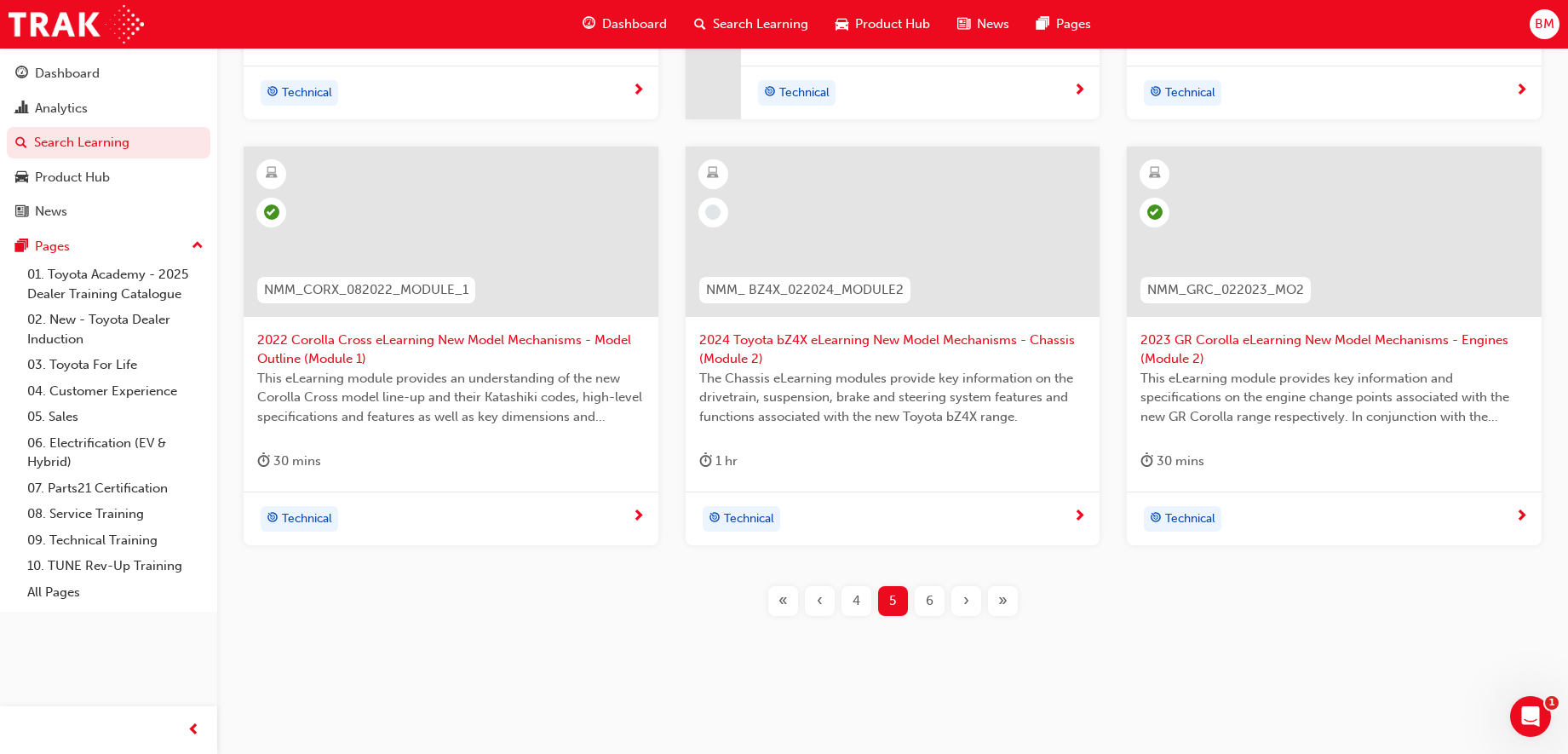
click at [818, 602] on span "‹" at bounding box center [820, 601] width 6 height 19
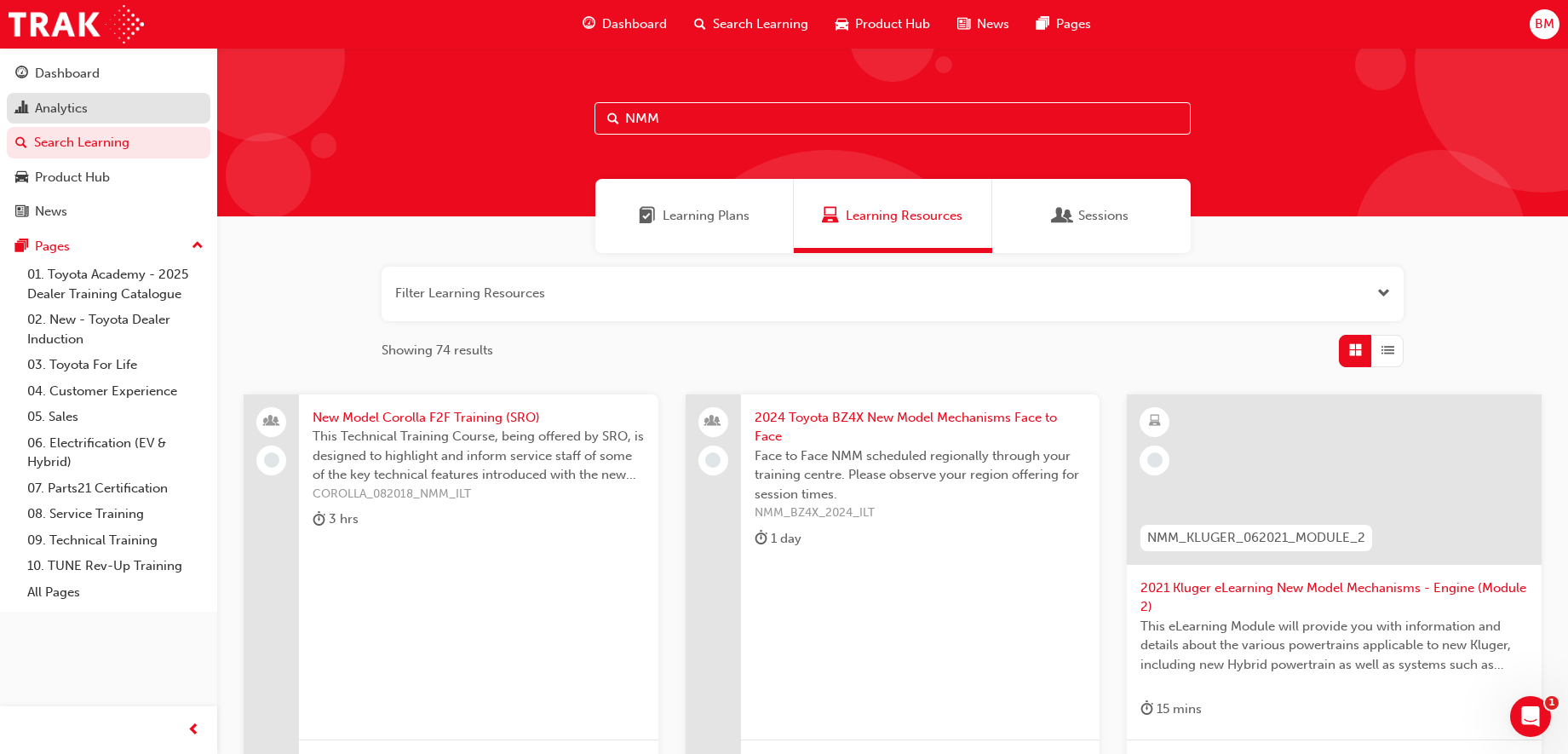
click at [59, 110] on div "Analytics" at bounding box center [61, 108] width 53 height 19
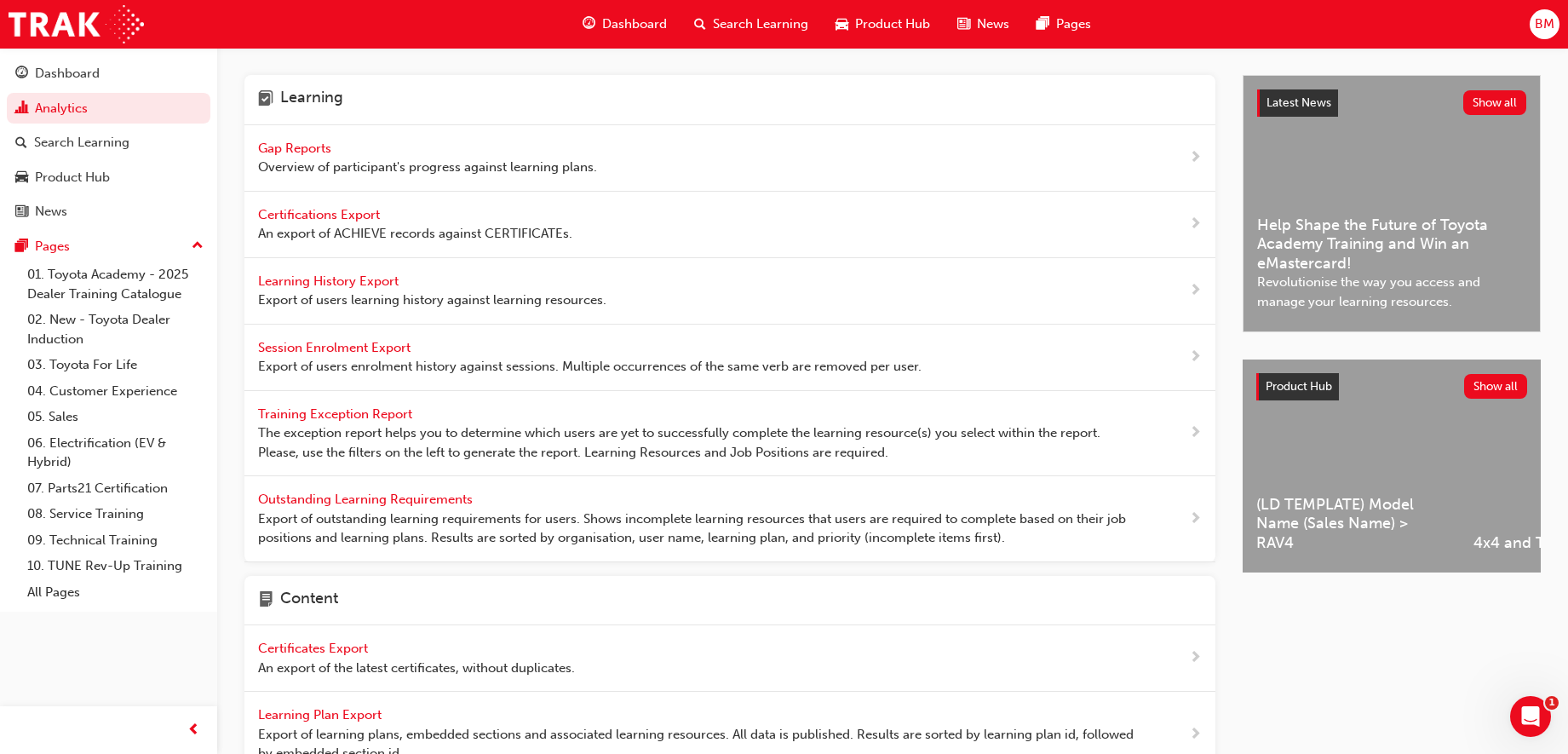
click at [325, 148] on span "Gap Reports" at bounding box center [296, 148] width 77 height 16
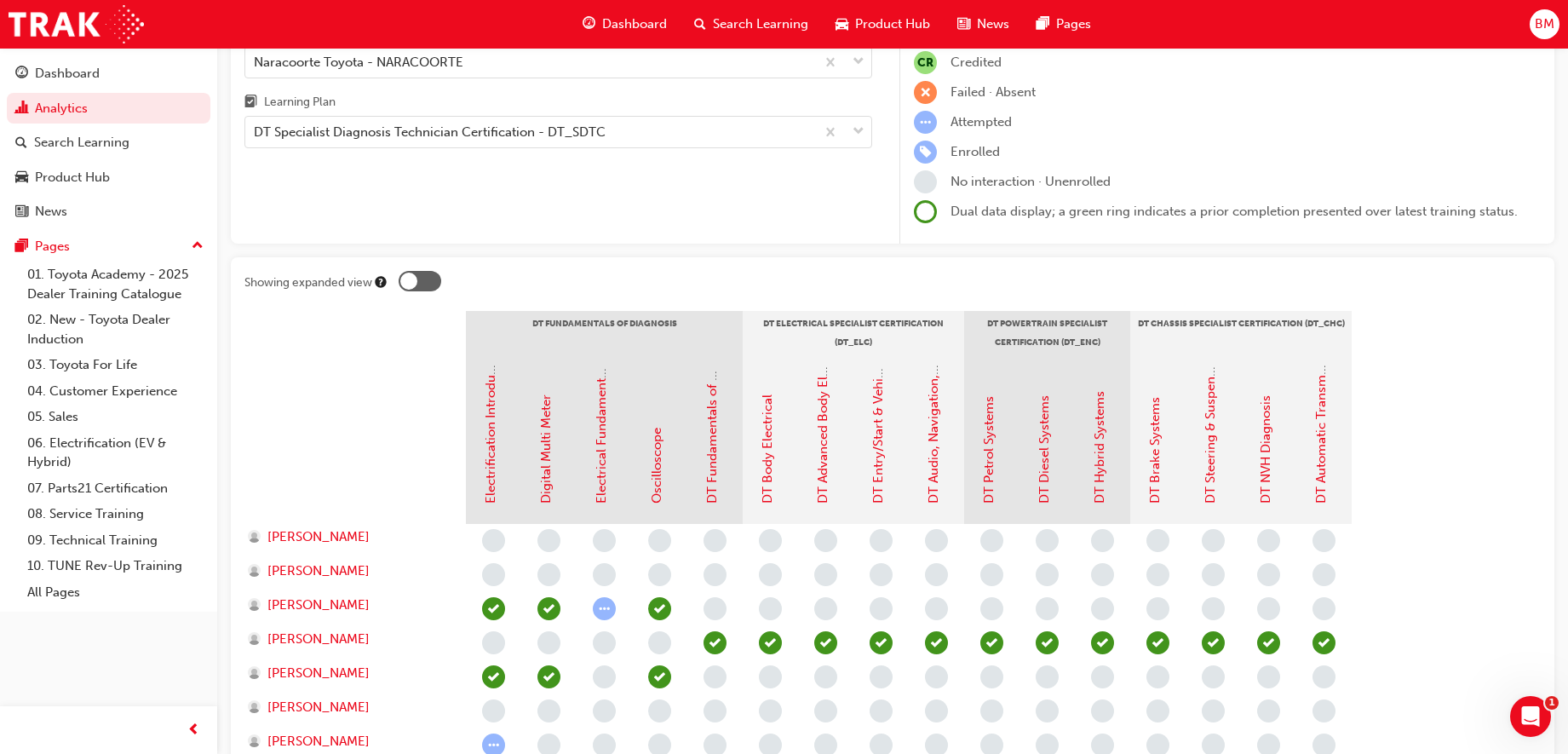
scroll to position [308, 0]
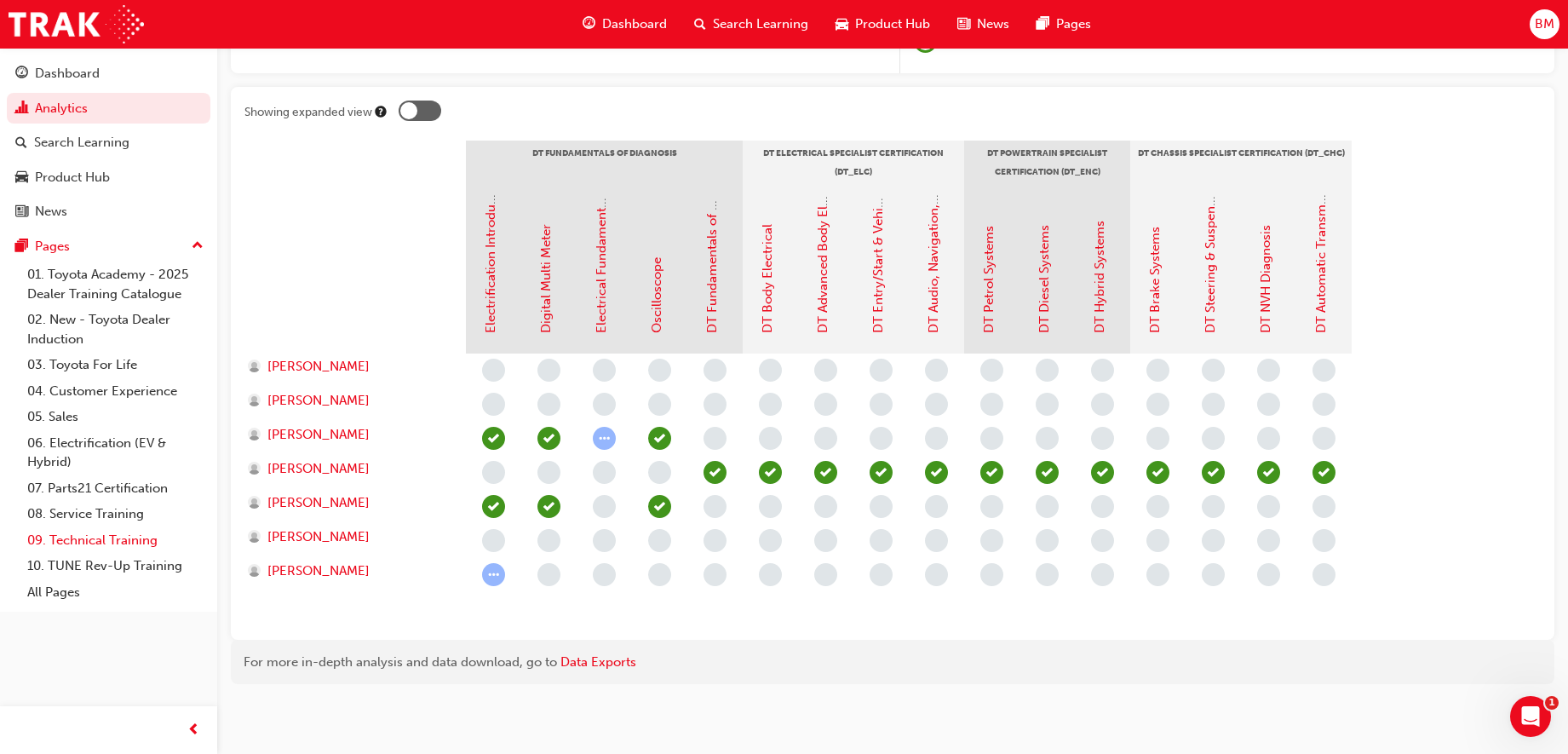
click at [68, 538] on link "09. Technical Training" at bounding box center [115, 540] width 190 height 27
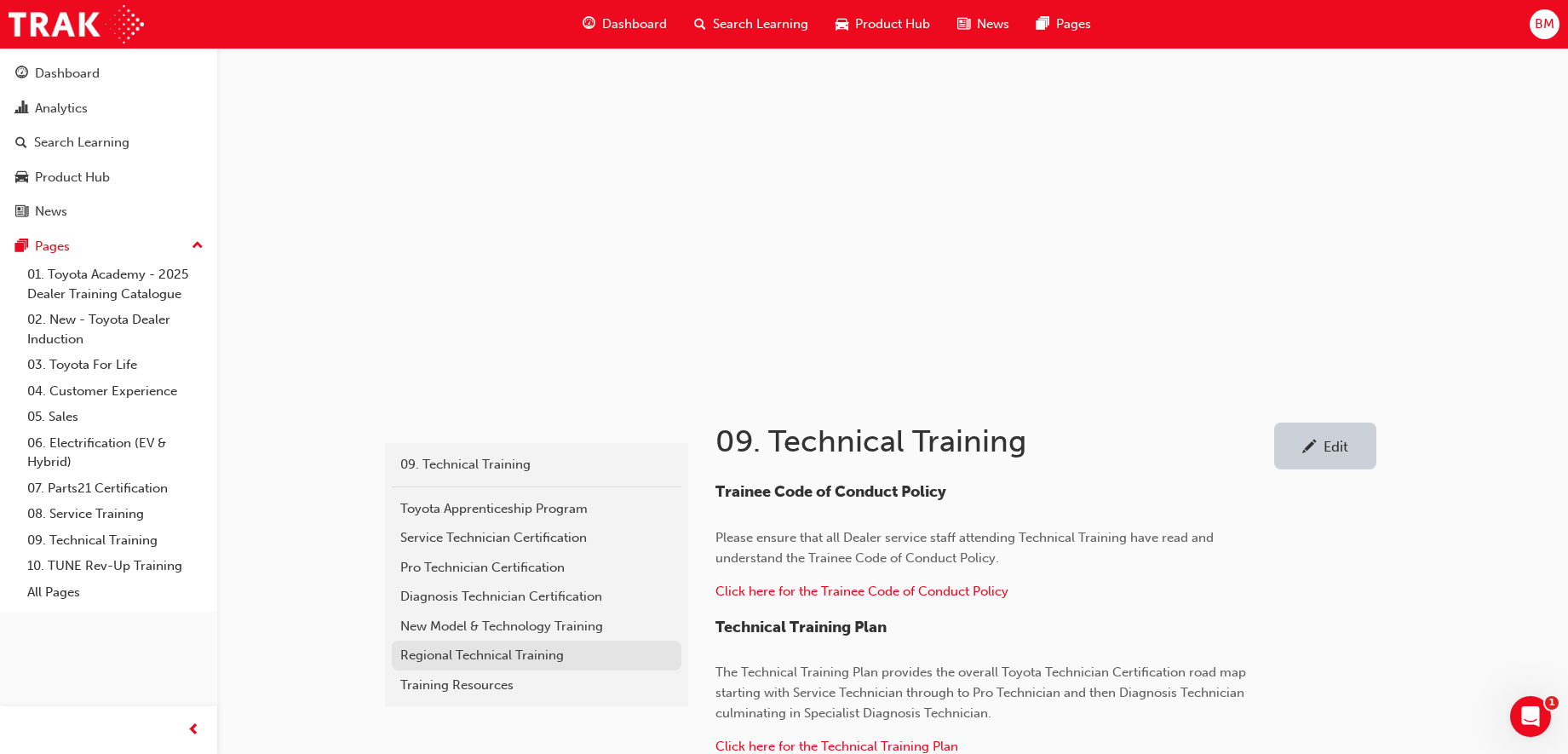
click at [477, 655] on div "Regional Technical Training" at bounding box center [536, 654] width 273 height 19
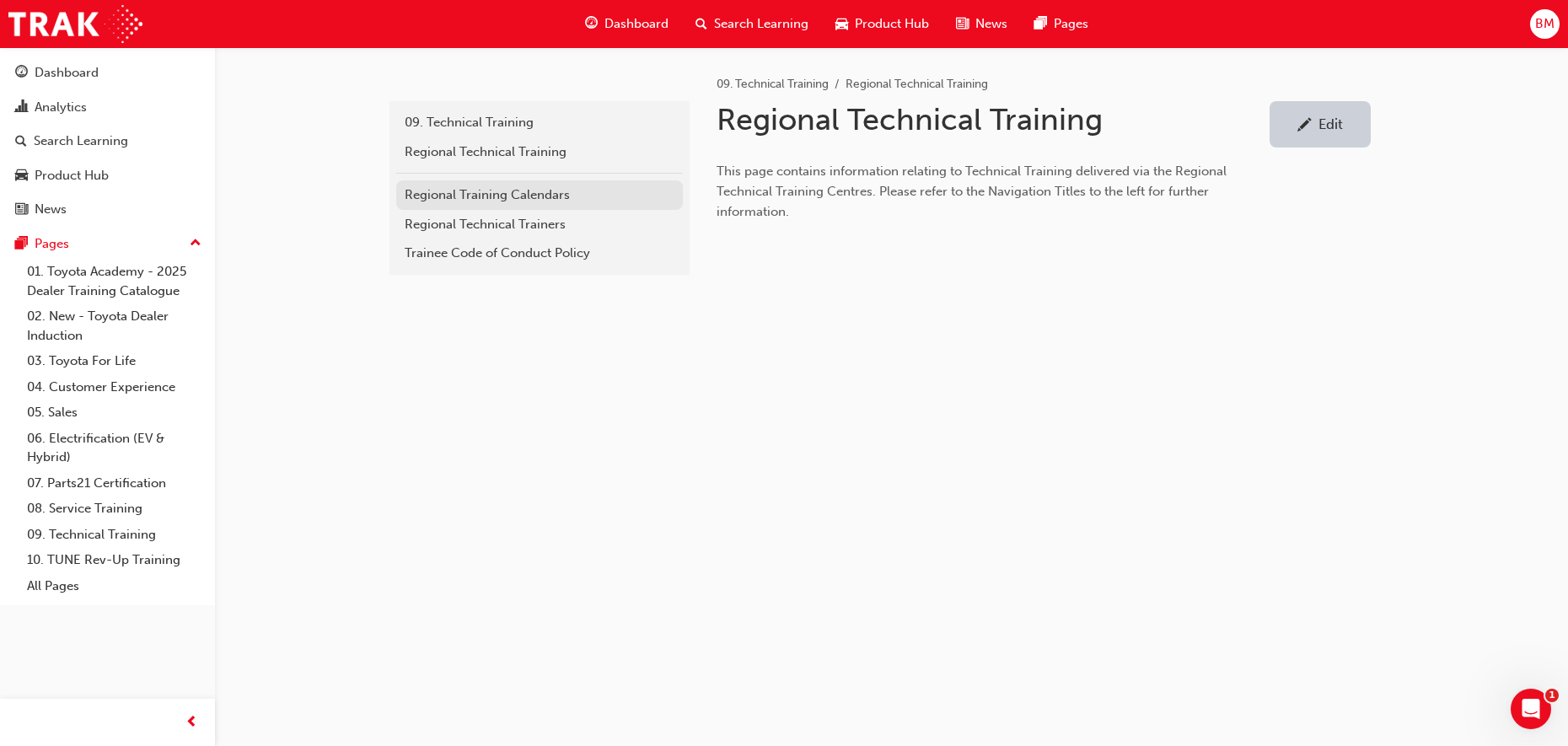
click at [545, 198] on div "Regional Training Calendars" at bounding box center [539, 195] width 270 height 19
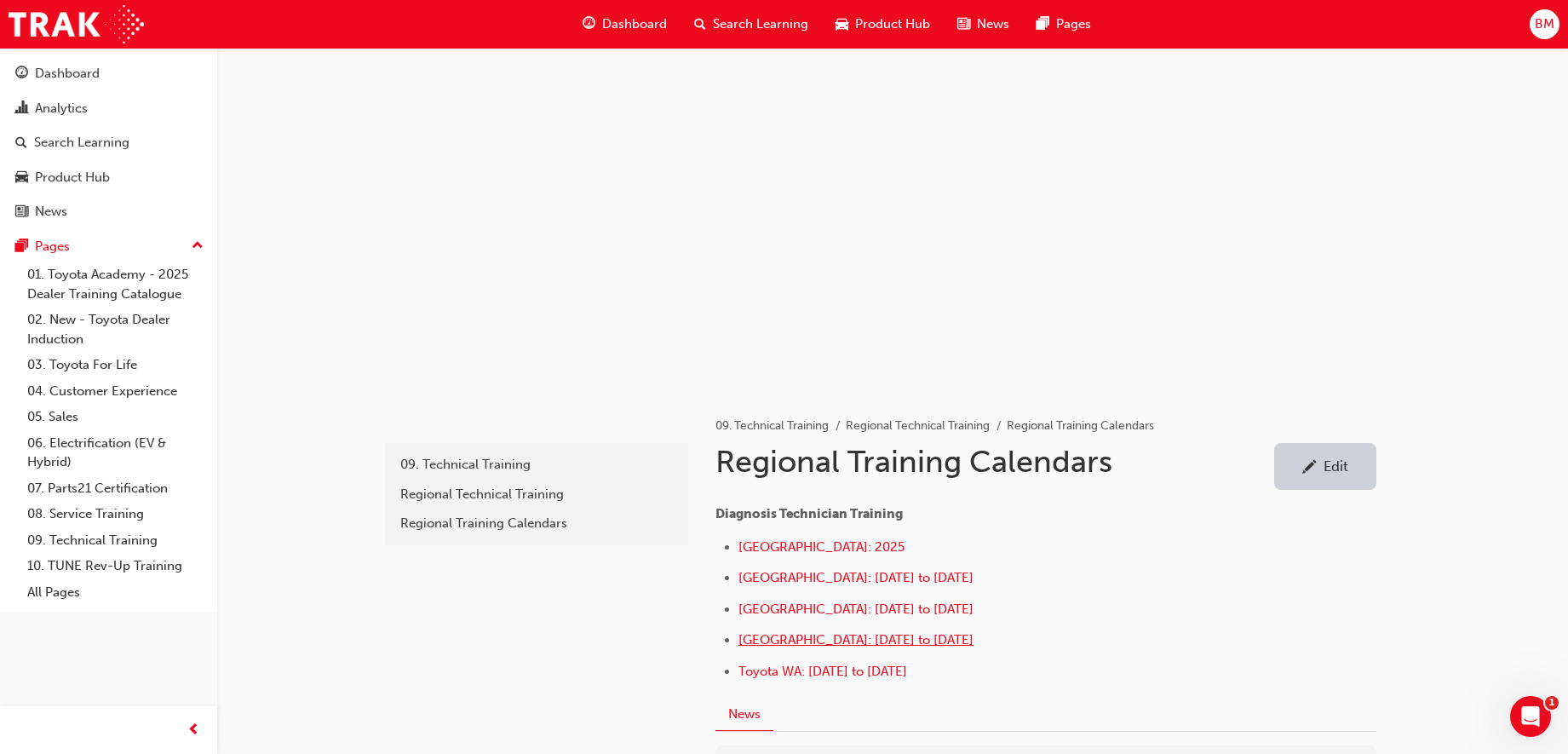
click at [793, 639] on span "[GEOGRAPHIC_DATA]: [DATE] to [DATE]" at bounding box center [856, 639] width 235 height 16
